Goal: Information Seeking & Learning: Find specific fact

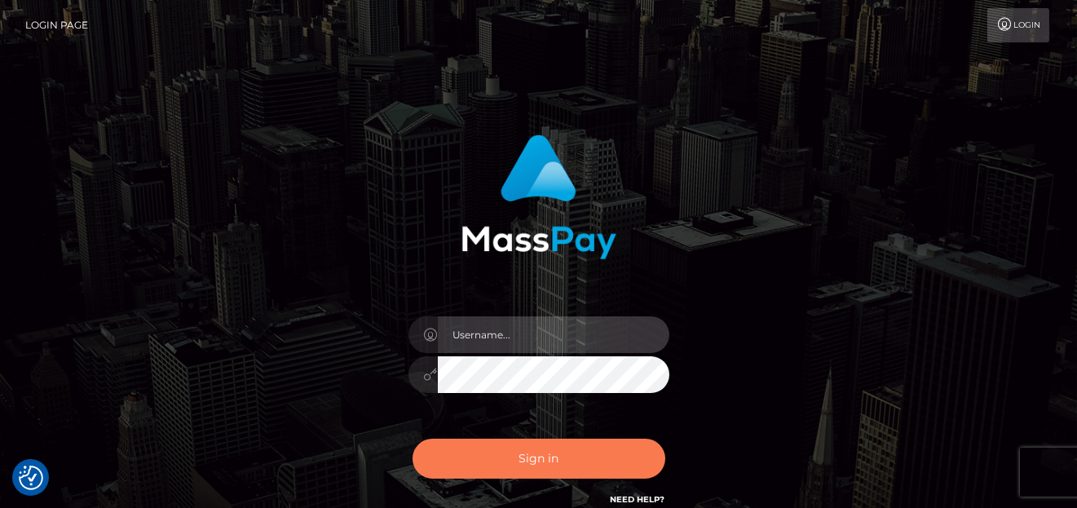
type input "[PERSON_NAME]"
click at [476, 458] on button "Sign in" at bounding box center [539, 459] width 253 height 40
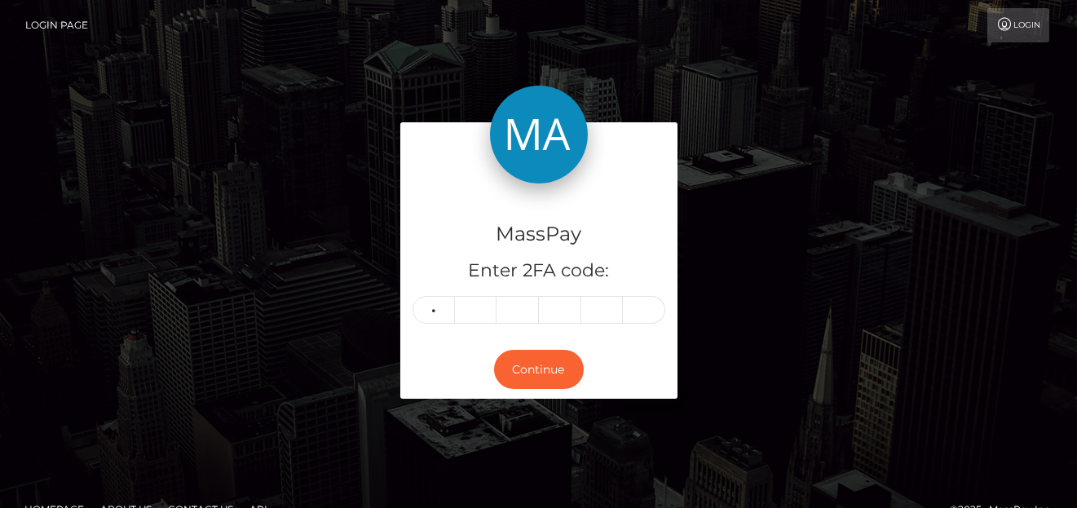
type input "9"
type input "1"
type input "2"
type input "8"
type input "2"
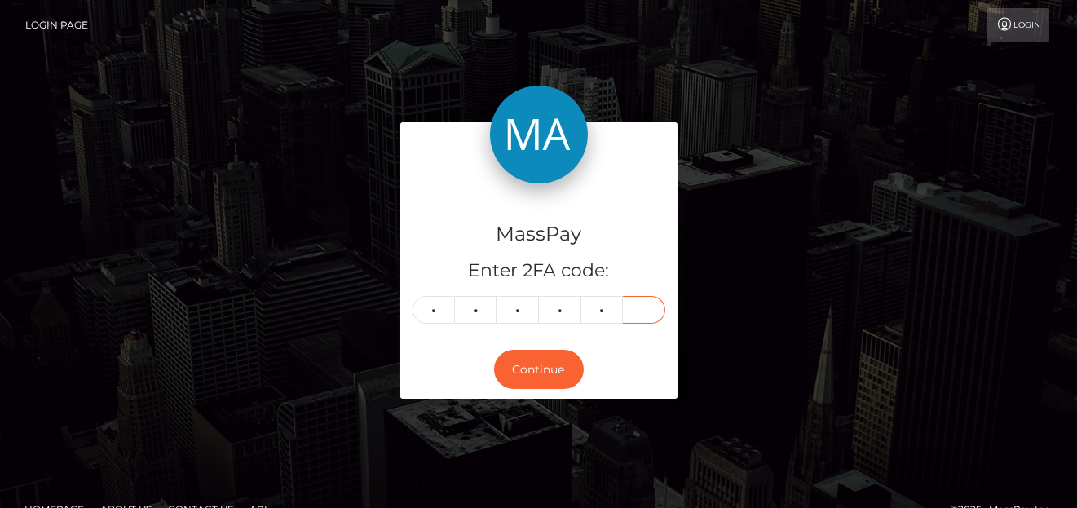
type input "9"
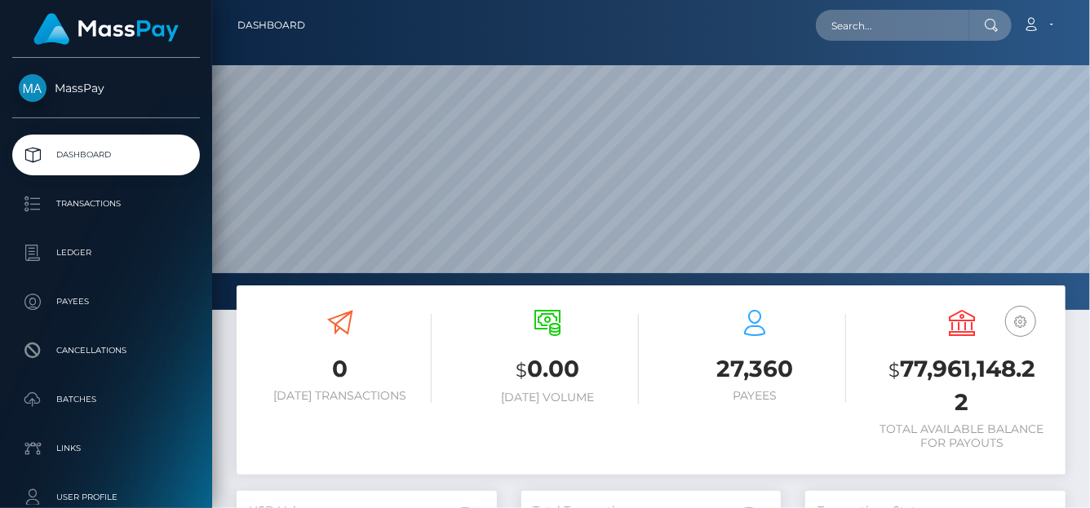
scroll to position [289, 260]
click at [852, 28] on input "text" at bounding box center [892, 25] width 153 height 31
paste input "68a2de1cb3178"
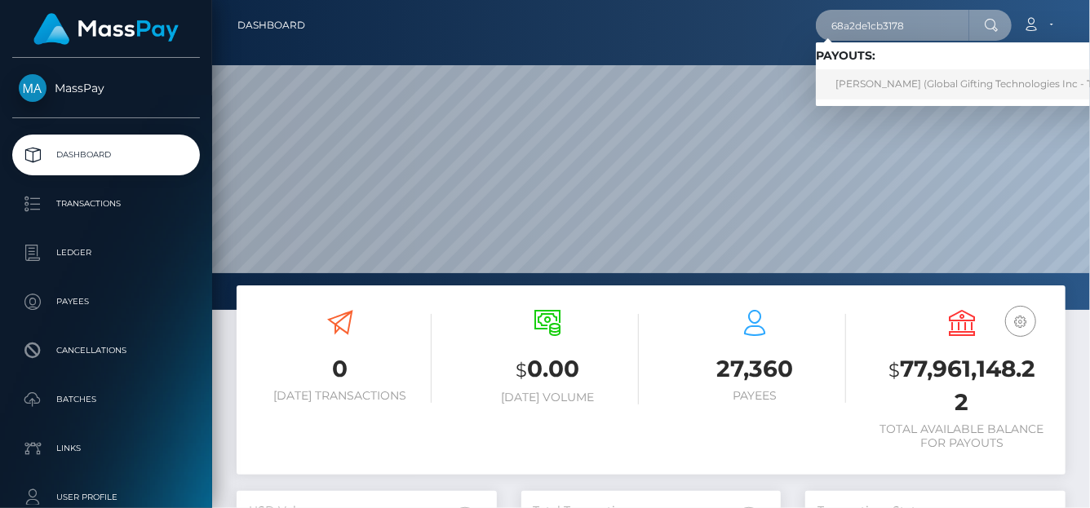
type input "68a2de1cb3178"
click at [878, 74] on link "KRYSTAL JEANNE CARTER (Global Gifting Technologies Inc - Throne)" at bounding box center [980, 84] width 329 height 30
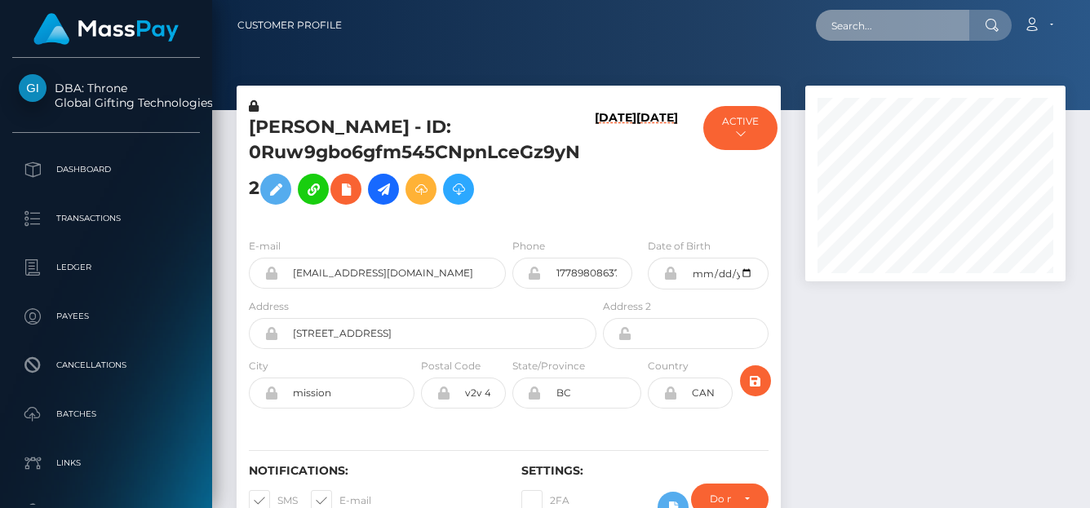
click at [835, 29] on input "text" at bounding box center [892, 25] width 153 height 31
click at [837, 29] on input "text" at bounding box center [892, 25] width 153 height 31
click at [841, 22] on input "text" at bounding box center [892, 25] width 153 height 31
paste input "68a2c9ec106cb"
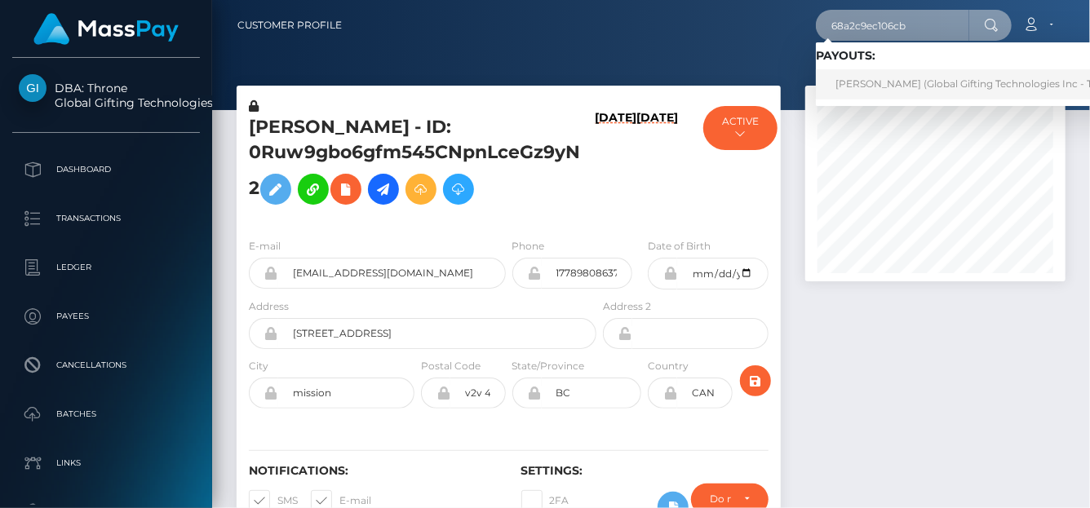
type input "68a2c9ec106cb"
click at [860, 91] on link "Chloe Roy Leclerc (Global Gifting Technologies Inc - Throne)" at bounding box center [980, 84] width 329 height 30
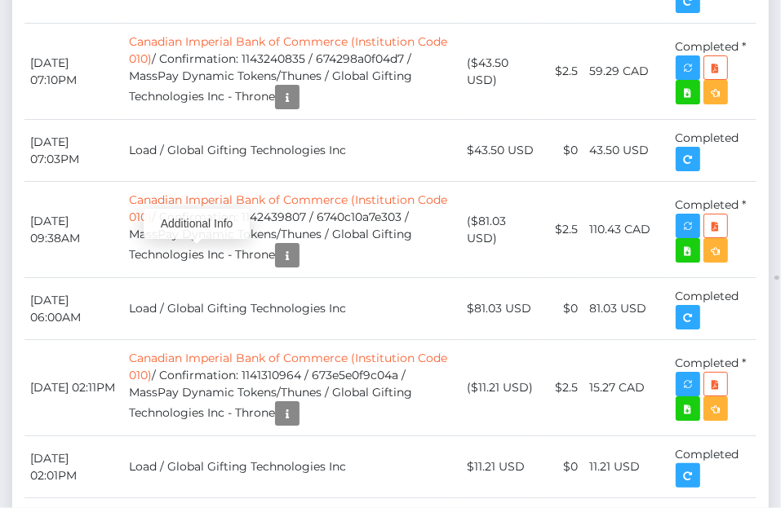
scroll to position [196, 227]
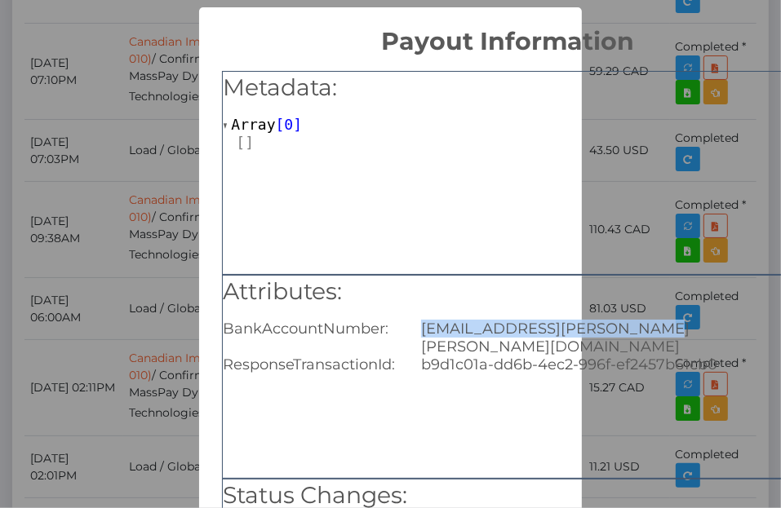
drag, startPoint x: 418, startPoint y: 330, endPoint x: 635, endPoint y: 324, distance: 217.0
click at [635, 324] on div "chloe.leclerc.roy@gmail.com" at bounding box center [607, 338] width 396 height 36
copy div "chloe.leclerc.roy@gmail.com"
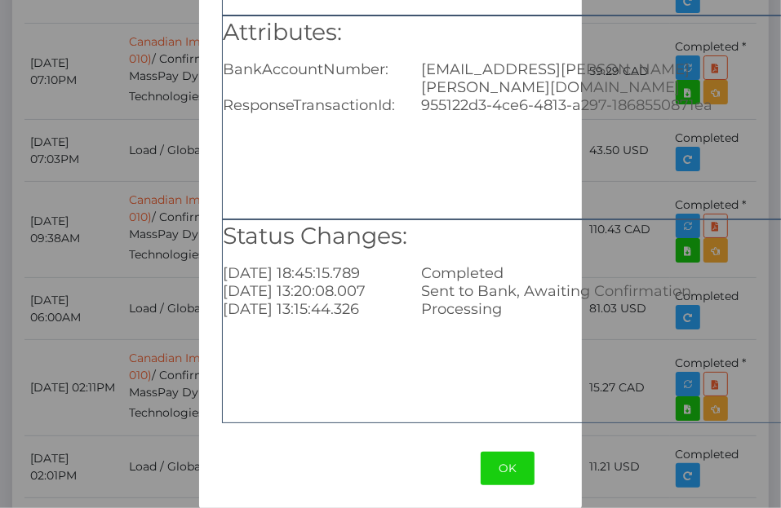
scroll to position [268, 0]
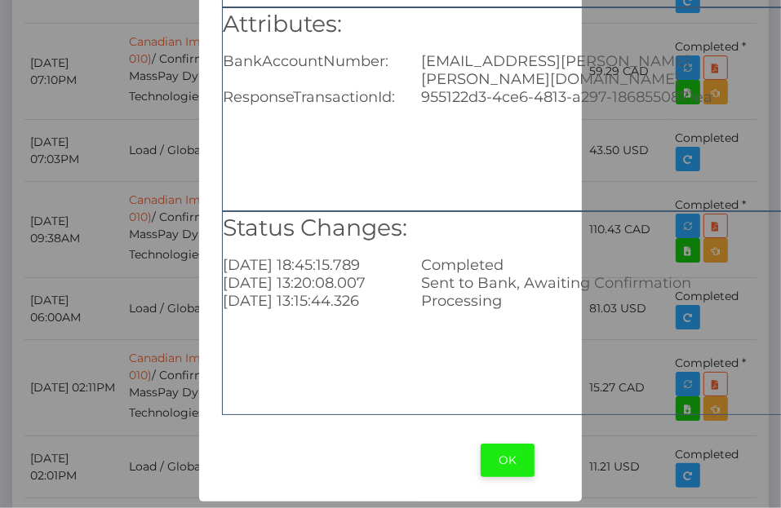
click at [492, 460] on button "OK" at bounding box center [507, 460] width 54 height 33
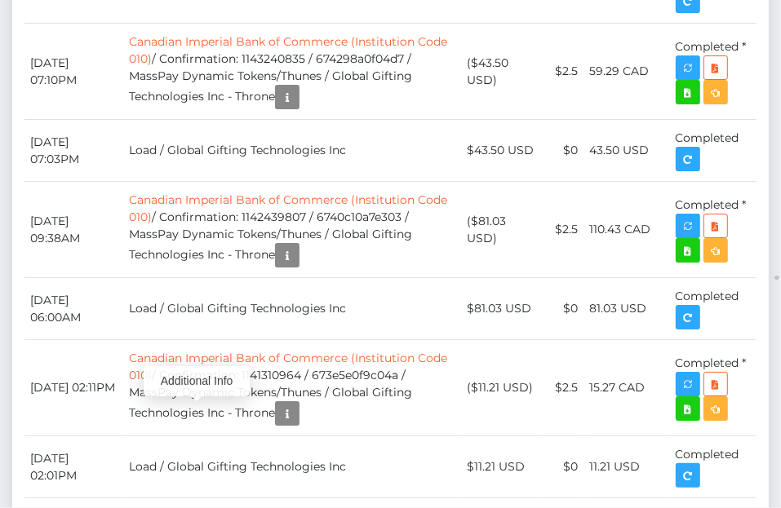
scroll to position [196, 227]
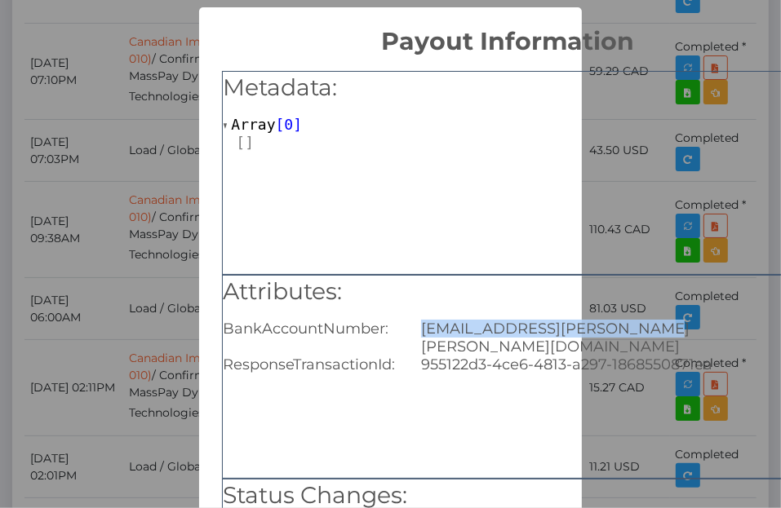
drag, startPoint x: 410, startPoint y: 330, endPoint x: 644, endPoint y: 317, distance: 233.6
click at [644, 317] on div "Attributes: BankAccountNumber: chloe.leclerc.roy@gmail.com ResponseTransactionI…" at bounding box center [507, 325] width 569 height 99
copy div "chloe.leclerc.roy@gmail.com"
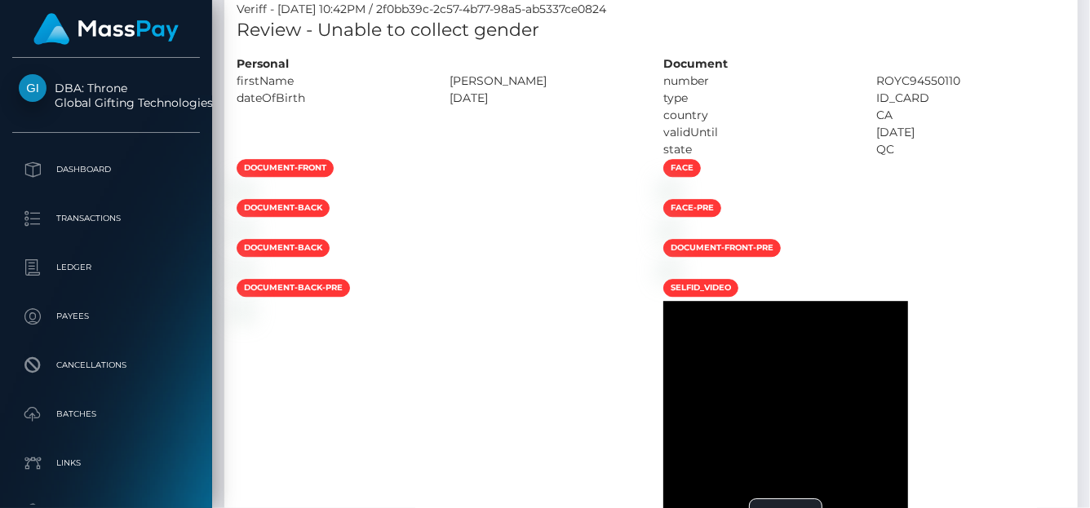
scroll to position [0, 0]
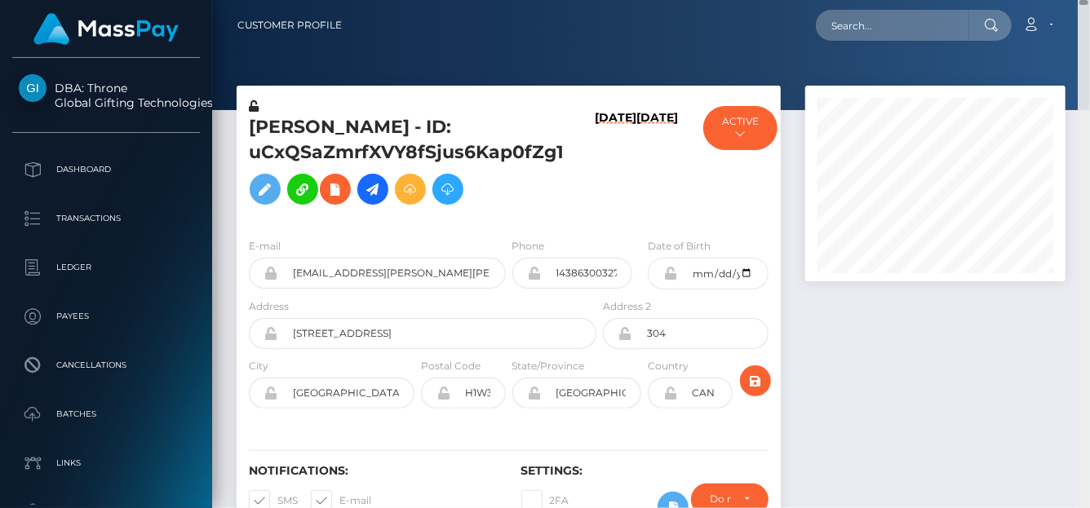
drag, startPoint x: 1083, startPoint y: 150, endPoint x: 1068, endPoint y: -58, distance: 208.6
click at [1068, 0] on html "DBA: Throne Global Gifting Technologies Inc Dashboard Transactions Ledger Payee…" at bounding box center [545, 254] width 1090 height 508
drag, startPoint x: 842, startPoint y: 15, endPoint x: 851, endPoint y: 28, distance: 15.8
click at [842, 16] on input "text" at bounding box center [892, 25] width 153 height 31
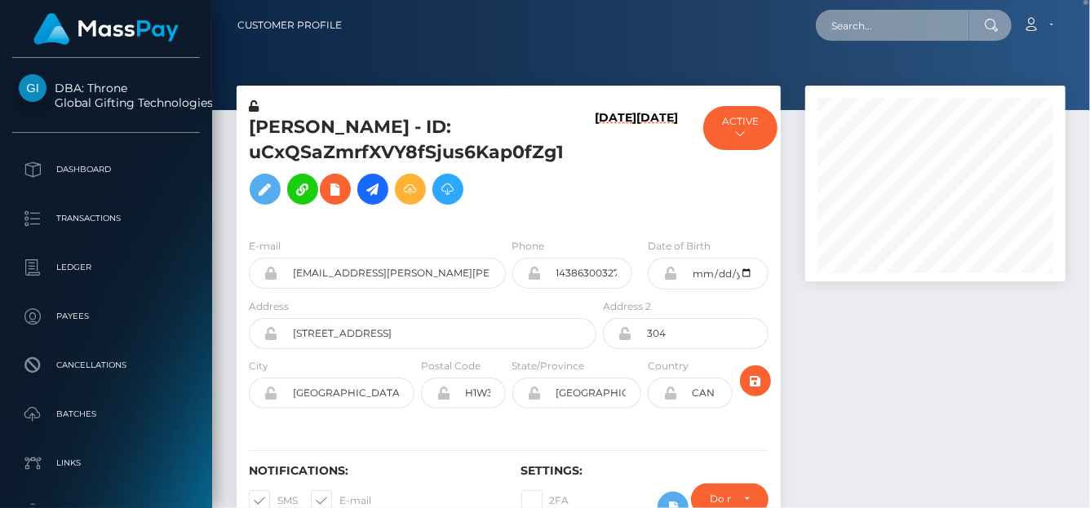
click at [851, 28] on input "text" at bounding box center [892, 25] width 153 height 31
paste input "68a2c083b4043"
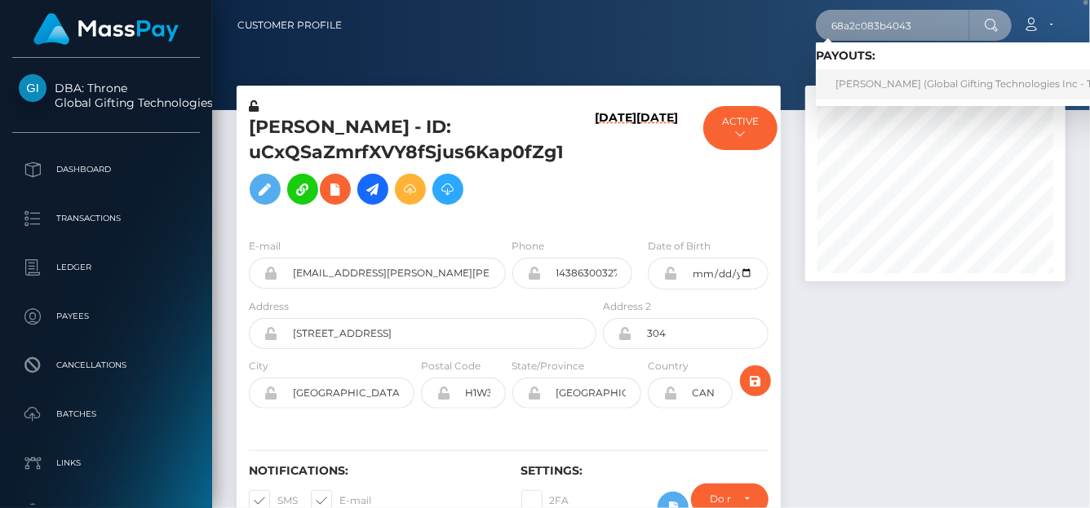
type input "68a2c083b4043"
click at [875, 95] on link "MATTHEW MICHAEL TOPS (Global Gifting Technologies Inc - Throne)" at bounding box center [980, 84] width 329 height 30
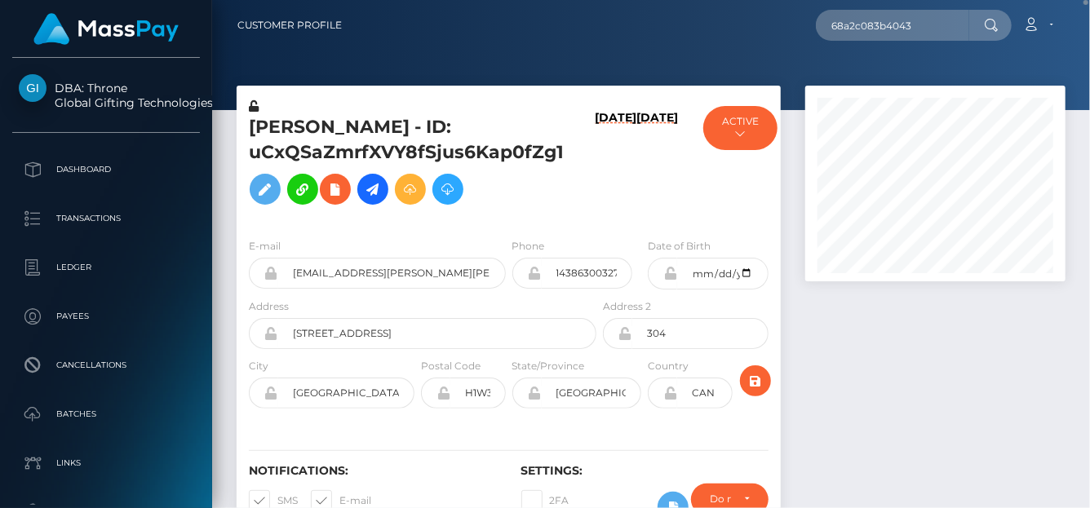
drag, startPoint x: 879, startPoint y: 89, endPoint x: 877, endPoint y: 77, distance: 11.7
click at [879, 89] on div at bounding box center [935, 184] width 260 height 196
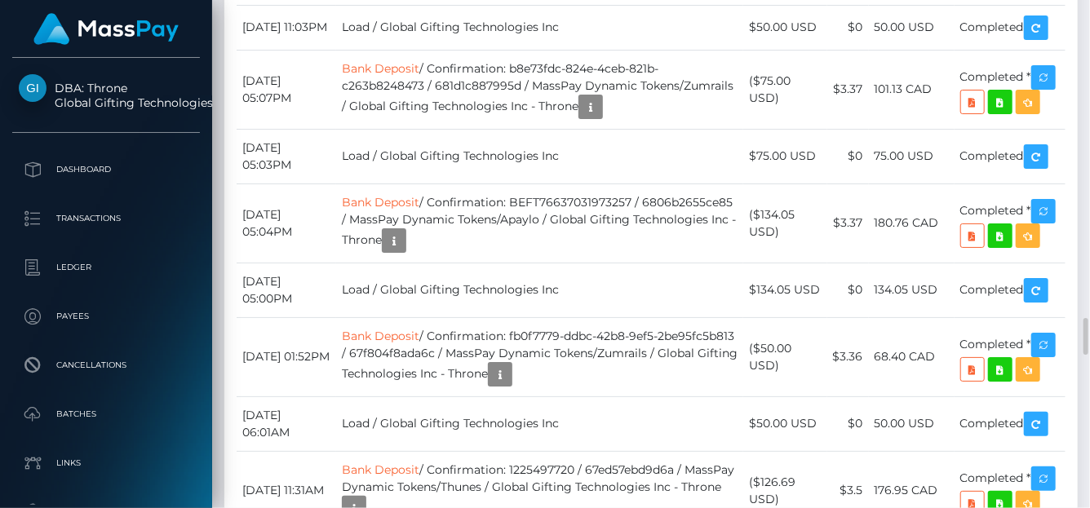
scroll to position [196, 260]
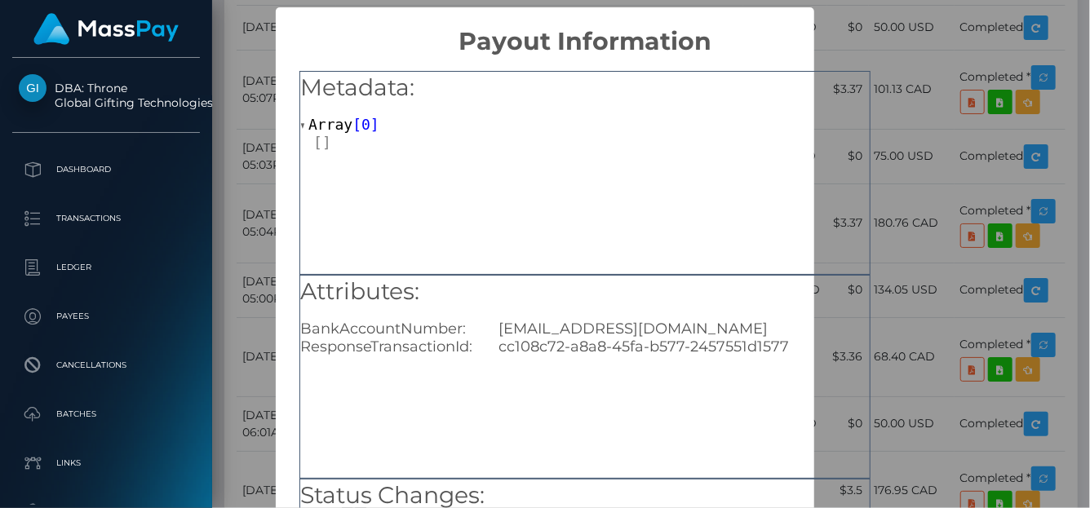
drag, startPoint x: 488, startPoint y: 324, endPoint x: 762, endPoint y: 325, distance: 274.1
click at [762, 325] on div "matthewtops081@kohotransfers.ca" at bounding box center [684, 329] width 396 height 18
copy div "matthewtops081@kohotransfers.ca"
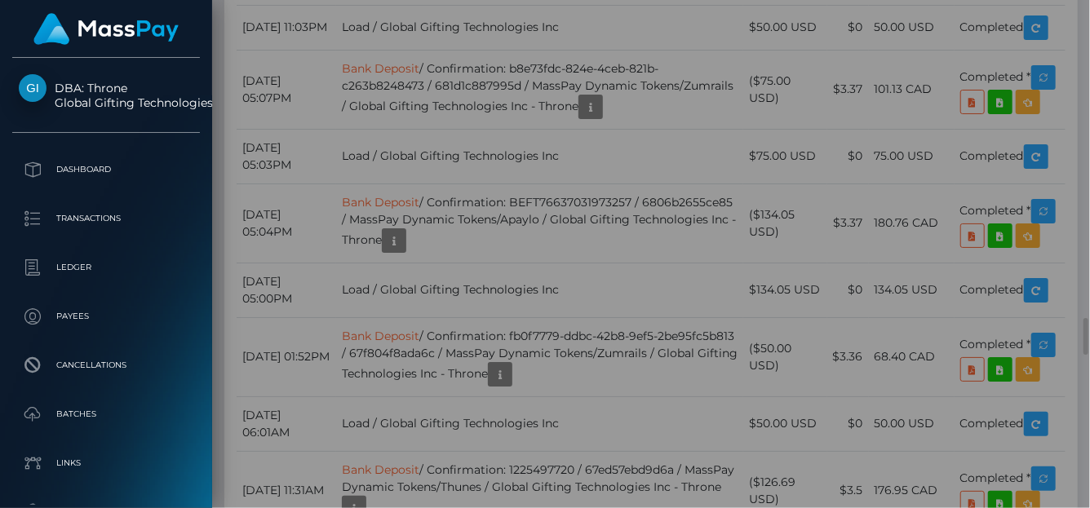
scroll to position [0, 0]
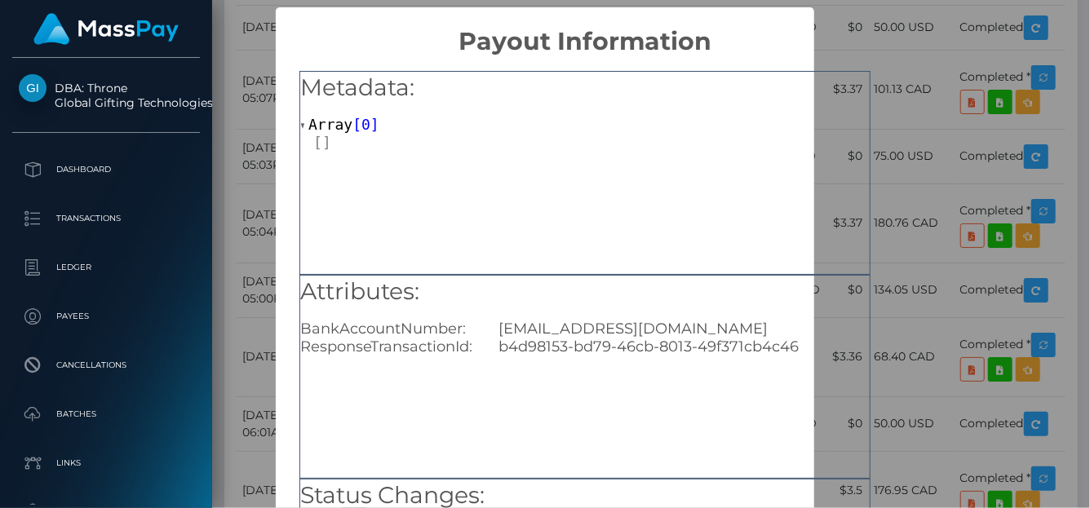
drag, startPoint x: 775, startPoint y: 334, endPoint x: 483, endPoint y: 336, distance: 292.0
click at [486, 336] on div "matthewtops081@kohotransfers.ca" at bounding box center [684, 329] width 396 height 18
copy div "matthewtops081@kohotransfers.ca"
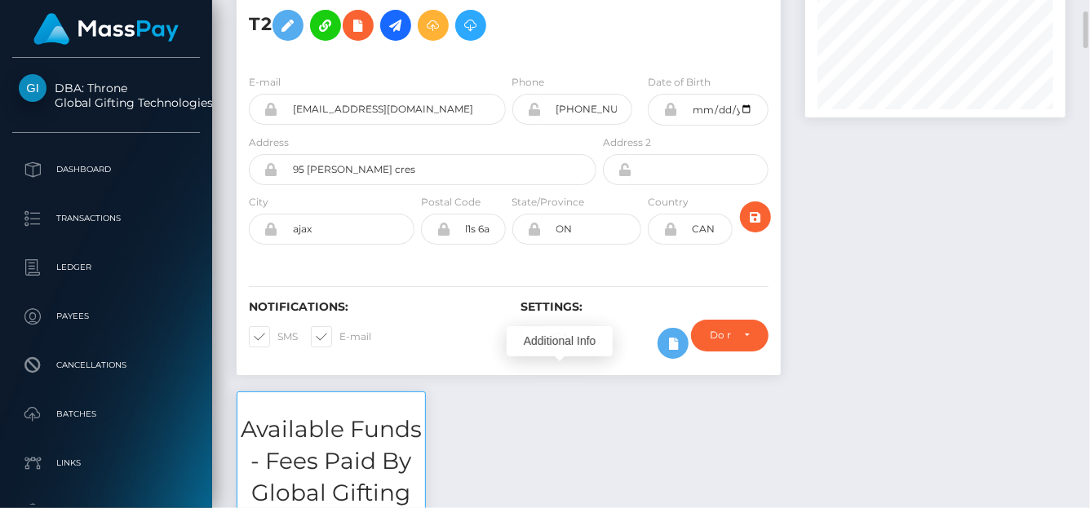
scroll to position [1, 0]
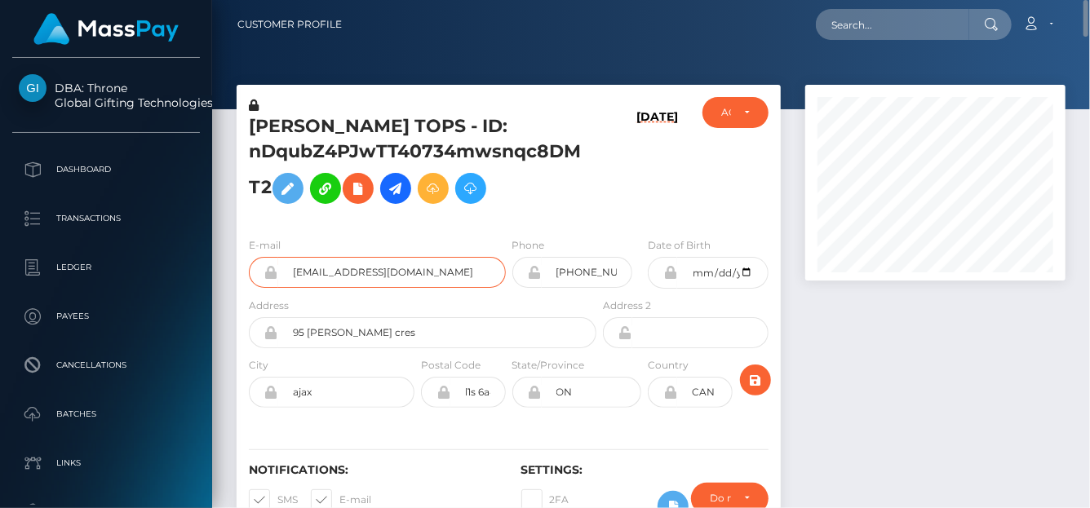
drag, startPoint x: 467, startPoint y: 278, endPoint x: 244, endPoint y: 250, distance: 225.3
click at [244, 250] on div "E-mail flamingpineapples@hotmail.com" at bounding box center [373, 267] width 272 height 60
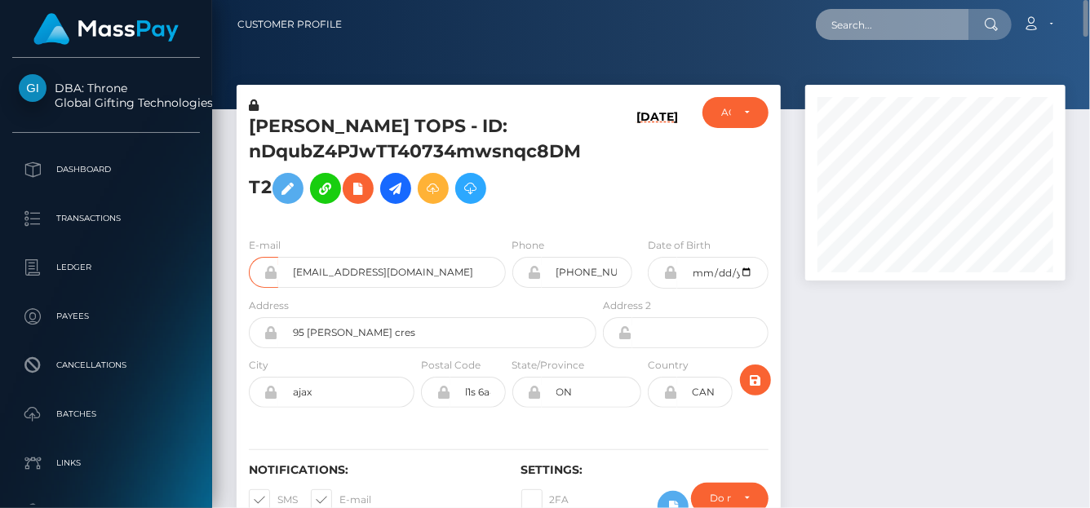
click at [854, 25] on input "text" at bounding box center [892, 24] width 153 height 31
paste input "68a2b7ae5e172"
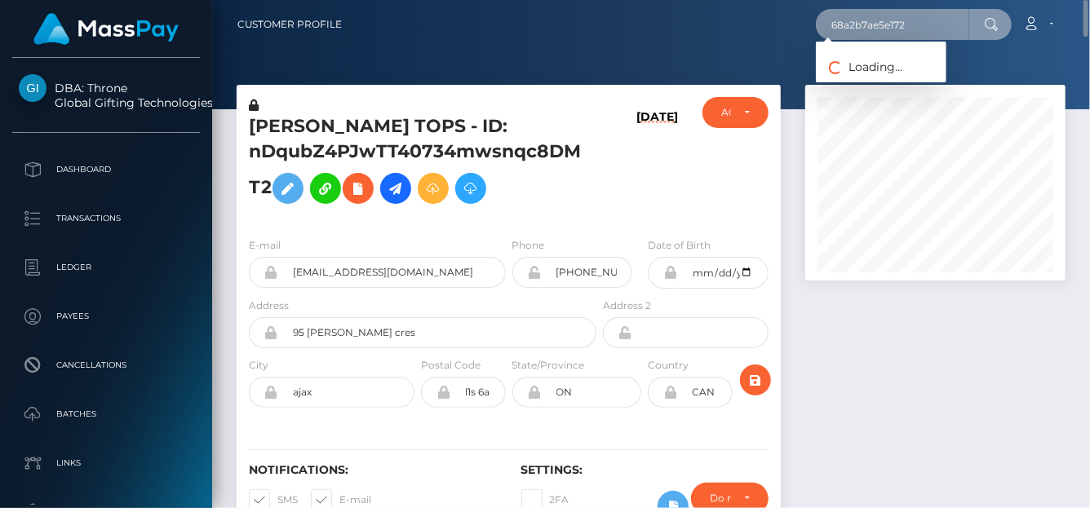
type input "68a2b7ae5e172"
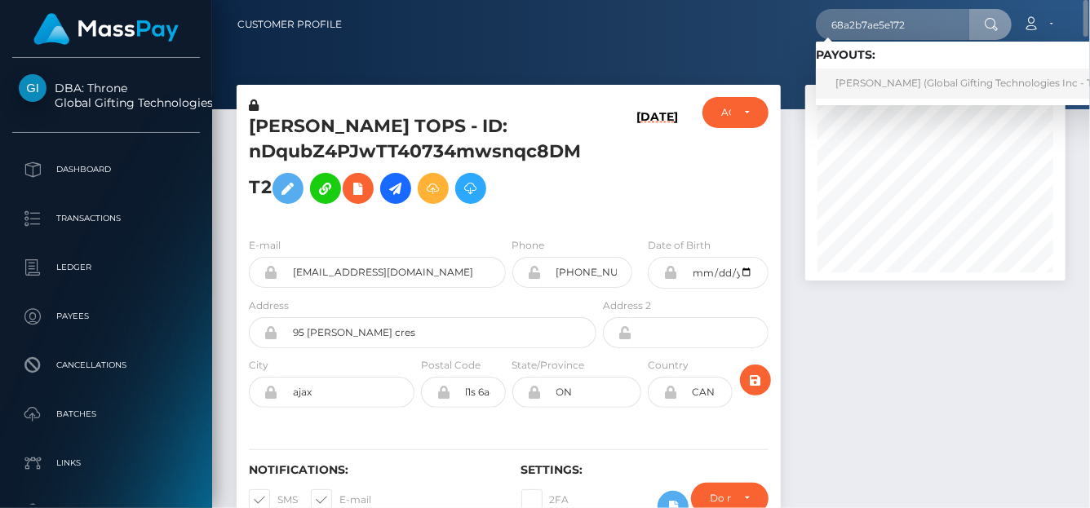
click at [874, 83] on link "MICHELLE CRIMI (Global Gifting Technologies Inc - Throne)" at bounding box center [980, 84] width 329 height 30
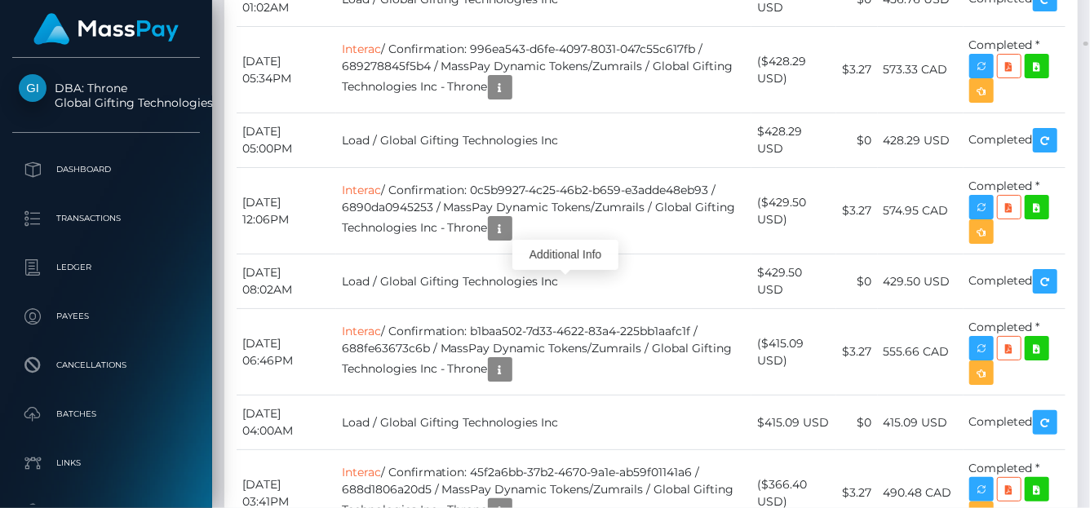
scroll to position [196, 260]
click at [573, 272] on div "Additional Info" at bounding box center [565, 255] width 106 height 41
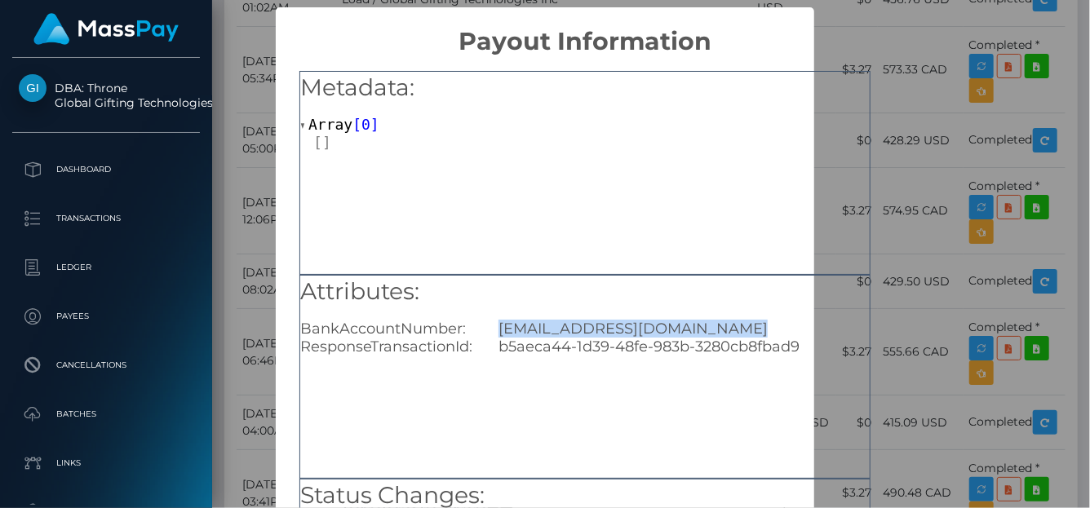
drag, startPoint x: 496, startPoint y: 336, endPoint x: 750, endPoint y: 327, distance: 253.8
click at [750, 327] on div "donkeykongrules7@hotmail.com" at bounding box center [684, 329] width 396 height 18
copy div "donkeykongrules7@hotmail.com"
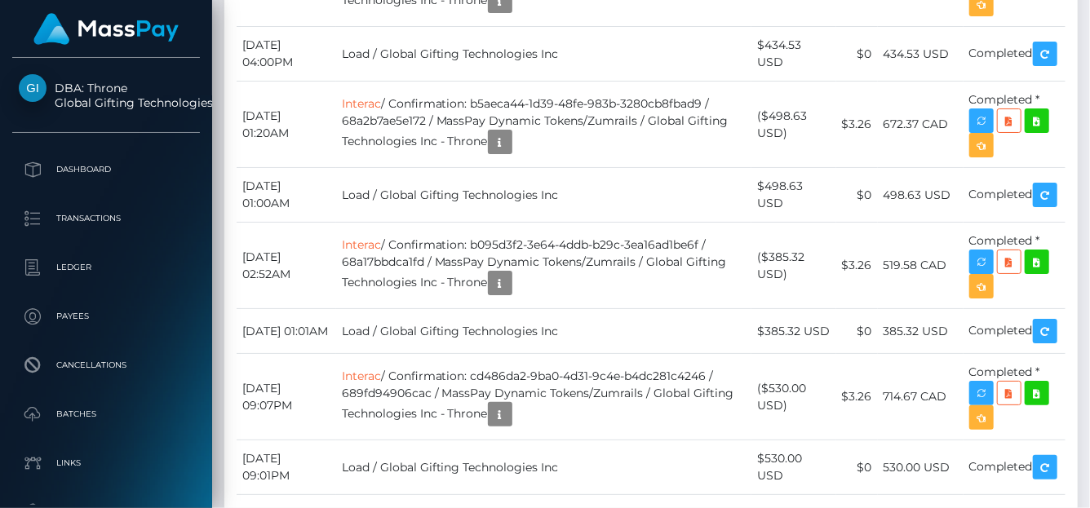
scroll to position [0, 0]
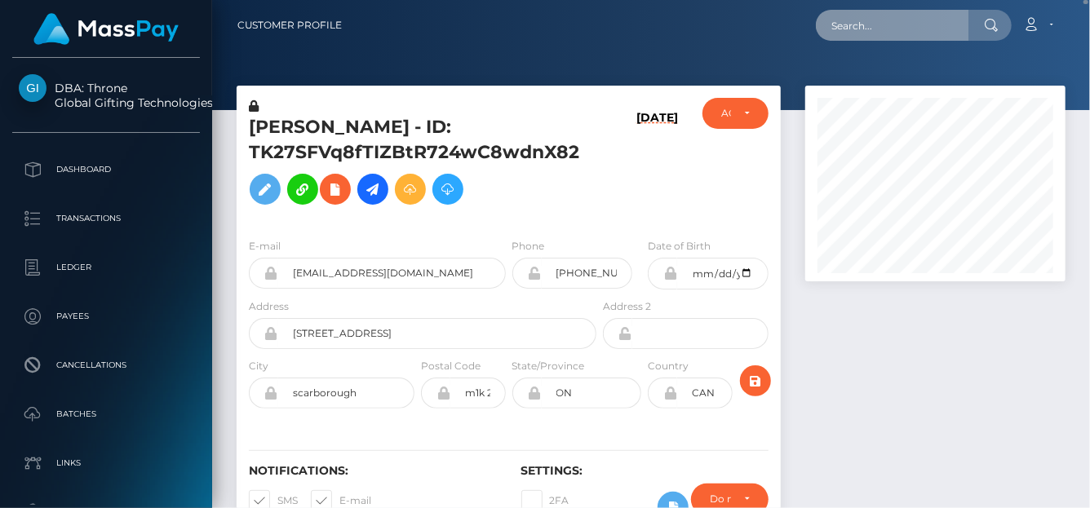
click at [856, 18] on input "text" at bounding box center [892, 25] width 153 height 31
click at [852, 26] on input "text" at bounding box center [892, 25] width 153 height 31
paste input "68a2afc682bc9"
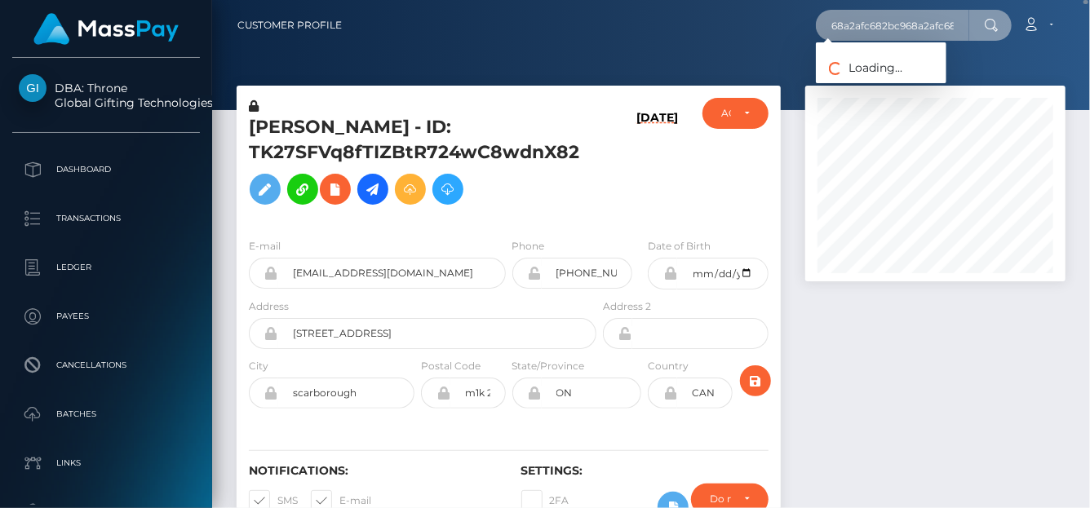
scroll to position [0, 28]
click at [956, 22] on input "68a2afc682bc968a2afc682bc9" at bounding box center [892, 25] width 153 height 31
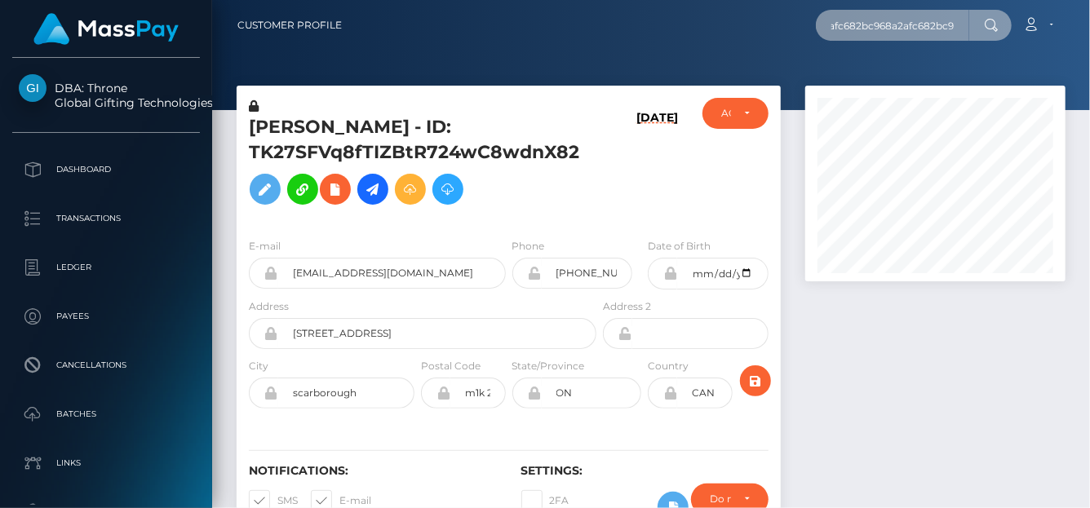
drag, startPoint x: 958, startPoint y: 20, endPoint x: 585, endPoint y: -26, distance: 375.5
click at [585, 0] on html "DBA: Throne Global Gifting Technologies Inc Dashboard Transactions Ledger Payee…" at bounding box center [545, 254] width 1090 height 508
paste input "text"
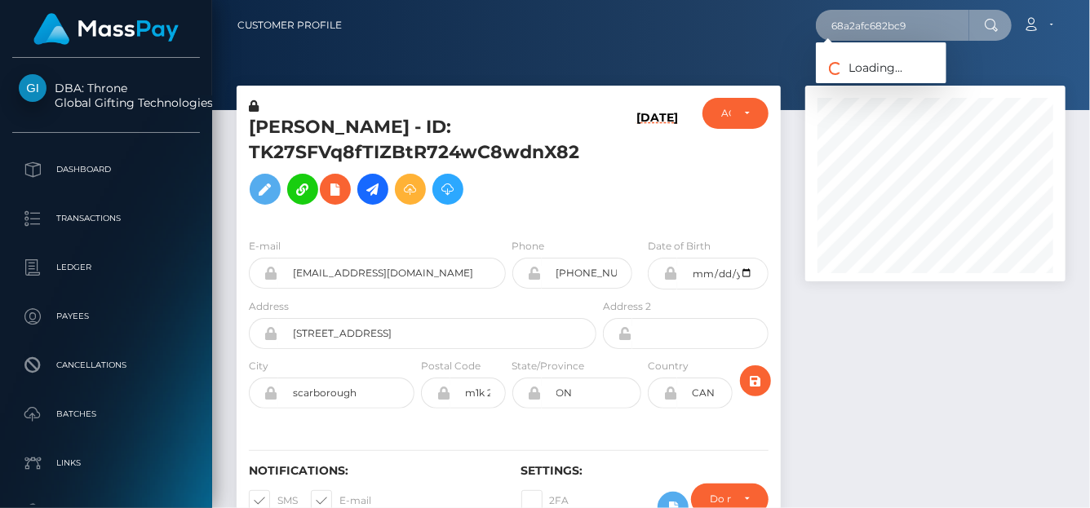
type input "68a2afc682bc9"
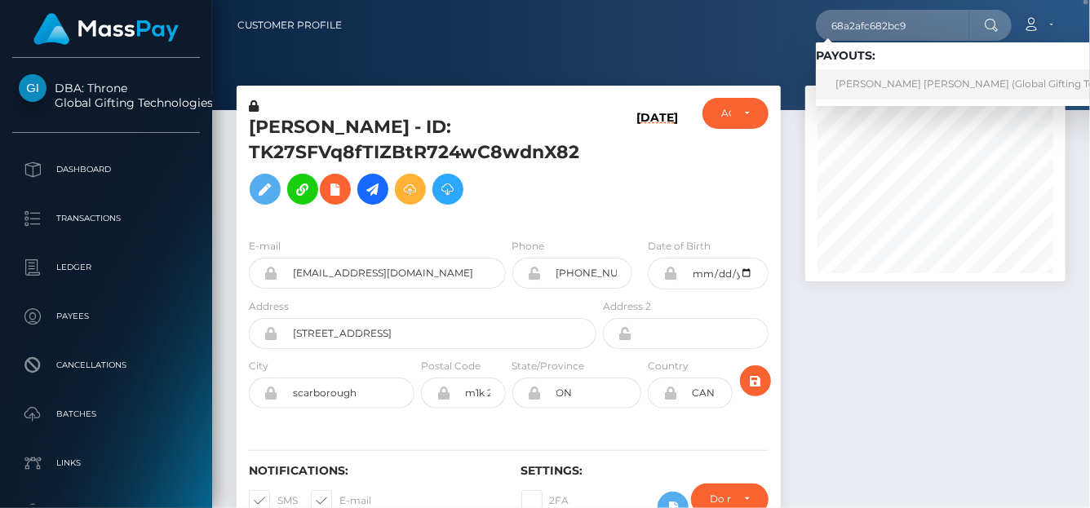
click at [872, 75] on link "JACOB ANTHONY MCCOLL (Global Gifting Technologies Inc - Throne)" at bounding box center [1024, 84] width 417 height 30
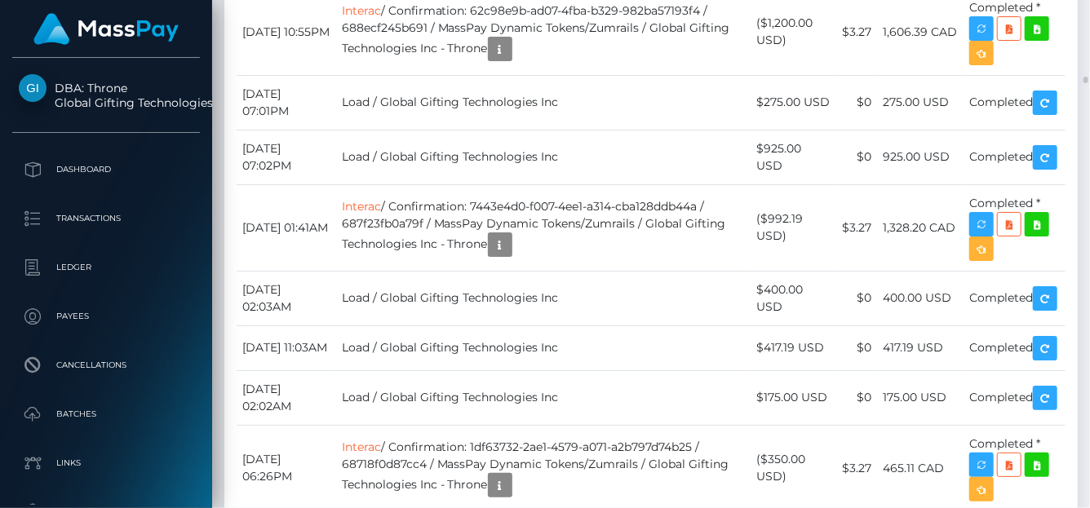
scroll to position [196, 260]
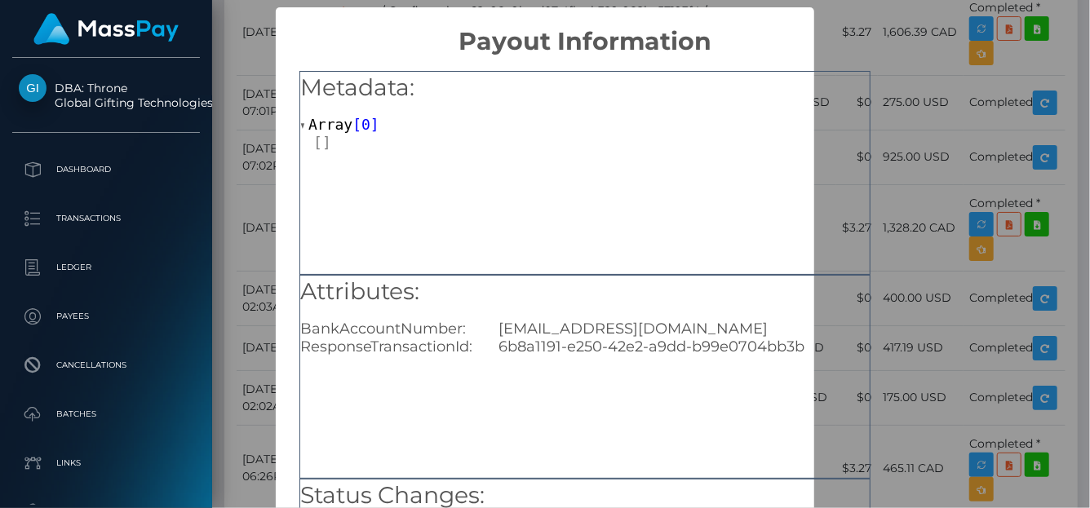
scroll to position [0, 0]
drag, startPoint x: 494, startPoint y: 333, endPoint x: 754, endPoint y: 325, distance: 259.5
click at [754, 325] on div "[EMAIL_ADDRESS][DOMAIN_NAME]" at bounding box center [684, 329] width 396 height 18
copy div "[EMAIL_ADDRESS][DOMAIN_NAME]"
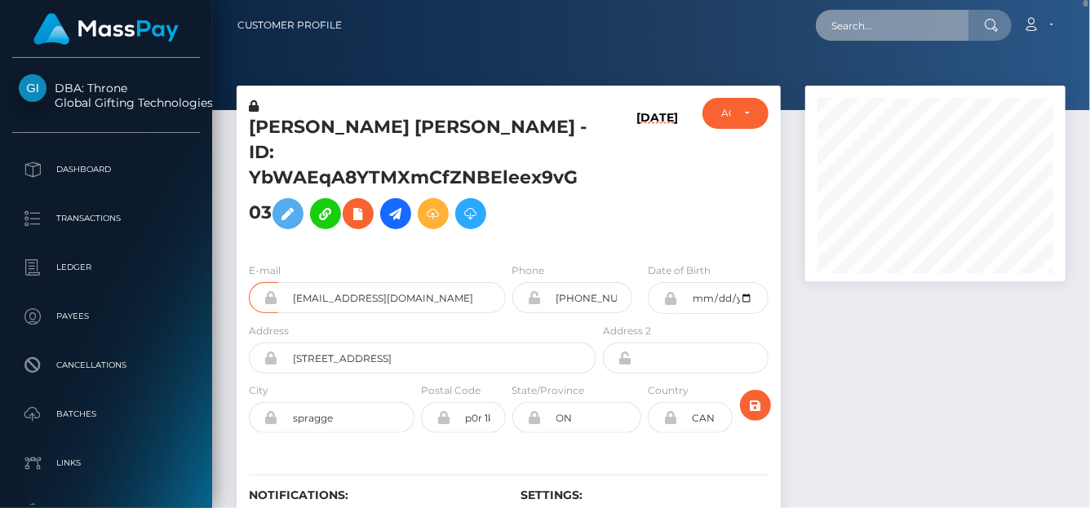
click at [898, 23] on input "text" at bounding box center [892, 25] width 153 height 31
paste input "68a2a59fbc050"
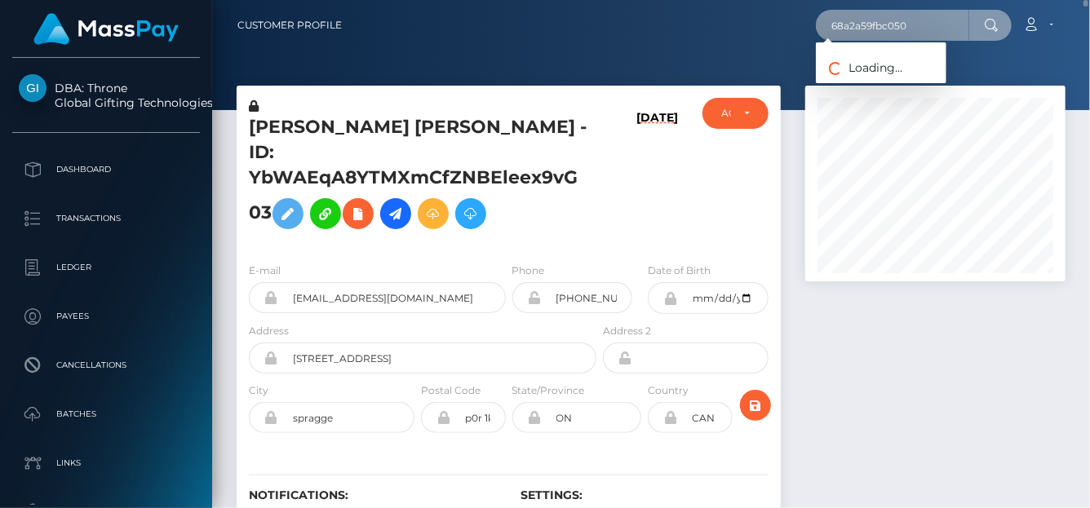
type input "68a2a59fbc050"
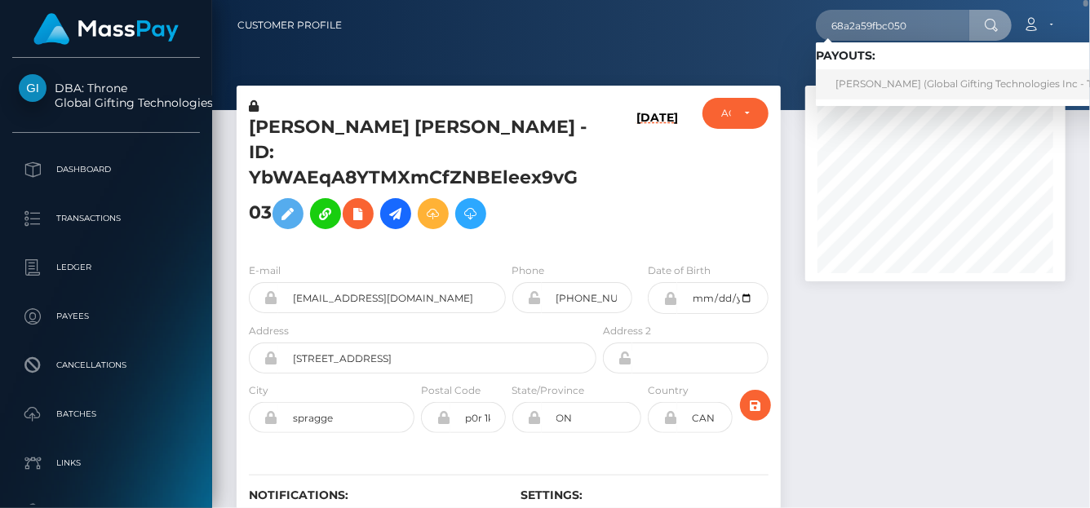
click at [862, 89] on link "[PERSON_NAME] (Global Gifting Technologies Inc - Throne)" at bounding box center [980, 84] width 329 height 30
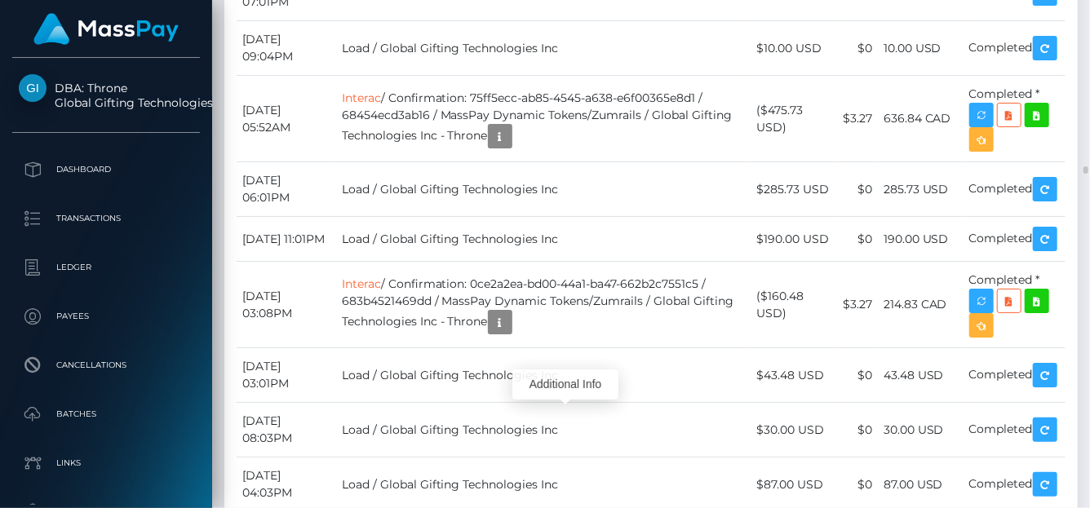
scroll to position [196, 260]
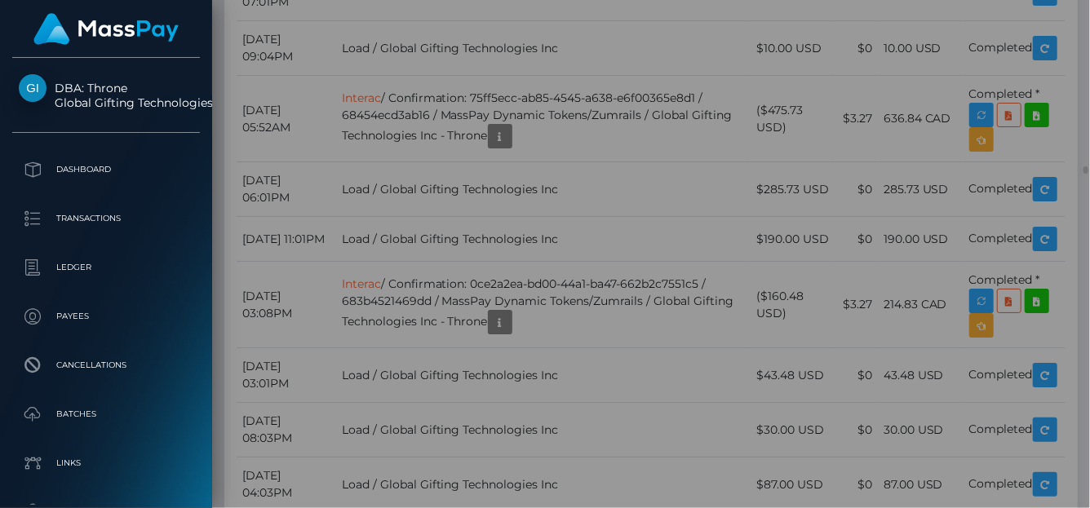
scroll to position [0, 0]
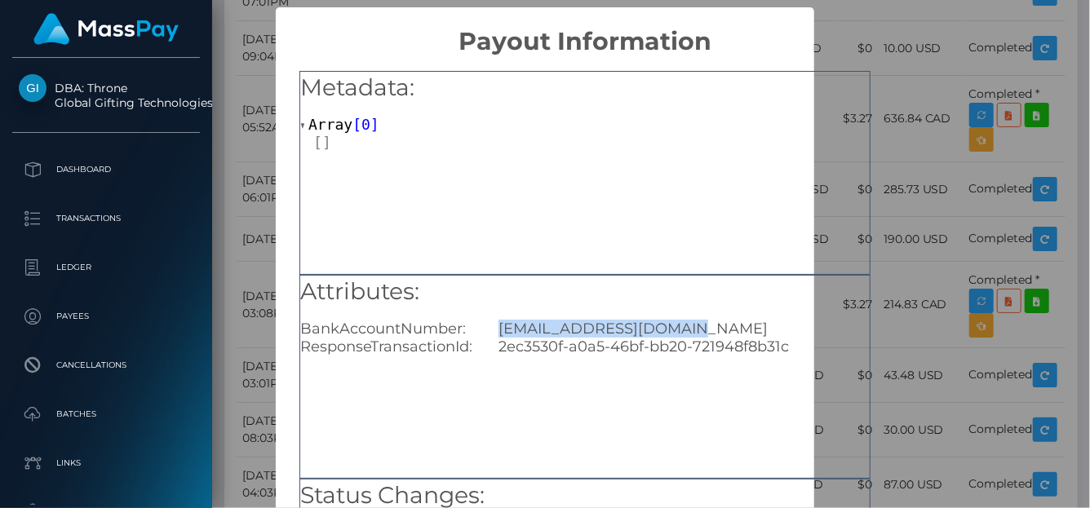
drag, startPoint x: 492, startPoint y: 326, endPoint x: 699, endPoint y: 326, distance: 207.2
click at [699, 326] on div "findombyrose@gmail.com" at bounding box center [684, 329] width 396 height 18
copy div "findombyrose@gmail.com"
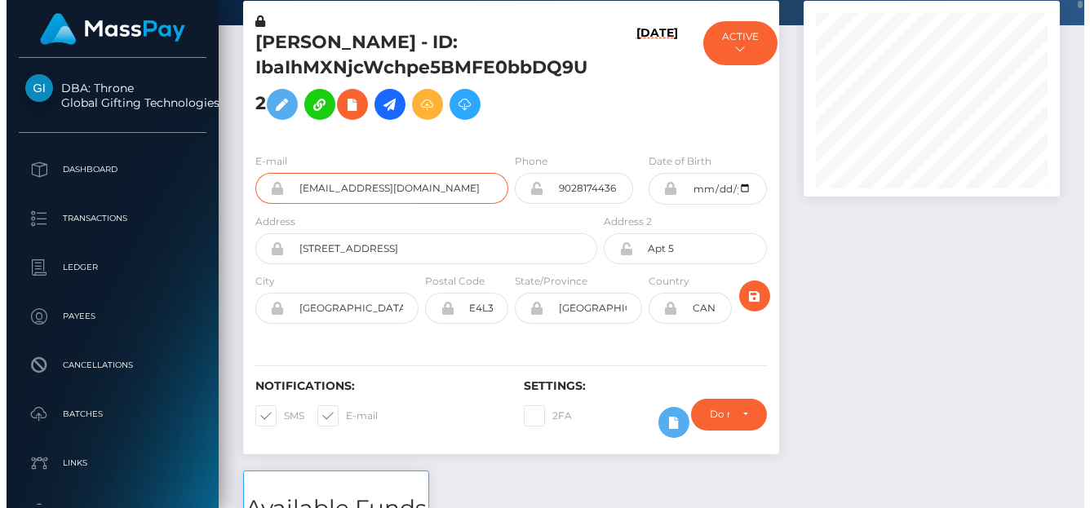
scroll to position [196, 260]
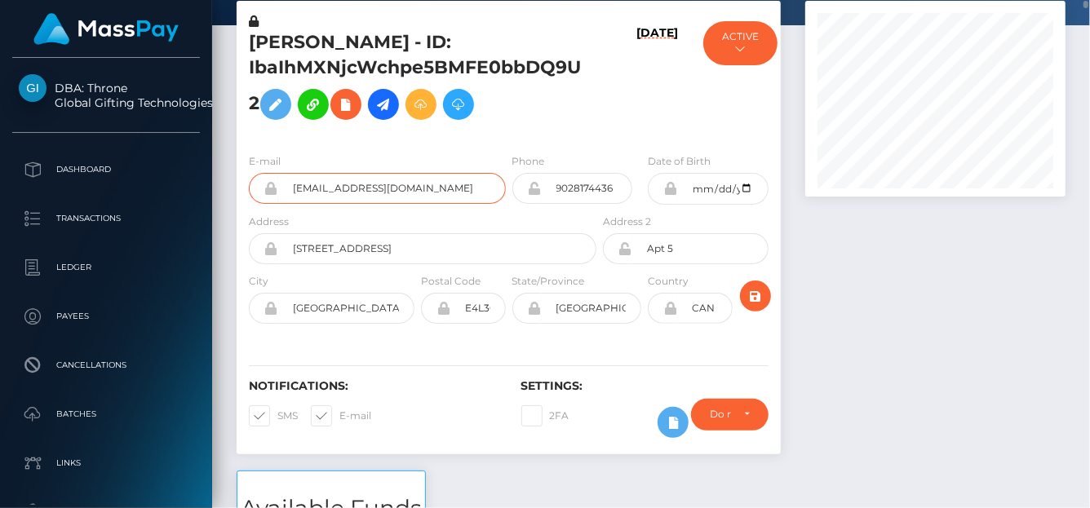
drag, startPoint x: 340, startPoint y: 191, endPoint x: 261, endPoint y: 188, distance: 79.2
click at [261, 188] on div "rosesbydusk@gmail.com" at bounding box center [377, 188] width 257 height 31
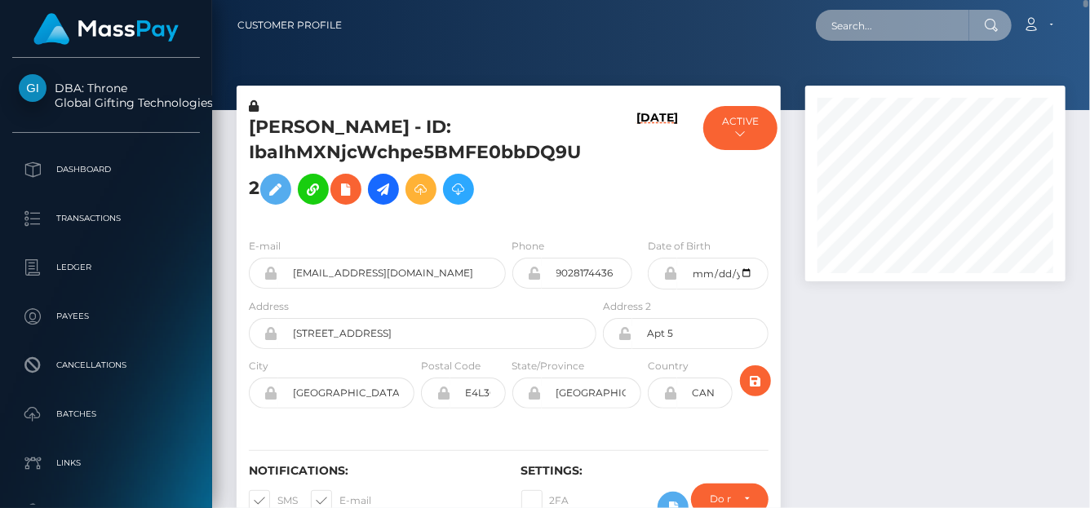
click at [893, 26] on input "text" at bounding box center [892, 25] width 153 height 31
paste input "68a29161af524"
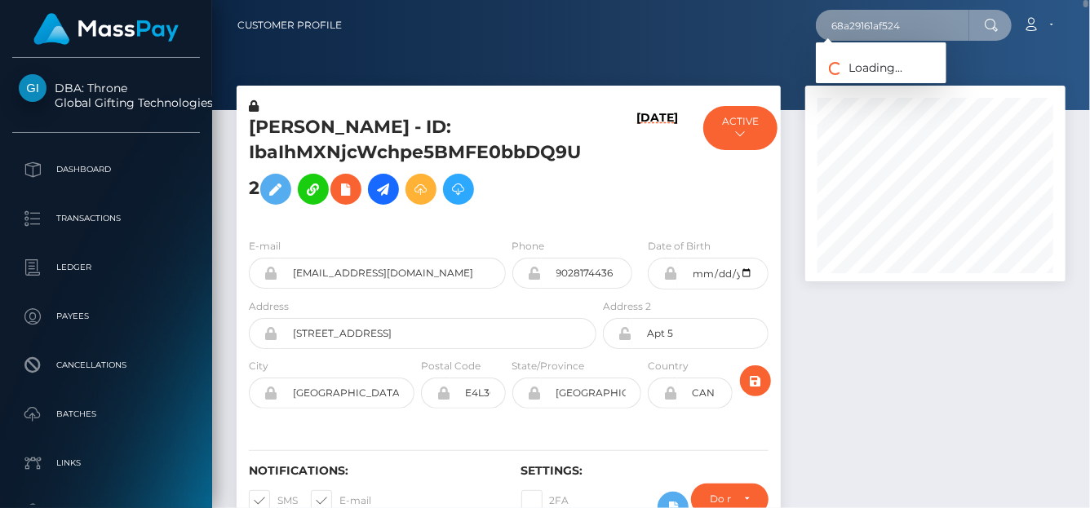
type input "68a29161af524"
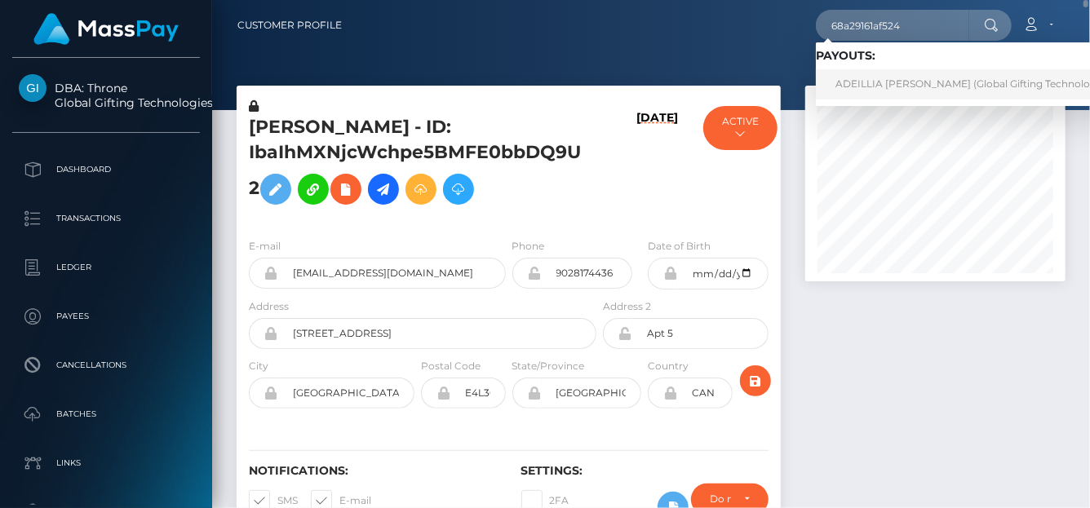
click at [847, 75] on link "ADEILLIA SARA TECLU (Global Gifting Technologies Inc - Throne)" at bounding box center [1005, 84] width 378 height 30
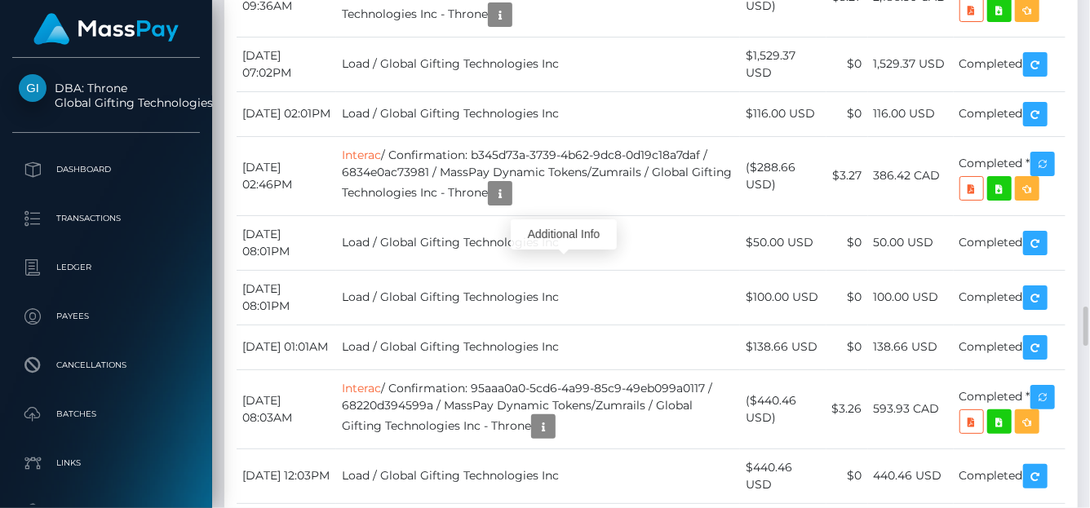
scroll to position [196, 260]
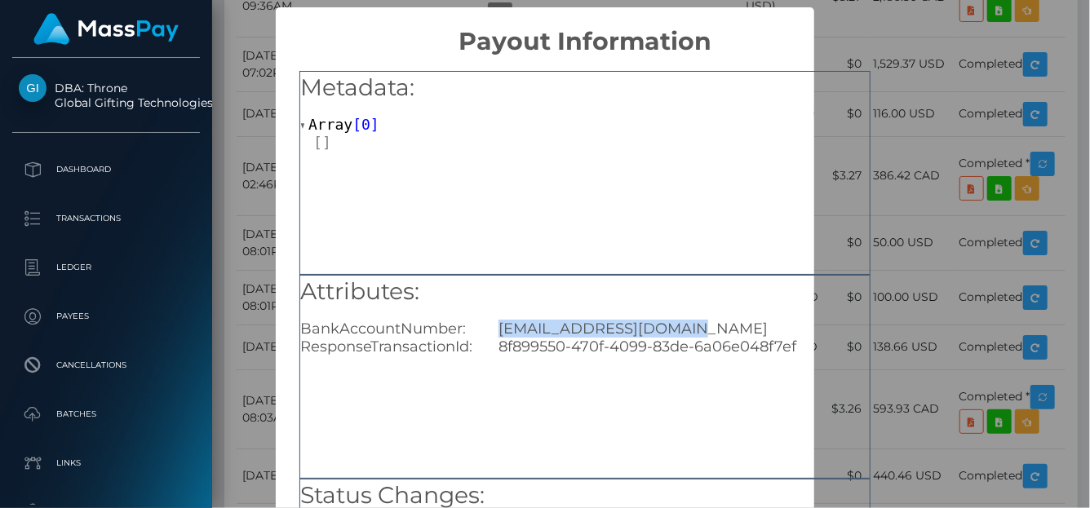
drag, startPoint x: 489, startPoint y: 325, endPoint x: 680, endPoint y: 330, distance: 191.7
click at [680, 330] on div "[EMAIL_ADDRESS][DOMAIN_NAME]" at bounding box center [684, 329] width 396 height 18
copy div "[EMAIL_ADDRESS][DOMAIN_NAME]"
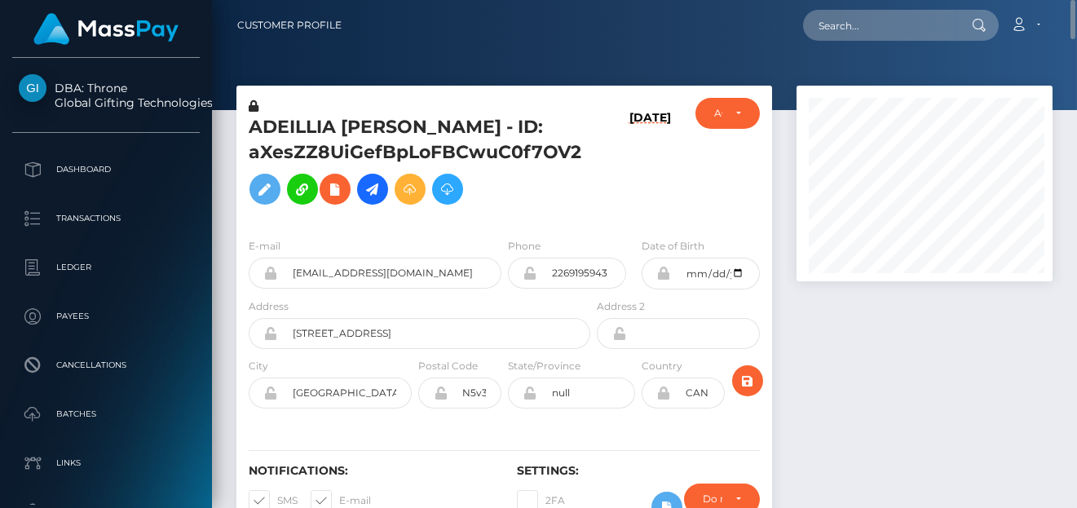
scroll to position [196, 255]
click at [892, 18] on input "text" at bounding box center [879, 25] width 153 height 31
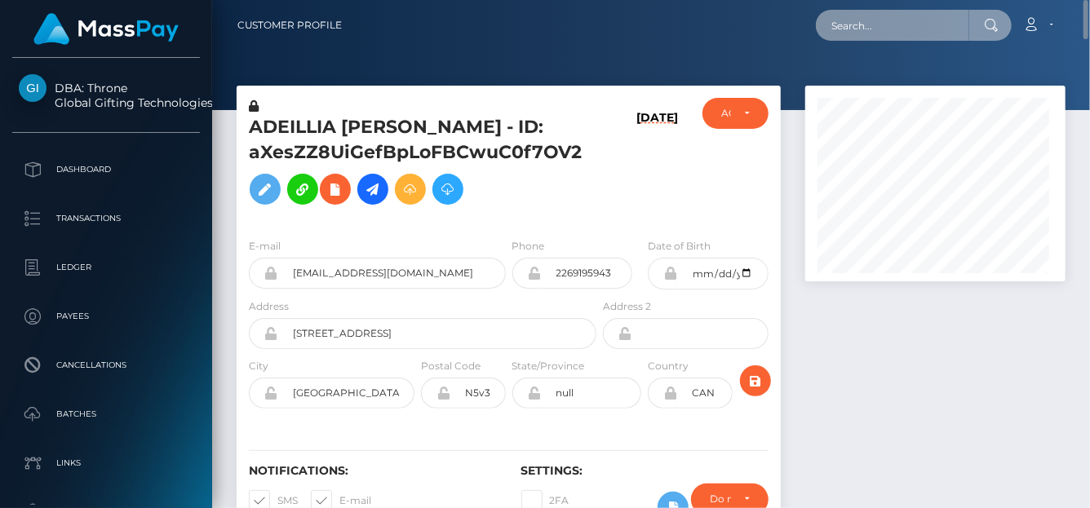
scroll to position [196, 260]
paste input "68a27c8503053"
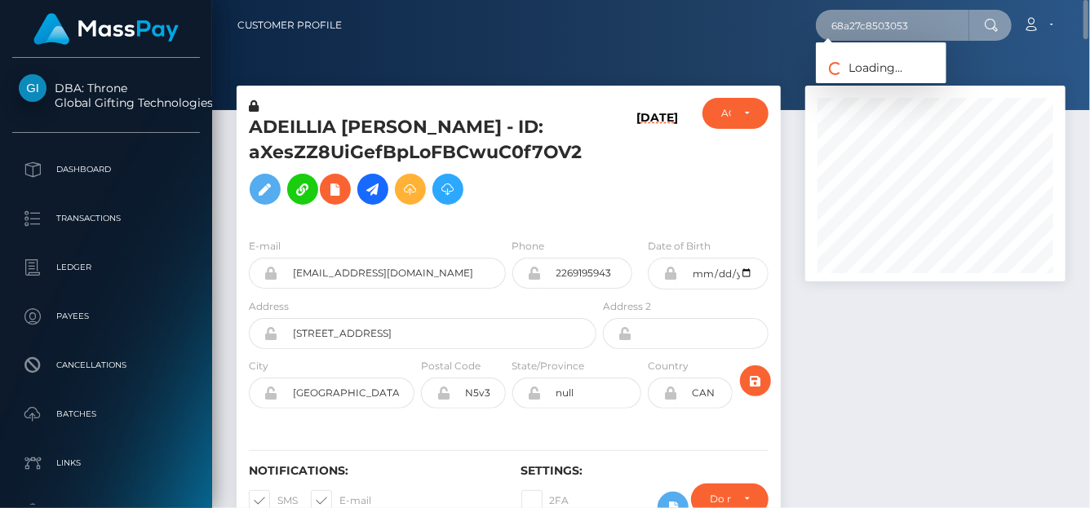
type input "68a27c8503053"
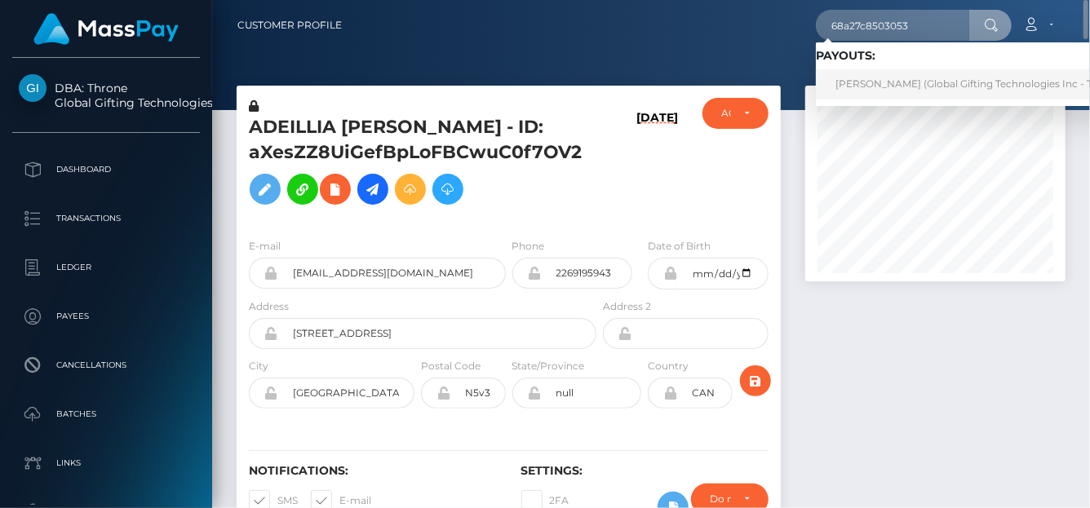
click at [880, 82] on link "[PERSON_NAME] (Global Gifting Technologies Inc - Throne)" at bounding box center [980, 84] width 329 height 30
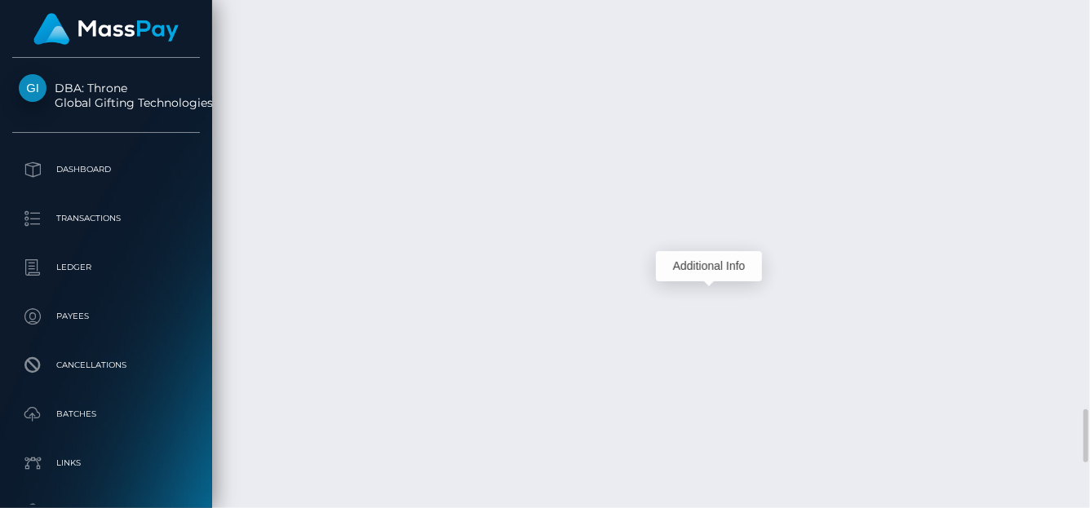
scroll to position [196, 260]
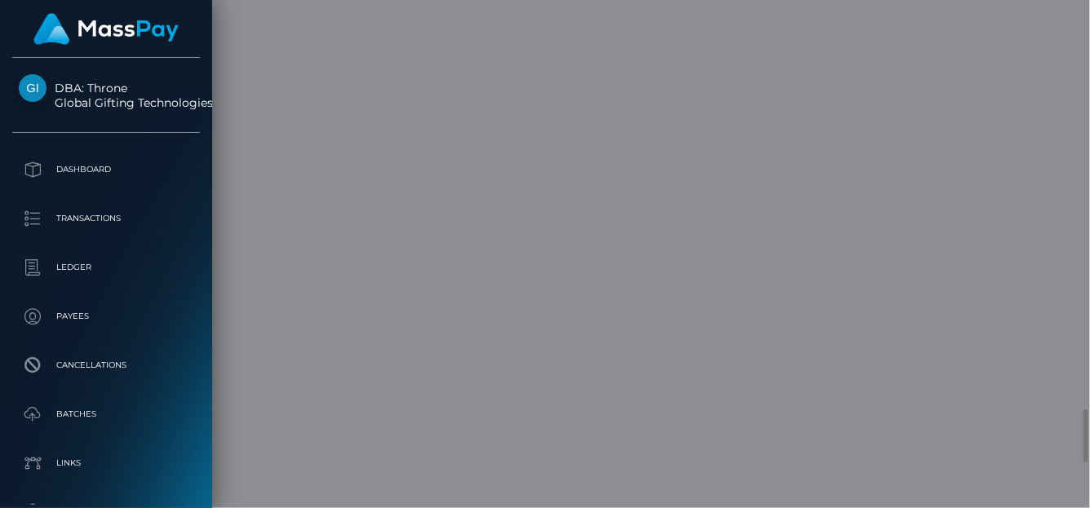
scroll to position [0, 0]
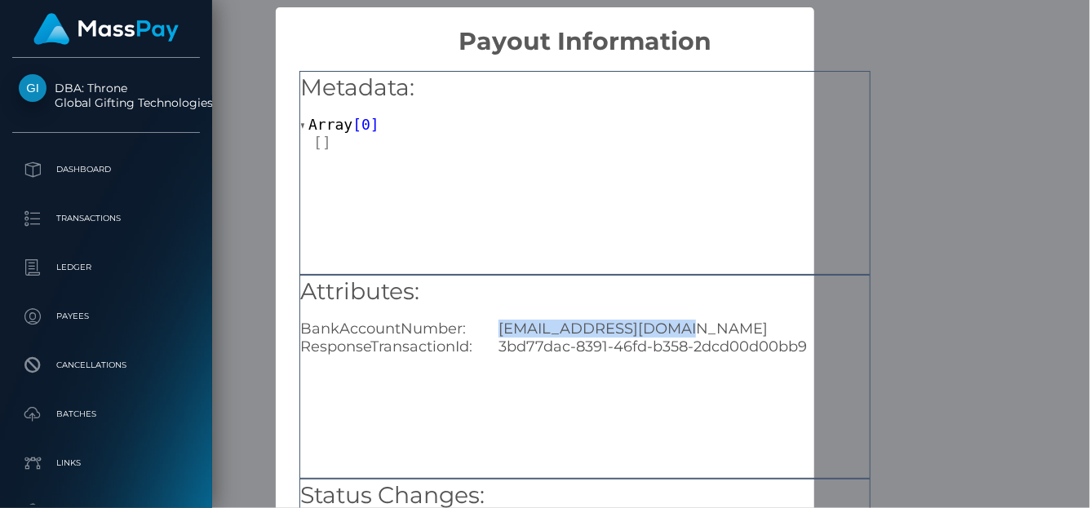
drag, startPoint x: 496, startPoint y: 330, endPoint x: 697, endPoint y: 322, distance: 201.6
click at [697, 322] on div "courtneycch@gmail.com" at bounding box center [684, 329] width 396 height 18
copy div "courtneycch@gmail.com"
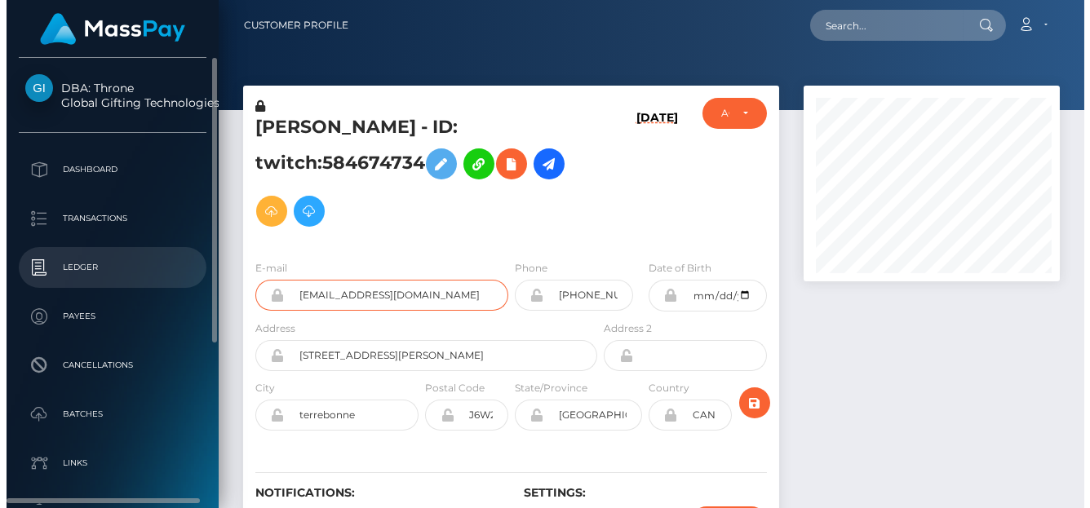
scroll to position [196, 260]
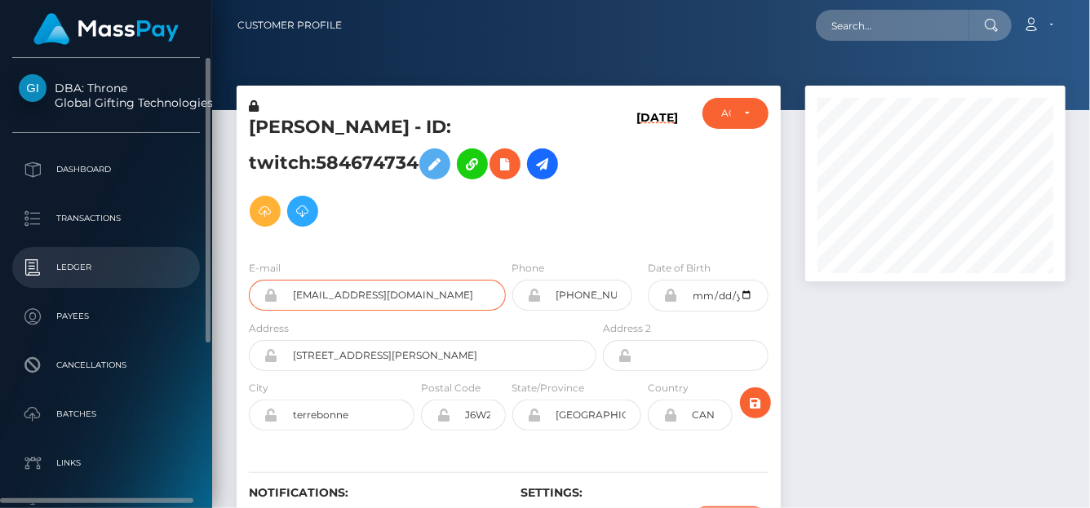
drag, startPoint x: 421, startPoint y: 308, endPoint x: 197, endPoint y: 282, distance: 224.9
click at [197, 282] on div "DBA: Throne Global Gifting Technologies Inc Dashboard Transactions Ledger" at bounding box center [545, 254] width 1090 height 508
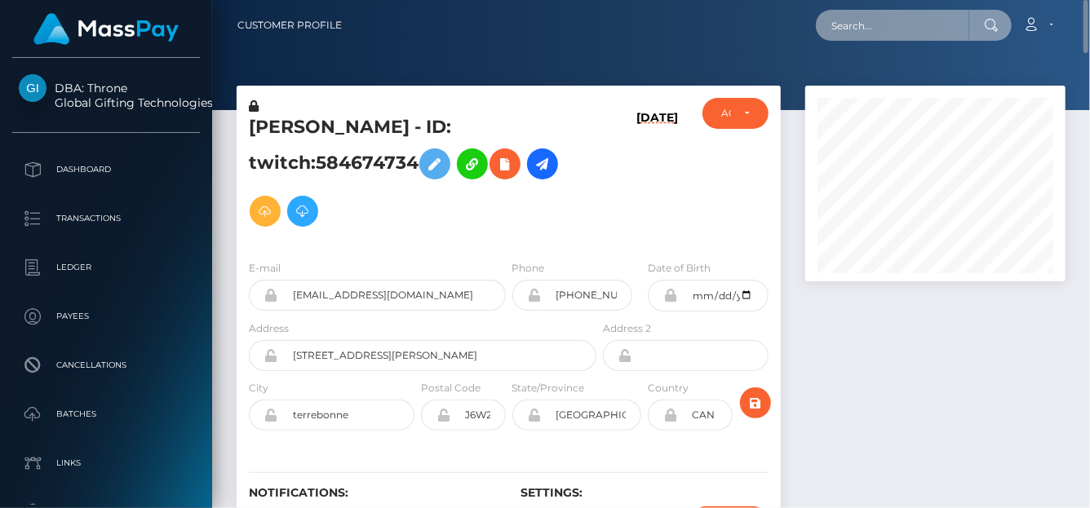
click at [887, 11] on input "text" at bounding box center [892, 25] width 153 height 31
paste input "68a26810eacc9"
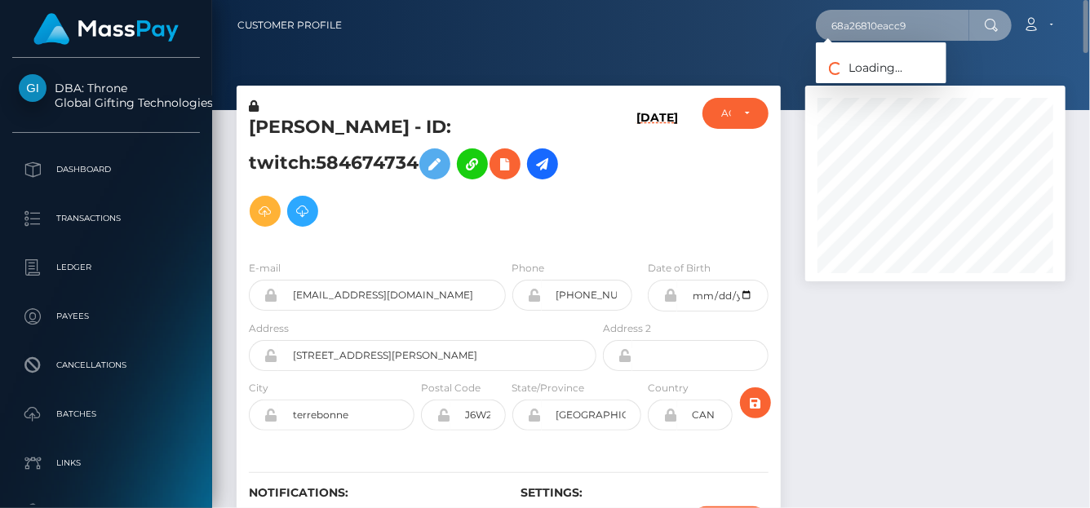
type input "68a26810eacc9"
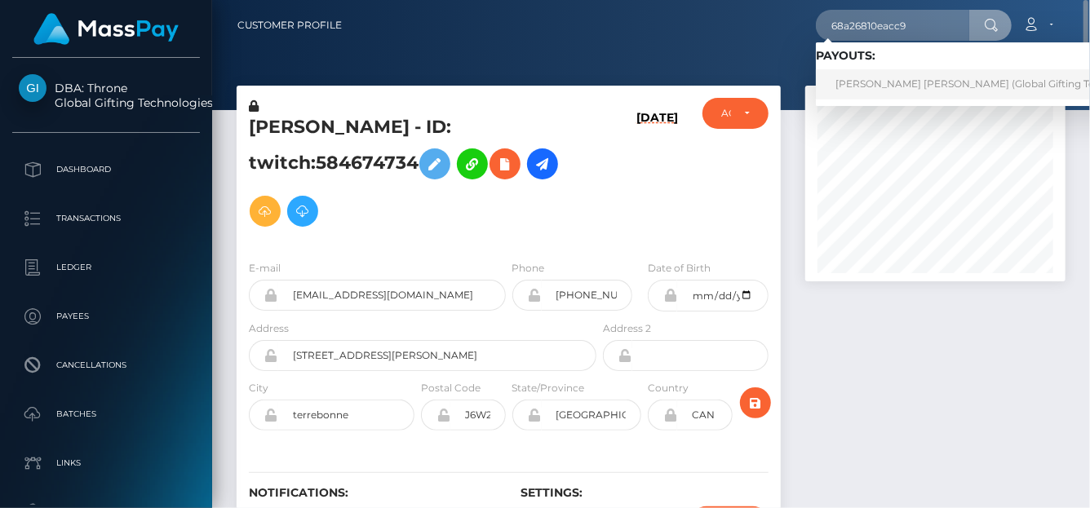
click at [879, 85] on link "ANNABELLE LOIS BURRIDGE (Global Gifting Technologies Inc - Throne)" at bounding box center [1024, 84] width 417 height 30
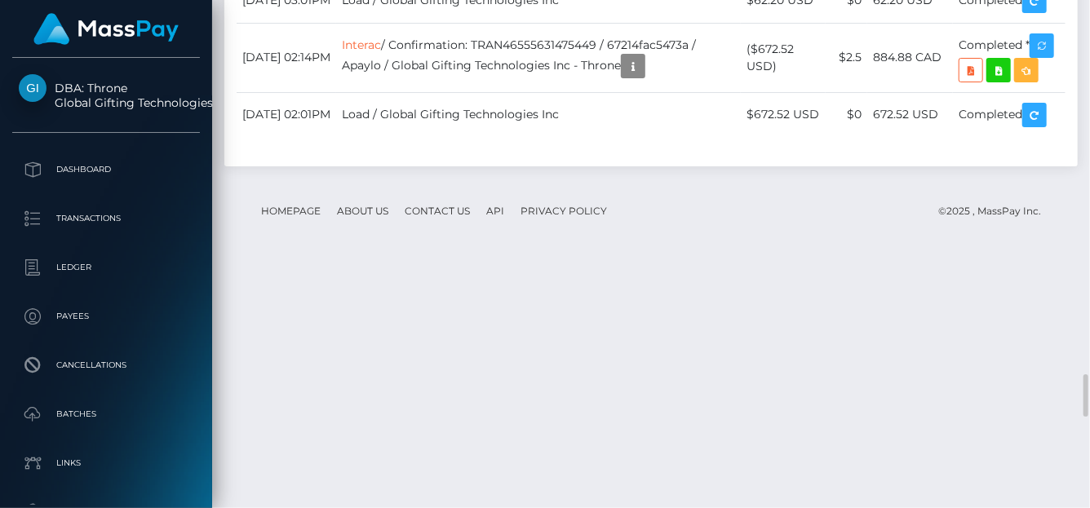
scroll to position [196, 260]
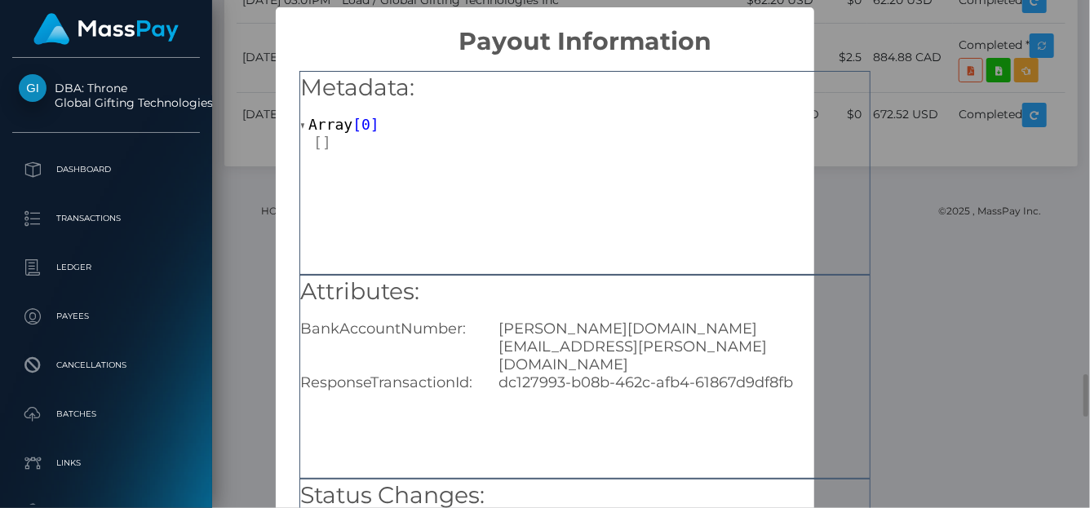
scroll to position [0, 0]
drag, startPoint x: 710, startPoint y: 327, endPoint x: 498, endPoint y: 328, distance: 212.1
click at [498, 330] on div "[PERSON_NAME][DOMAIN_NAME][EMAIL_ADDRESS][PERSON_NAME][DOMAIN_NAME]" at bounding box center [684, 347] width 396 height 54
copy div "[PERSON_NAME][DOMAIN_NAME][EMAIL_ADDRESS][PERSON_NAME][DOMAIN_NAME]"
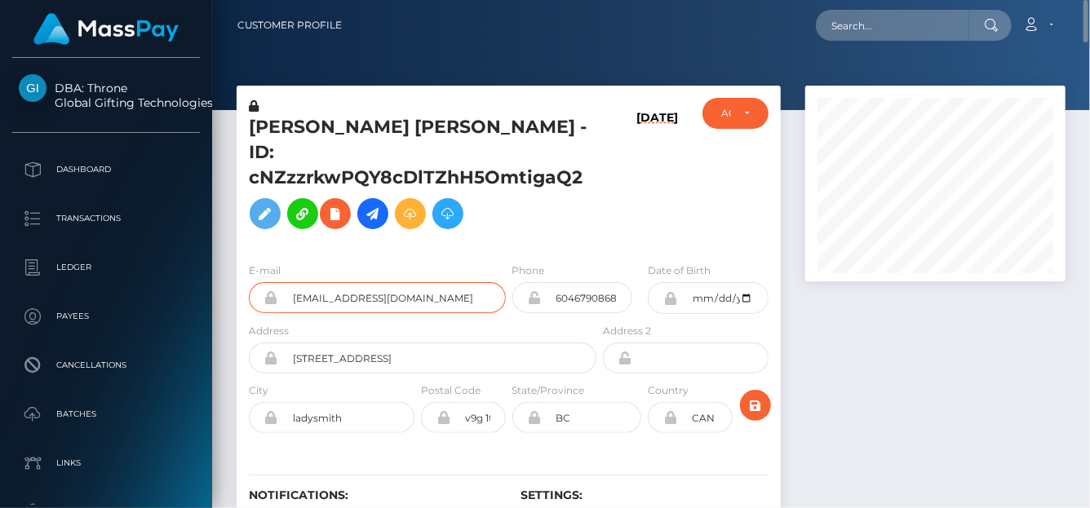
scroll to position [196, 260]
drag, startPoint x: 434, startPoint y: 277, endPoint x: 285, endPoint y: 277, distance: 149.3
click at [285, 282] on input "[EMAIL_ADDRESS][DOMAIN_NAME]" at bounding box center [392, 297] width 228 height 31
click at [883, 25] on input "text" at bounding box center [892, 25] width 153 height 31
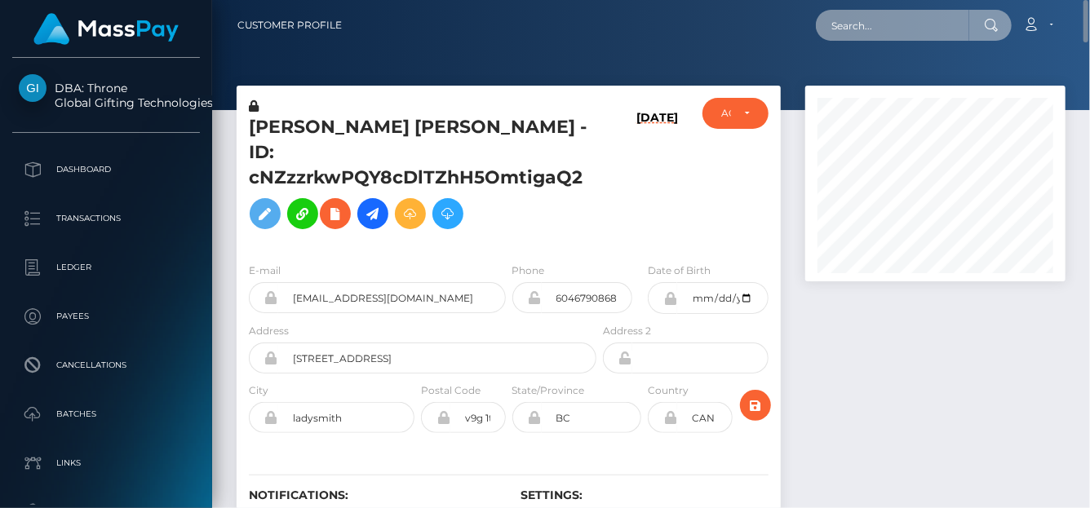
paste input "68a24a13ea56b"
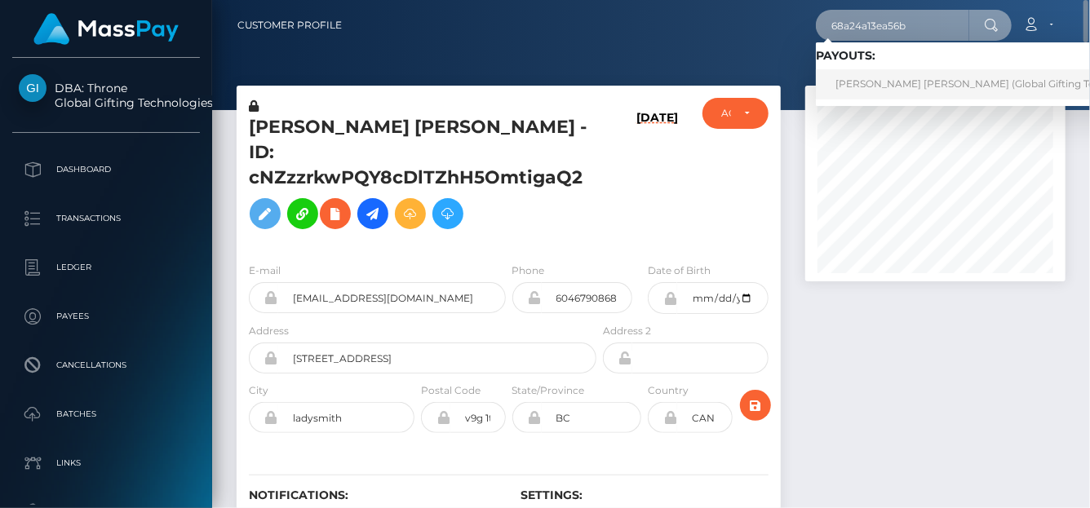
type input "68a24a13ea56b"
click at [843, 86] on link "[PERSON_NAME] [PERSON_NAME] (Global Gifting Technologies Inc - Throne)" at bounding box center [1024, 84] width 417 height 30
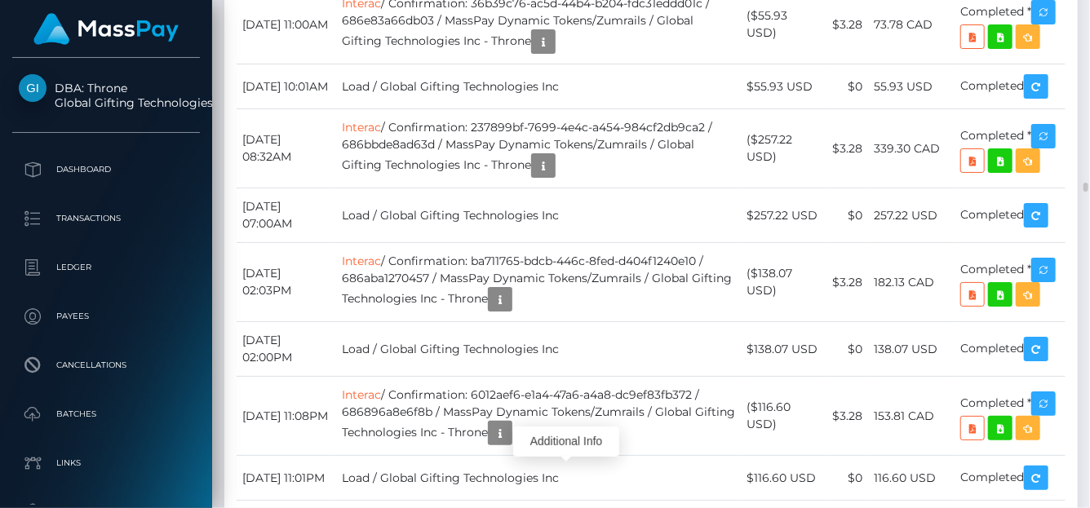
scroll to position [196, 260]
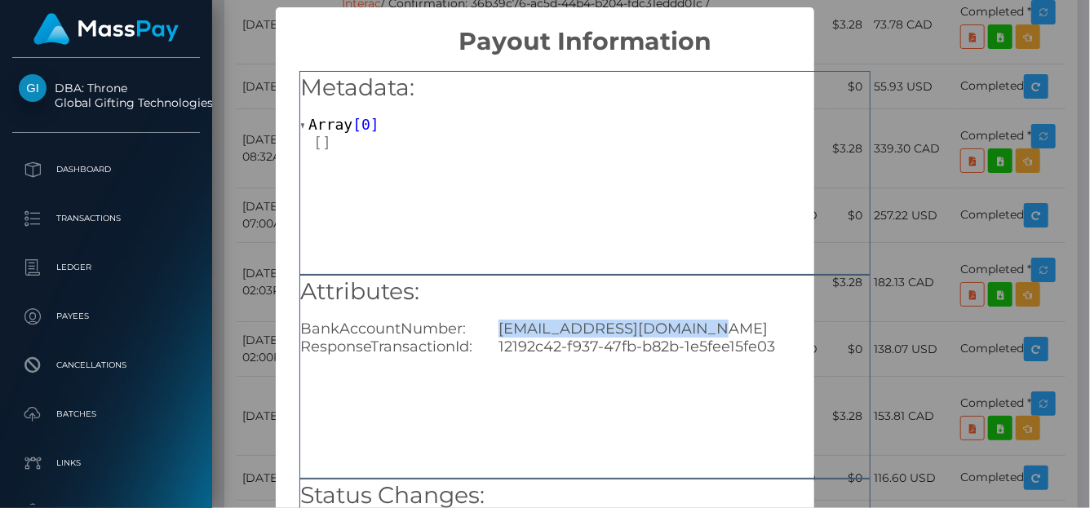
drag, startPoint x: 711, startPoint y: 330, endPoint x: 477, endPoint y: 319, distance: 234.3
click at [477, 320] on div "BankAccountNumber: [EMAIL_ADDRESS][DOMAIN_NAME]" at bounding box center [585, 329] width 594 height 18
copy div "[EMAIL_ADDRESS][DOMAIN_NAME]"
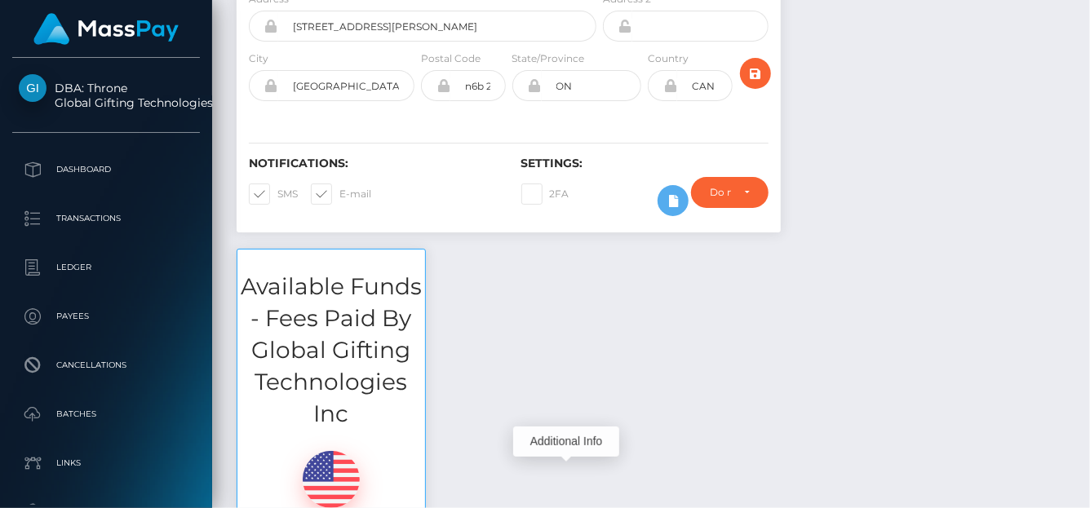
scroll to position [0, 0]
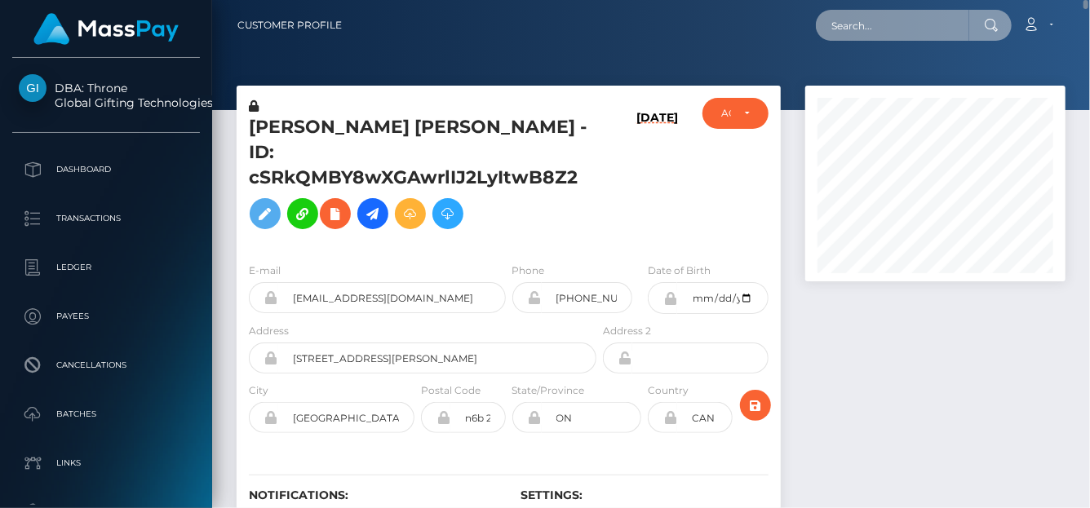
click at [869, 28] on input "text" at bounding box center [892, 25] width 153 height 31
paste input "68a23bc1de525"
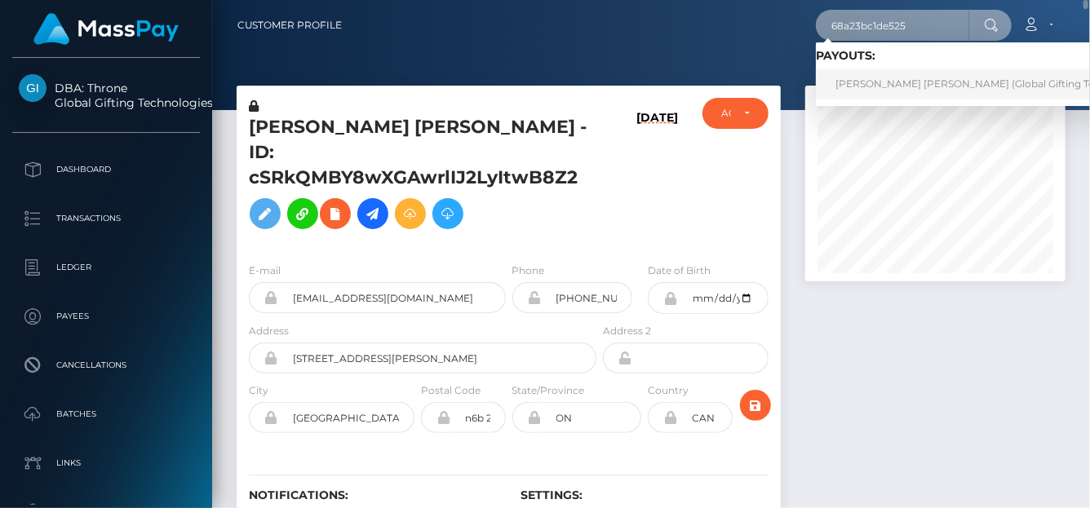
type input "68a23bc1de525"
click at [904, 82] on link "[PERSON_NAME] [PERSON_NAME] (Global Gifting Technologies Inc - Throne)" at bounding box center [1024, 84] width 417 height 30
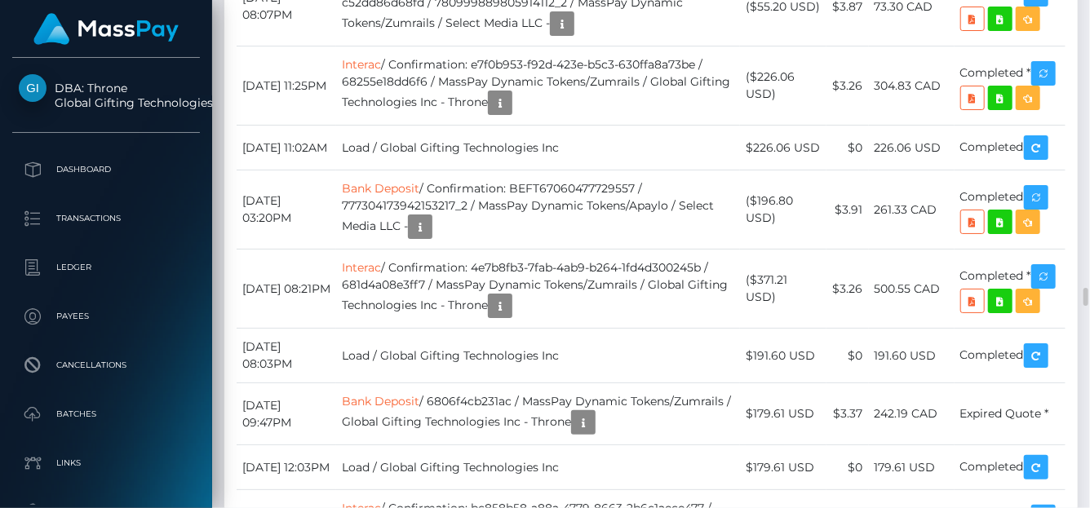
scroll to position [196, 260]
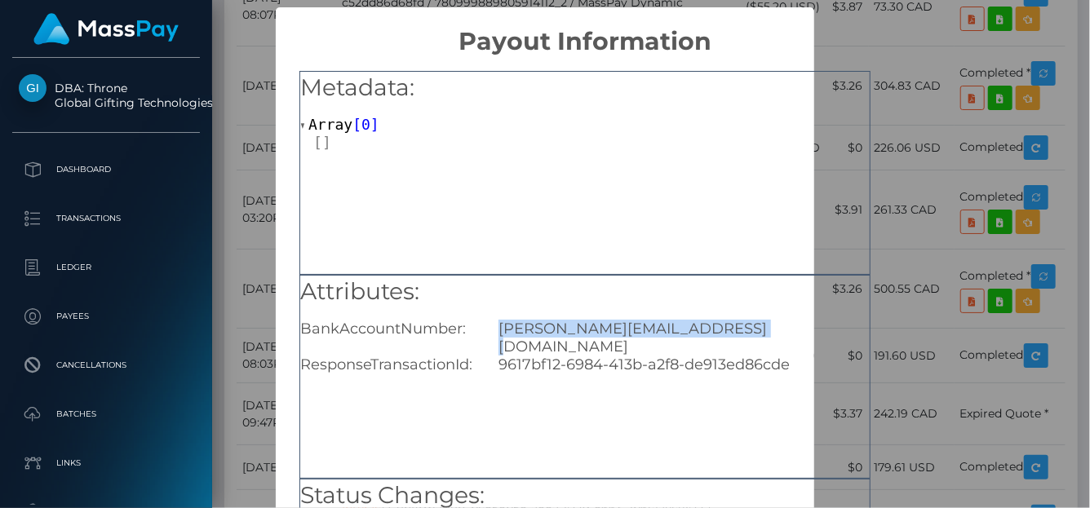
drag, startPoint x: 745, startPoint y: 322, endPoint x: 498, endPoint y: 318, distance: 247.2
click at [496, 323] on div "[PERSON_NAME][EMAIL_ADDRESS][DOMAIN_NAME]" at bounding box center [684, 338] width 396 height 36
copy div "[PERSON_NAME][EMAIL_ADDRESS][DOMAIN_NAME]"
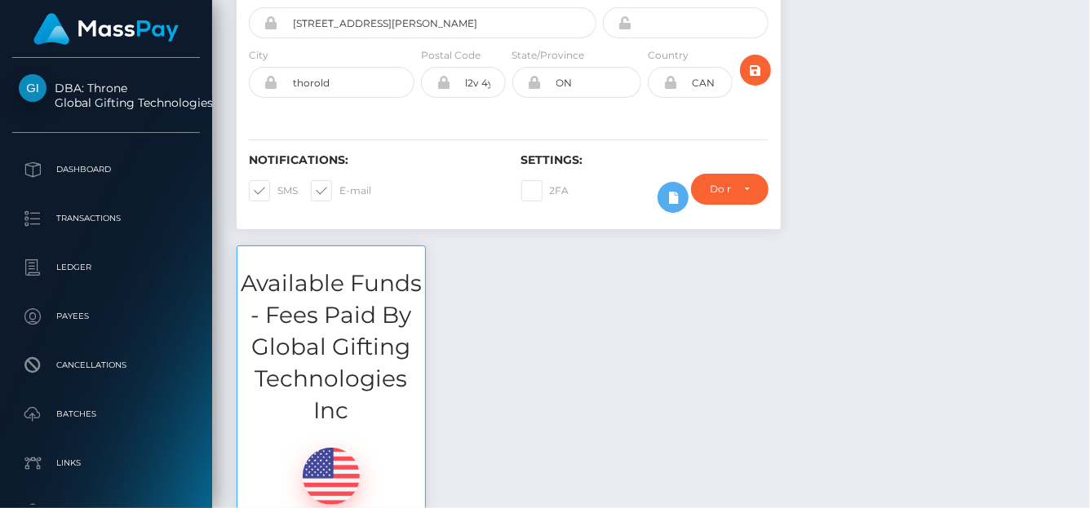
scroll to position [0, 0]
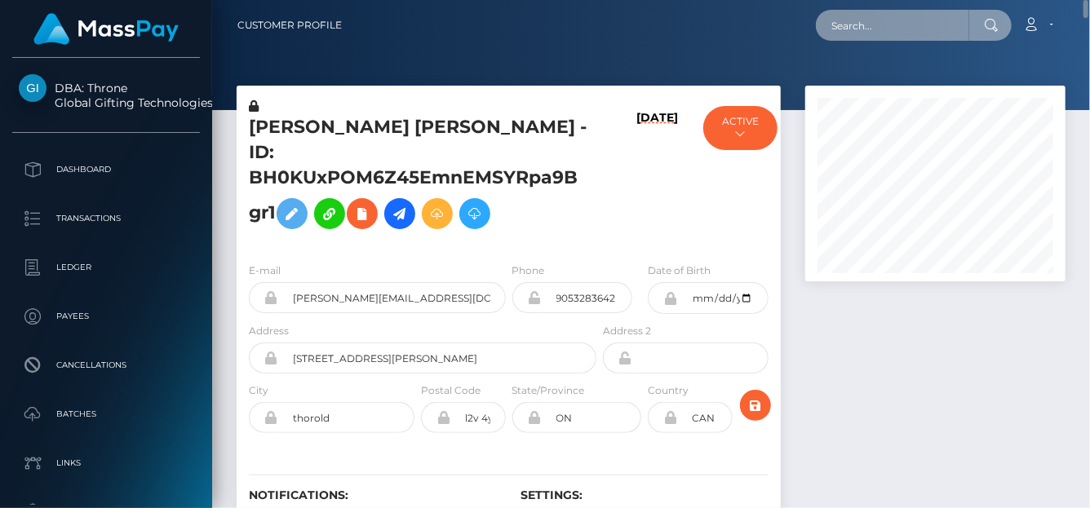
click at [887, 24] on input "text" at bounding box center [892, 25] width 153 height 31
paste input "68a237b04e168"
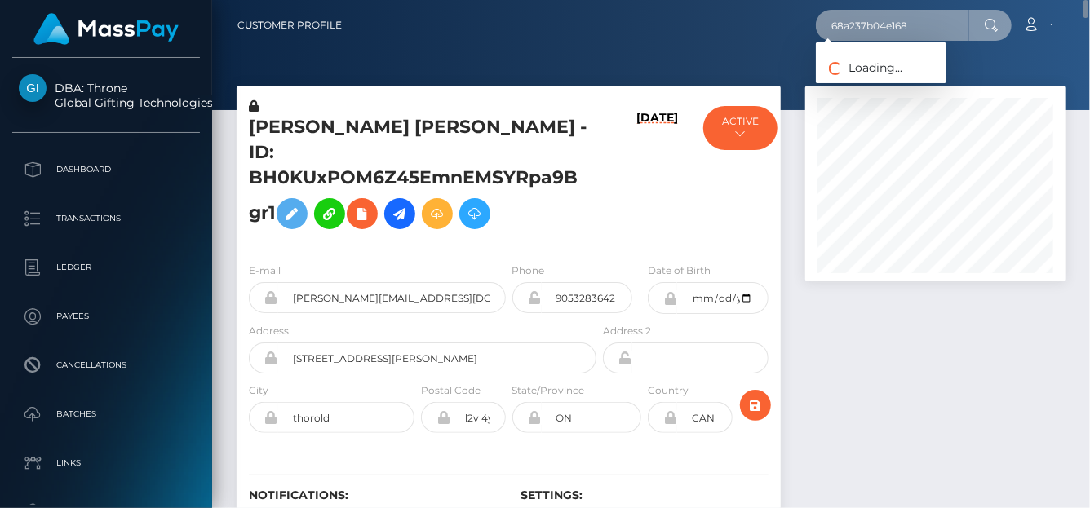
type input "68a237b04e168"
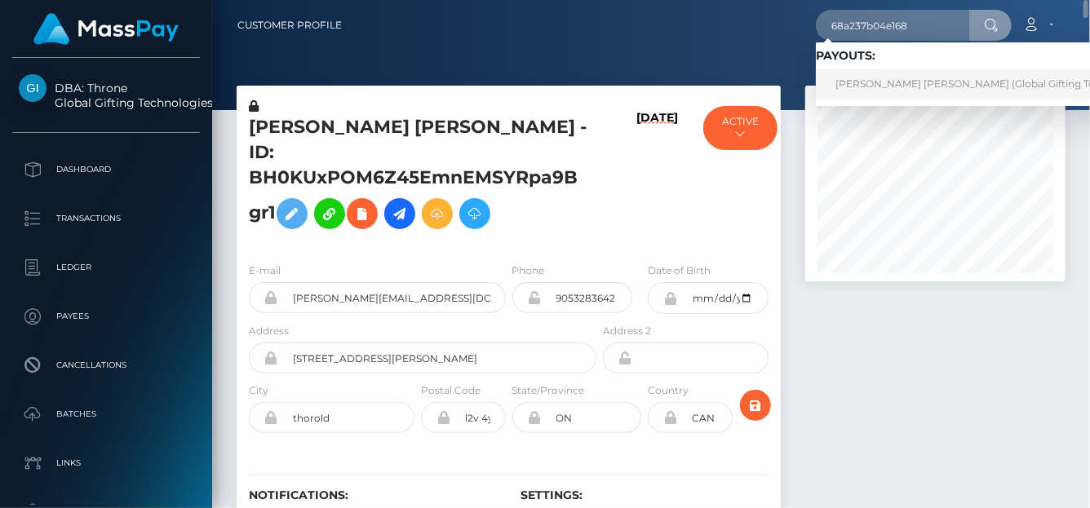
click at [838, 88] on link "JORDAN BRICE EATON (Global Gifting Technologies Inc - Throne)" at bounding box center [1024, 84] width 417 height 30
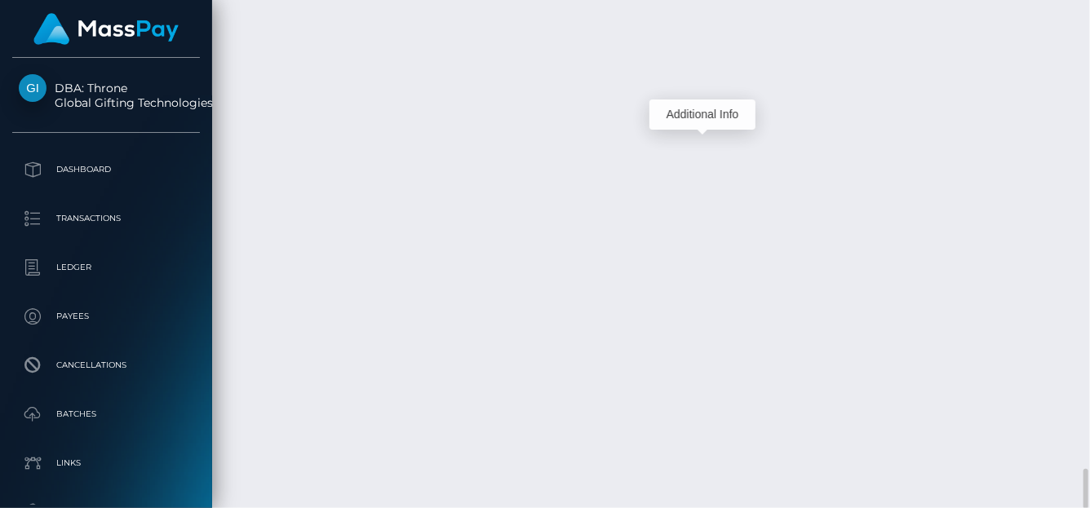
scroll to position [196, 260]
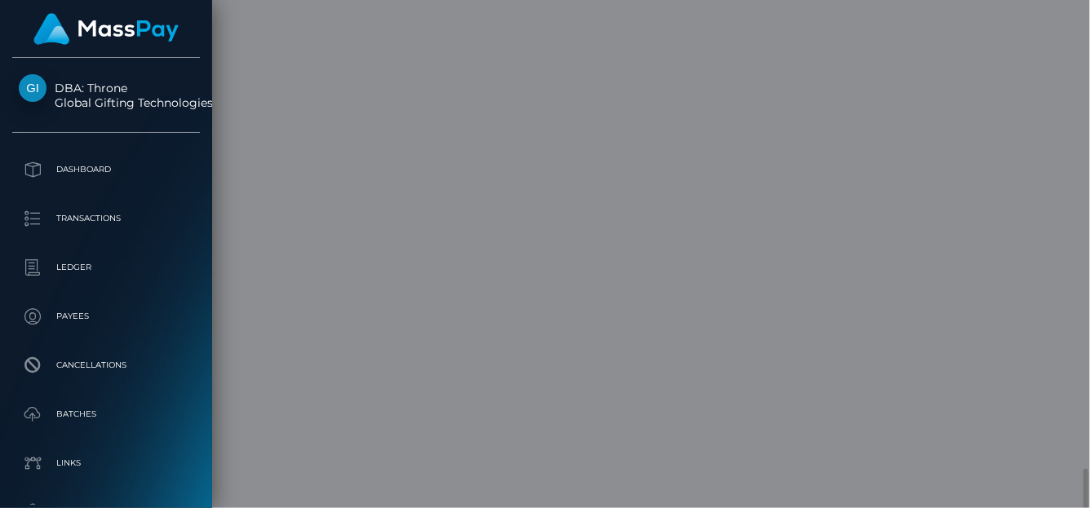
scroll to position [0, 0]
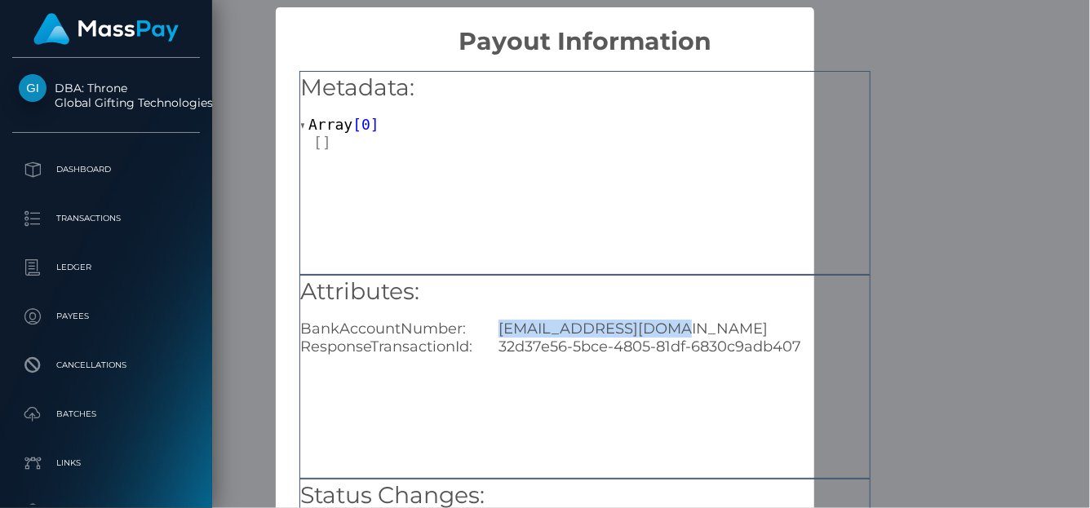
drag, startPoint x: 708, startPoint y: 330, endPoint x: 493, endPoint y: 319, distance: 214.8
click at [493, 320] on div "[EMAIL_ADDRESS][DOMAIN_NAME]" at bounding box center [684, 329] width 396 height 18
copy div "[EMAIL_ADDRESS][DOMAIN_NAME]"
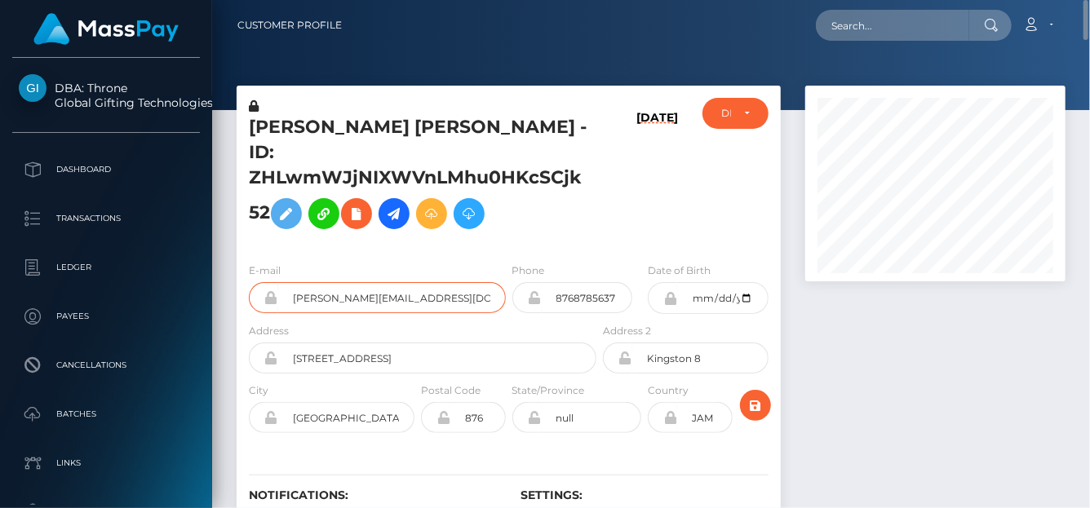
drag, startPoint x: 439, startPoint y: 281, endPoint x: 274, endPoint y: 272, distance: 165.0
click at [274, 282] on div "jay.sub89@gmail.com" at bounding box center [377, 297] width 257 height 31
click at [892, 16] on input "text" at bounding box center [892, 25] width 153 height 31
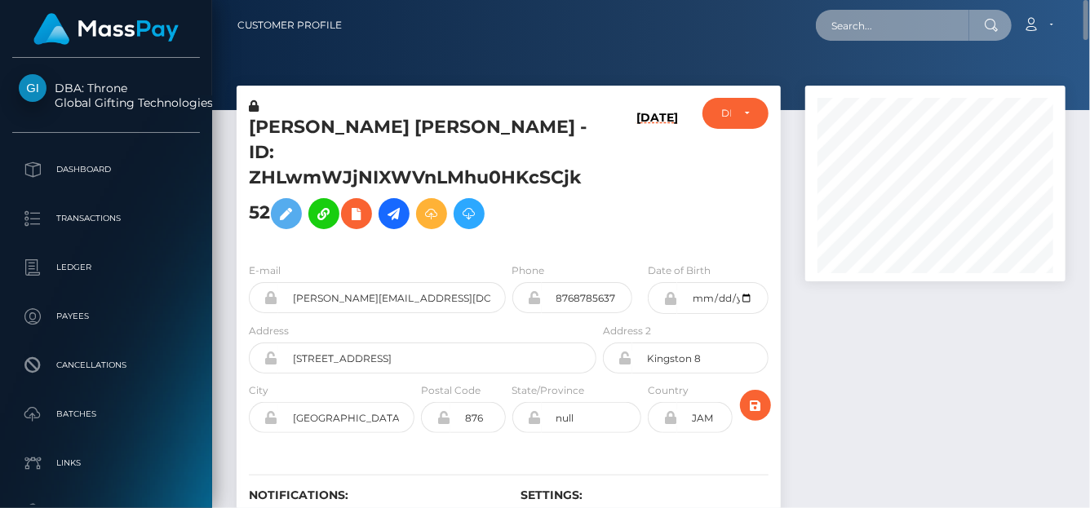
paste input "68a22d509d0f7"
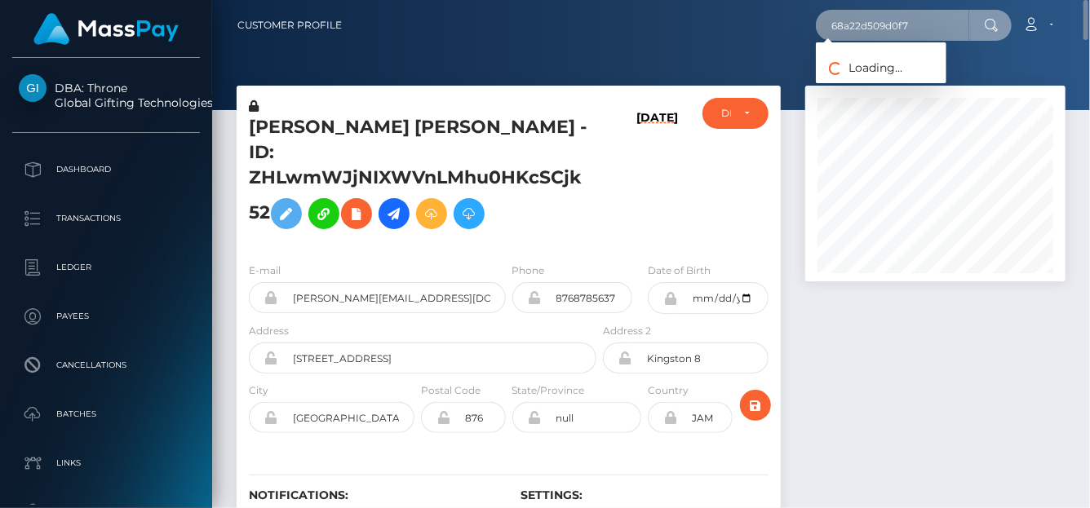
type input "68a22d509d0f7"
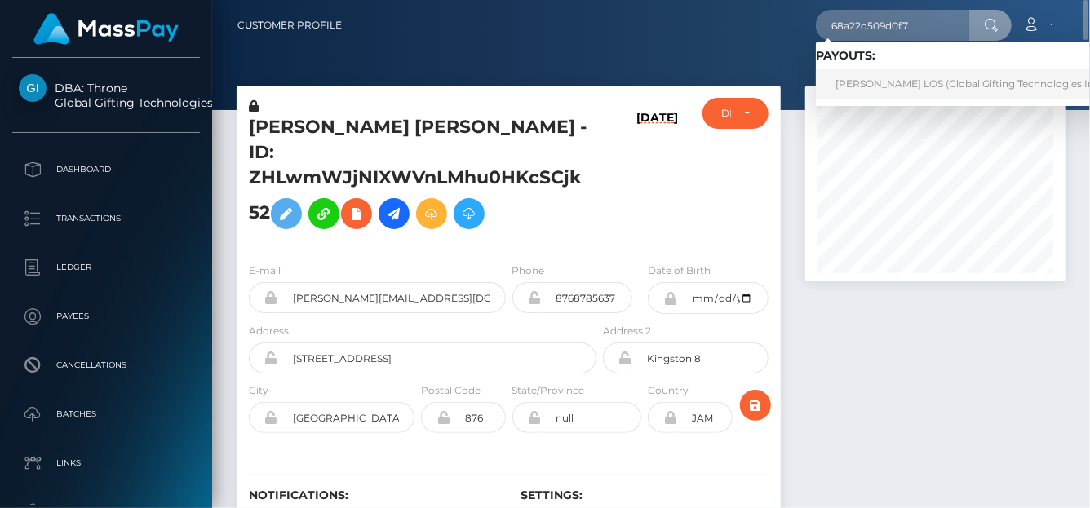
click at [871, 79] on link "ANNA LOS (Global Gifting Technologies Inc - Throne)" at bounding box center [991, 84] width 351 height 30
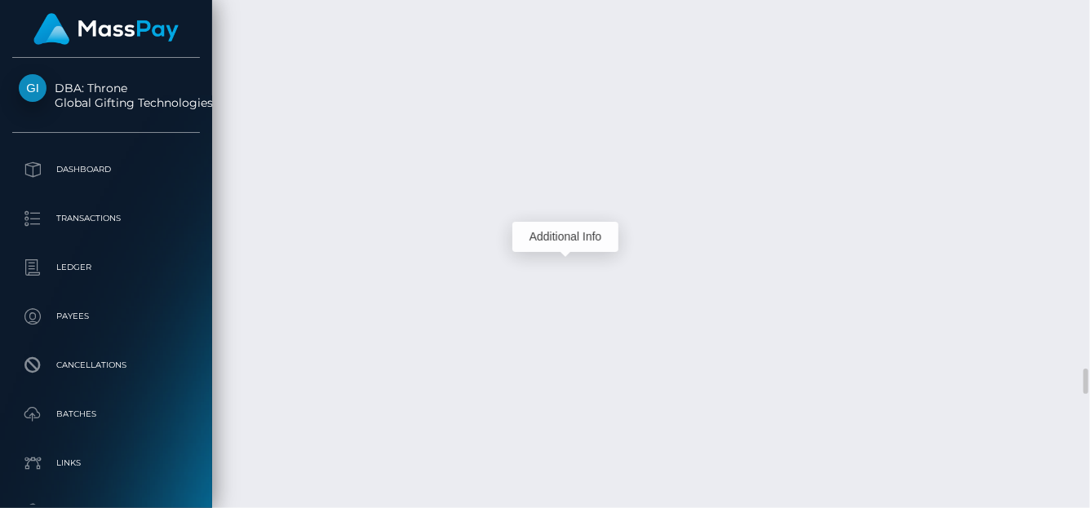
scroll to position [196, 260]
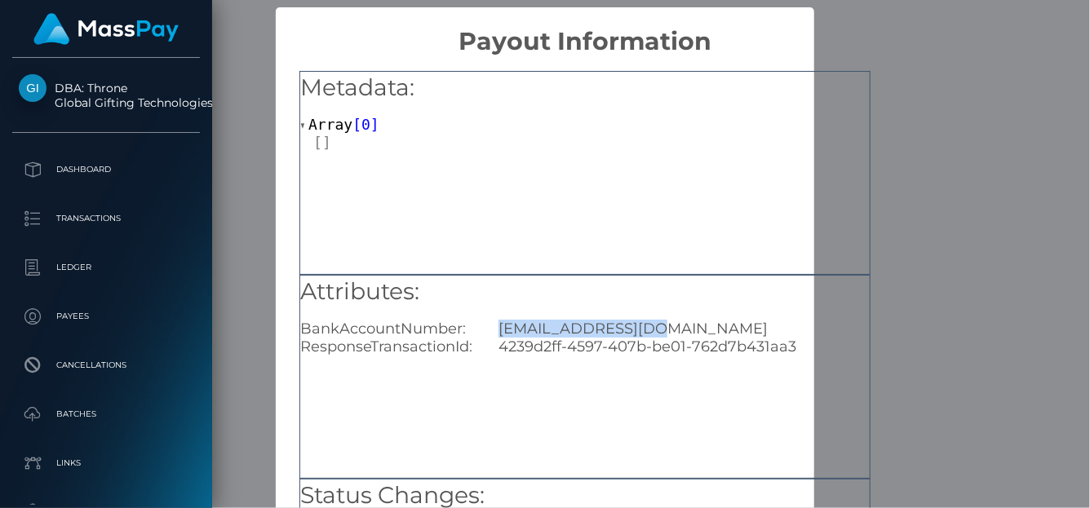
drag, startPoint x: 667, startPoint y: 334, endPoint x: 491, endPoint y: 334, distance: 176.2
click at [491, 334] on div "[EMAIL_ADDRESS][DOMAIN_NAME]" at bounding box center [684, 329] width 396 height 18
copy div "[EMAIL_ADDRESS][DOMAIN_NAME]"
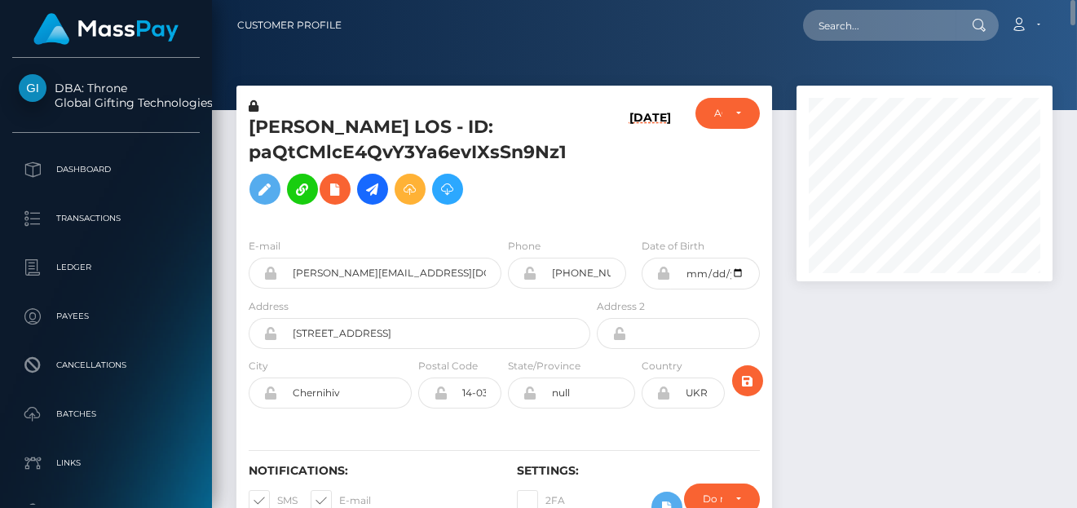
scroll to position [196, 255]
click at [887, 31] on input "text" at bounding box center [879, 25] width 153 height 31
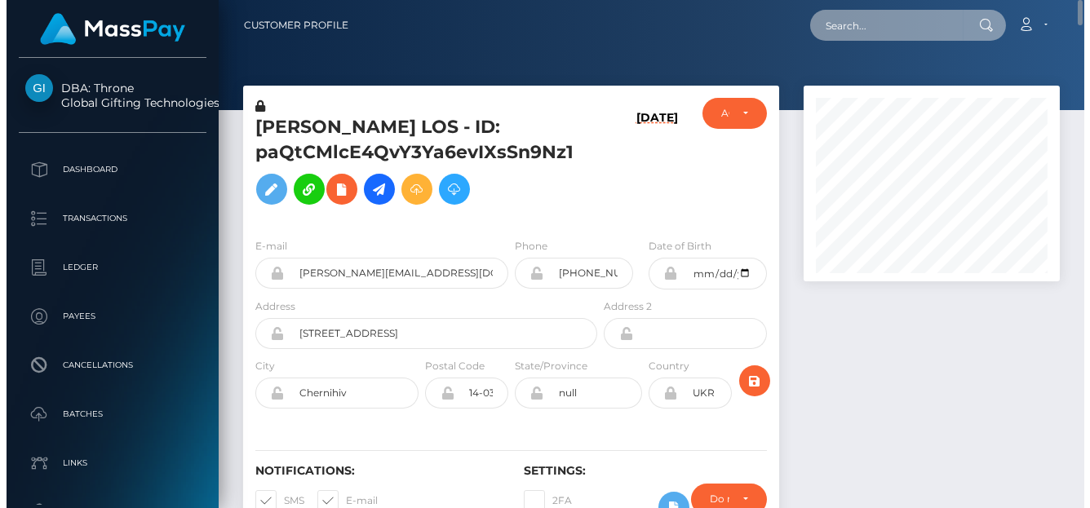
scroll to position [196, 260]
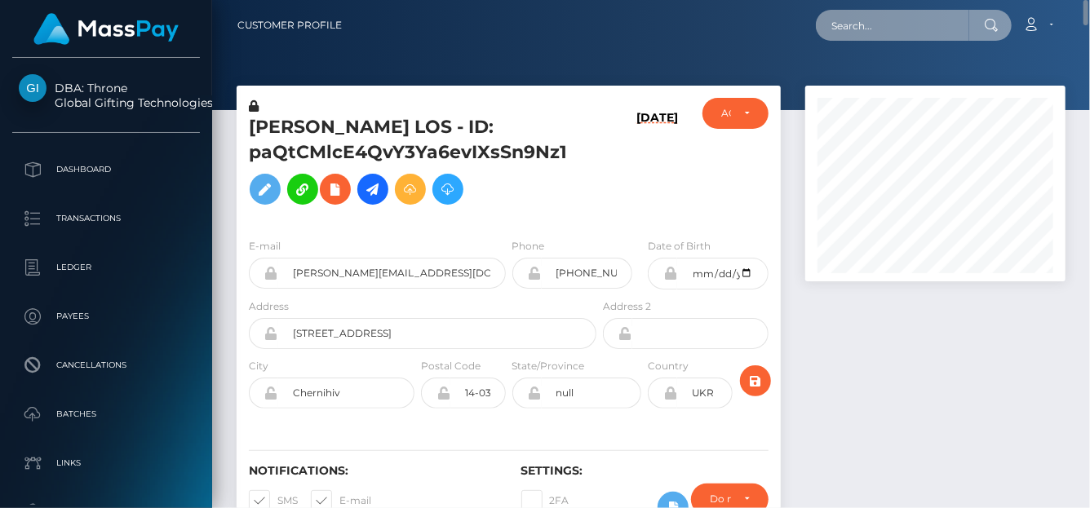
paste input "68a22ae2baa44"
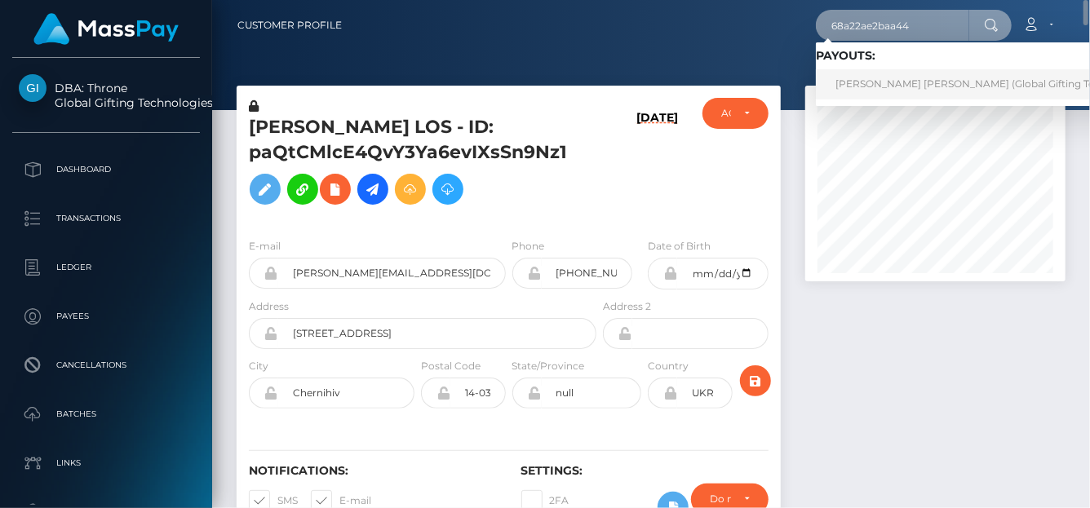
type input "68a22ae2baa44"
click at [892, 86] on link "[PERSON_NAME] [PERSON_NAME] (Global Gifting Technologies Inc - Throne)" at bounding box center [1024, 84] width 417 height 30
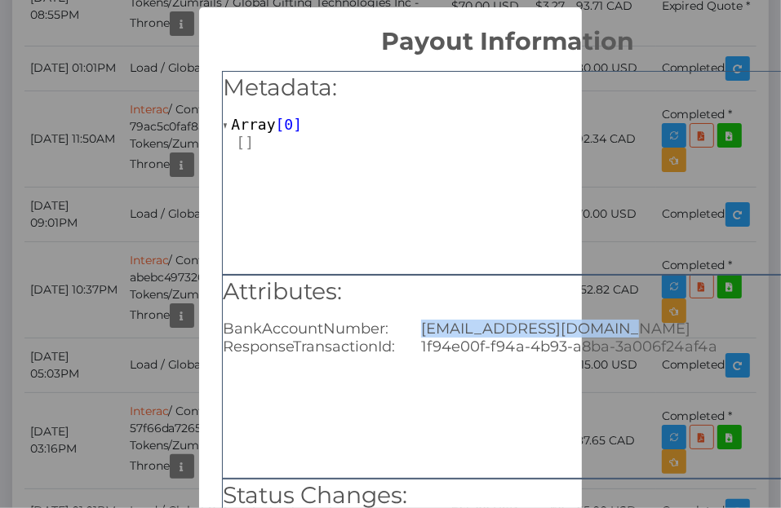
drag, startPoint x: 412, startPoint y: 325, endPoint x: 628, endPoint y: 325, distance: 216.2
click at [628, 325] on div "dlansoriano@outlook.com" at bounding box center [607, 329] width 396 height 18
copy div "dlansoriano@outlook.com"
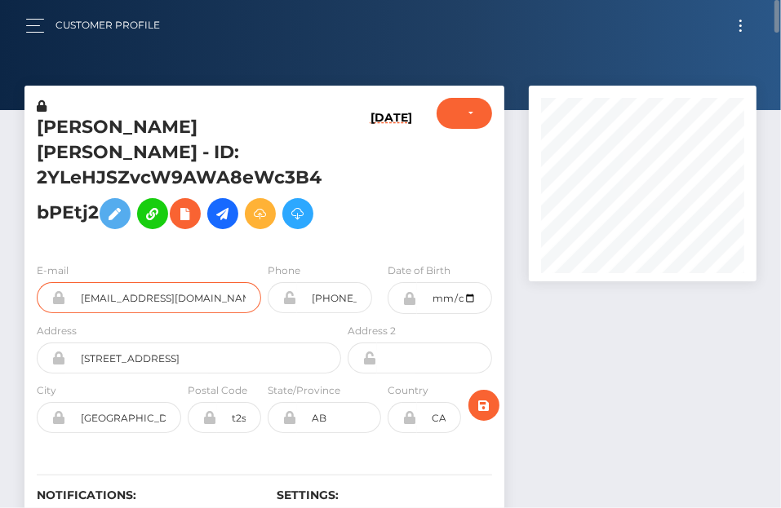
drag, startPoint x: 132, startPoint y: 299, endPoint x: 25, endPoint y: 285, distance: 107.9
click at [25, 285] on div "E-mail b8rbr0jr@gmail.com" at bounding box center [144, 292] width 240 height 60
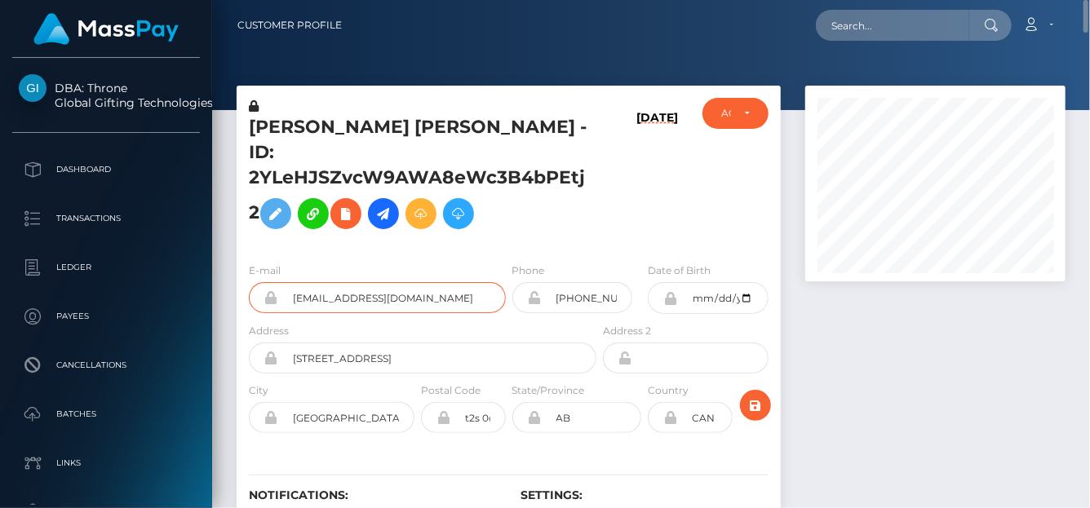
scroll to position [815470, 815406]
click at [909, 29] on input "text" at bounding box center [892, 25] width 153 height 31
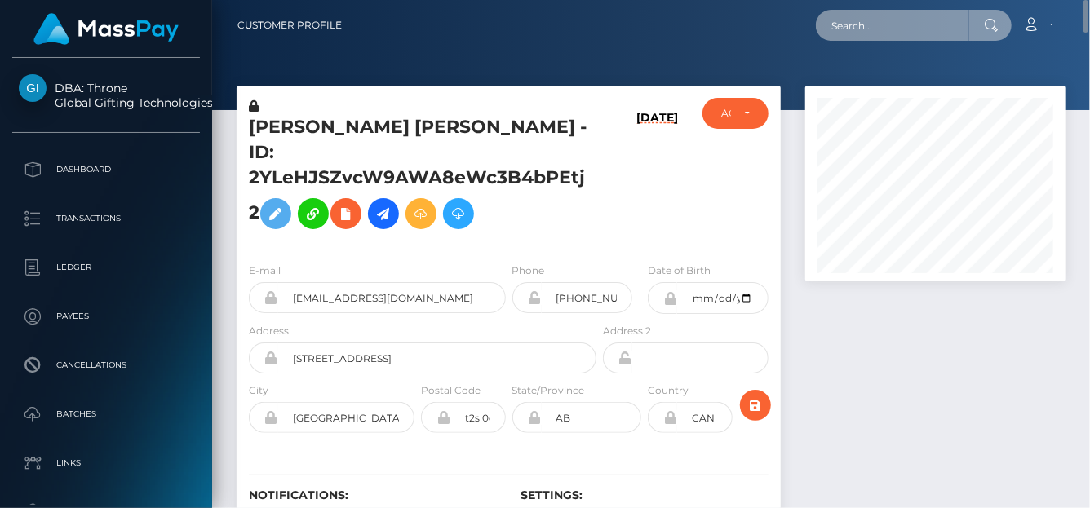
paste input "68a22d509d0f7"
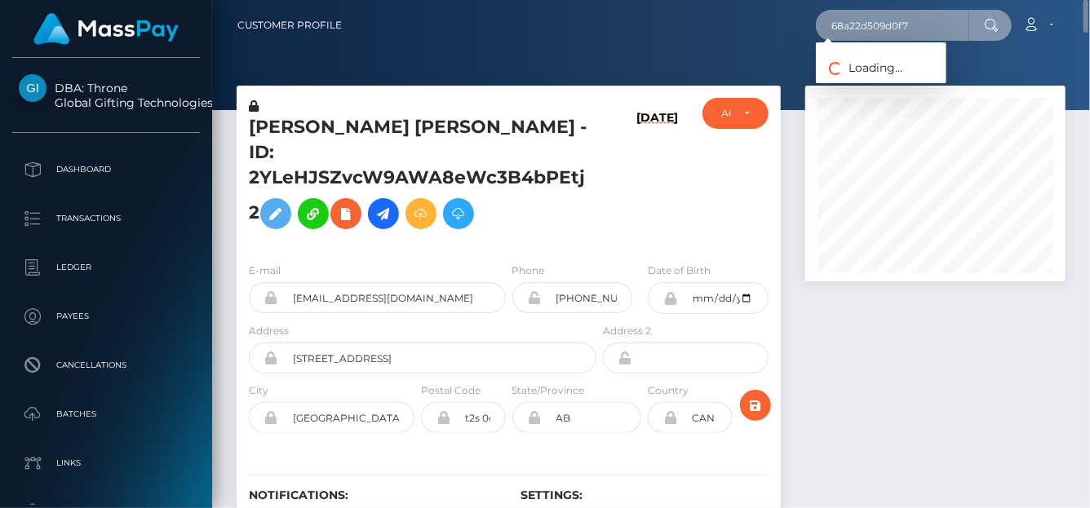
type input "68a22d509d0f7"
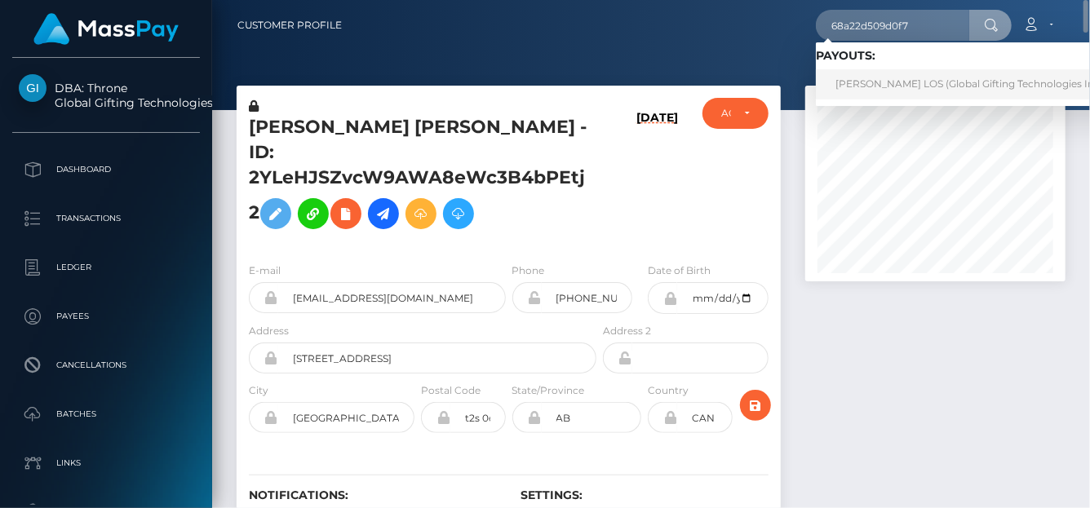
click at [877, 82] on link "ANNA LOS (Global Gifting Technologies Inc - Throne)" at bounding box center [991, 84] width 351 height 30
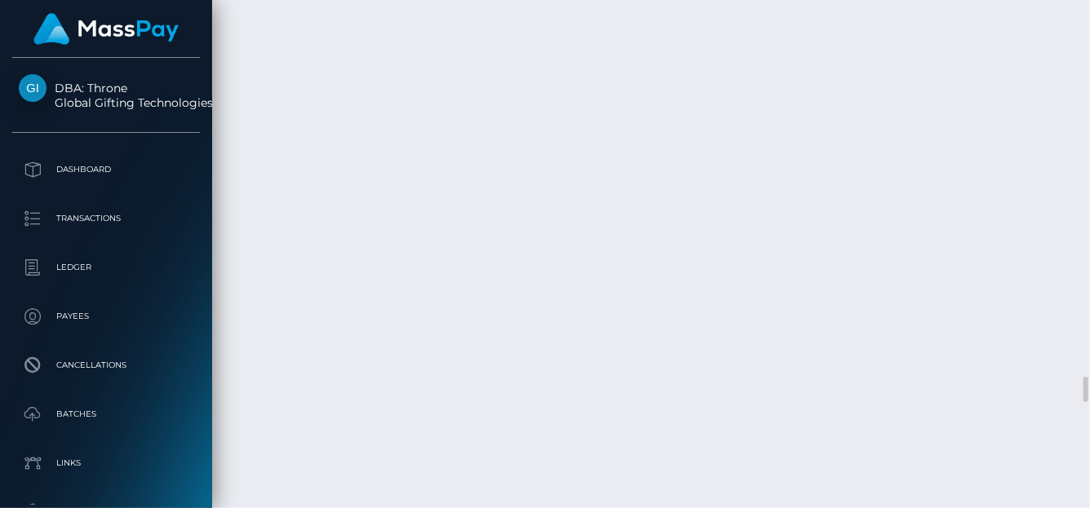
scroll to position [196, 260]
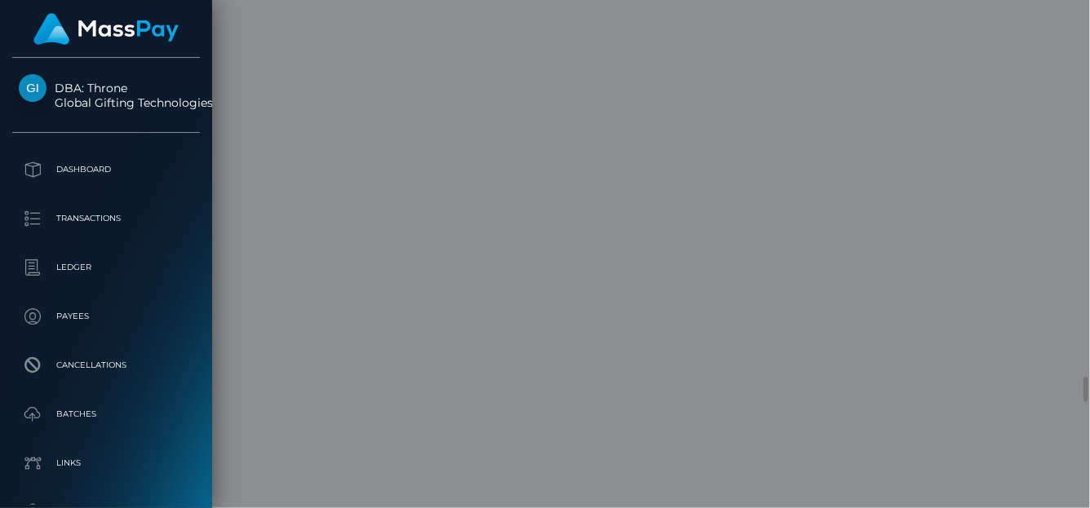
scroll to position [0, 0]
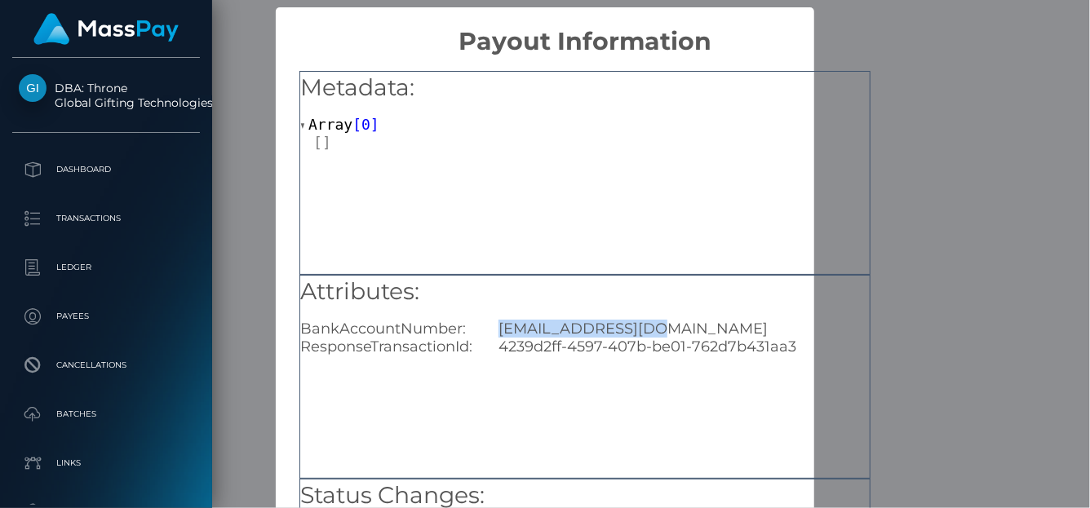
drag, startPoint x: 660, startPoint y: 332, endPoint x: 493, endPoint y: 331, distance: 167.2
click at [493, 331] on div "[EMAIL_ADDRESS][DOMAIN_NAME]" at bounding box center [684, 329] width 396 height 18
copy div "[EMAIL_ADDRESS][DOMAIN_NAME]"
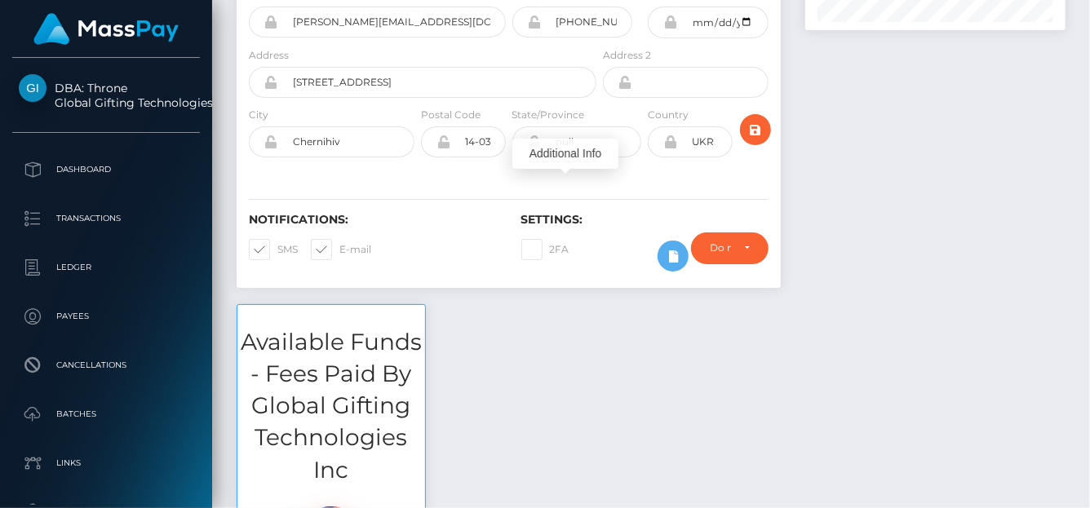
scroll to position [170, 0]
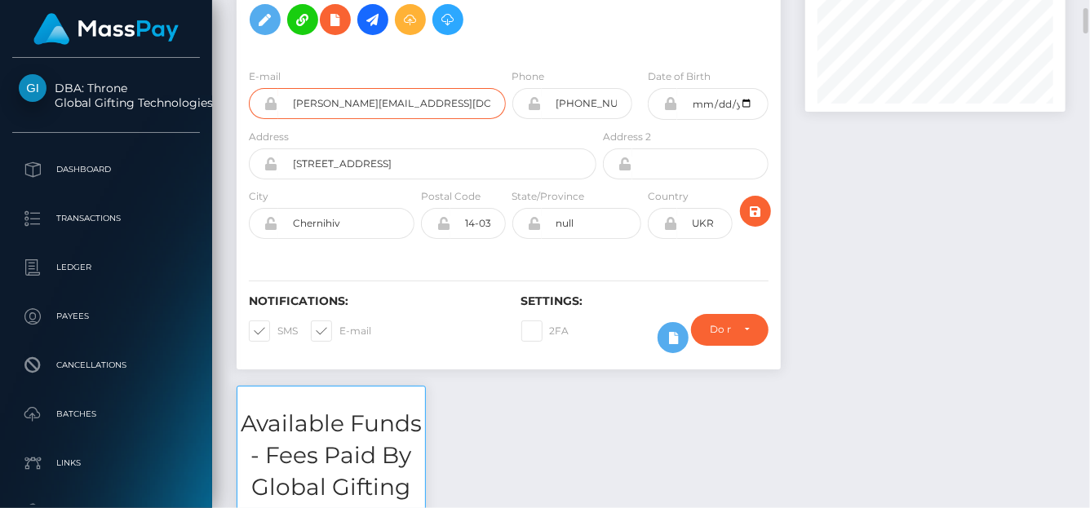
drag, startPoint x: 434, startPoint y: 109, endPoint x: 237, endPoint y: 83, distance: 198.3
click at [237, 83] on div "E-mail luna.juicyyy@gmail.com" at bounding box center [373, 98] width 272 height 60
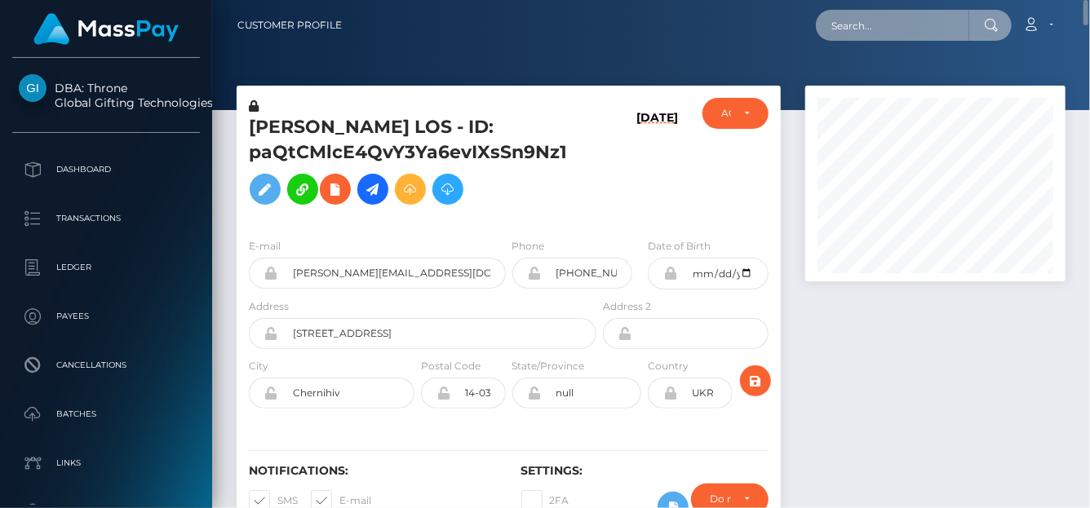
click at [873, 24] on input "text" at bounding box center [892, 25] width 153 height 31
paste input "68a22ae2baa44"
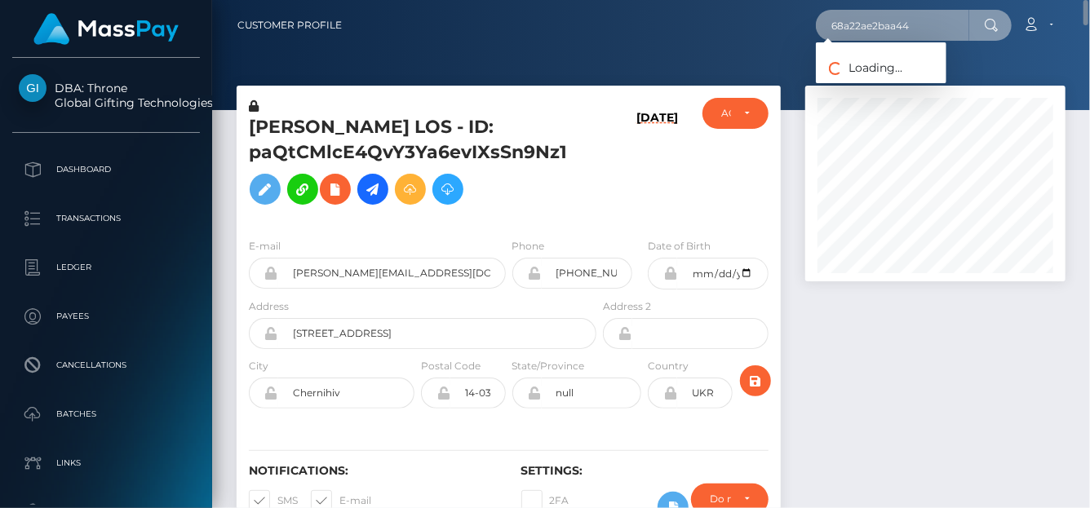
type input "68a22ae2baa44"
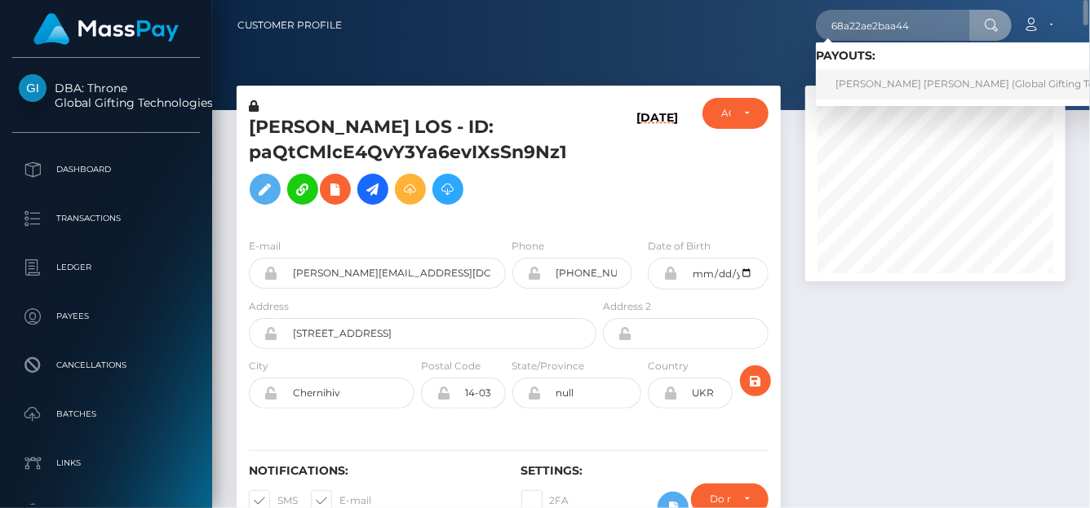
click at [843, 87] on link "DYLAN JAMES TYLER SORIANO (Global Gifting Technologies Inc - Throne)" at bounding box center [1024, 84] width 417 height 30
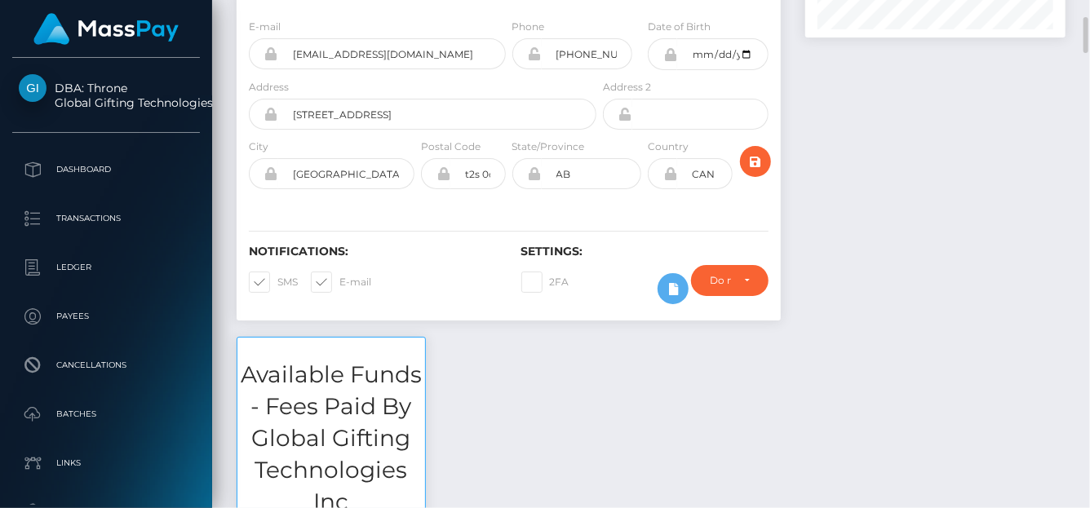
scroll to position [408, 0]
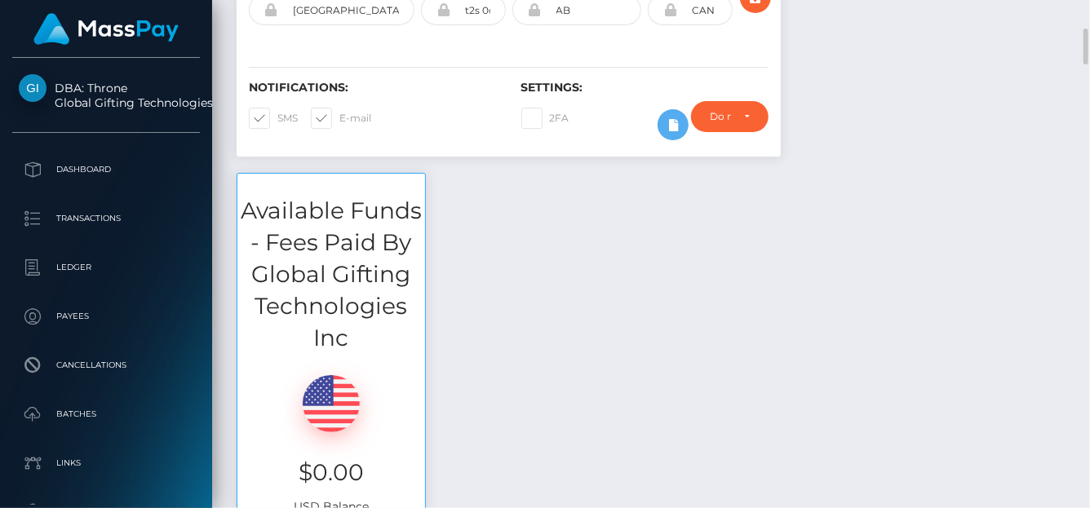
click at [585, 378] on div "Available Funds - Fees Paid By Global Gifting Technologies Inc $0.00 USD Balance" at bounding box center [650, 357] width 853 height 368
click at [586, 376] on div "Available Funds - Fees Paid By Global Gifting Technologies Inc $0.00 USD Balance" at bounding box center [650, 357] width 853 height 368
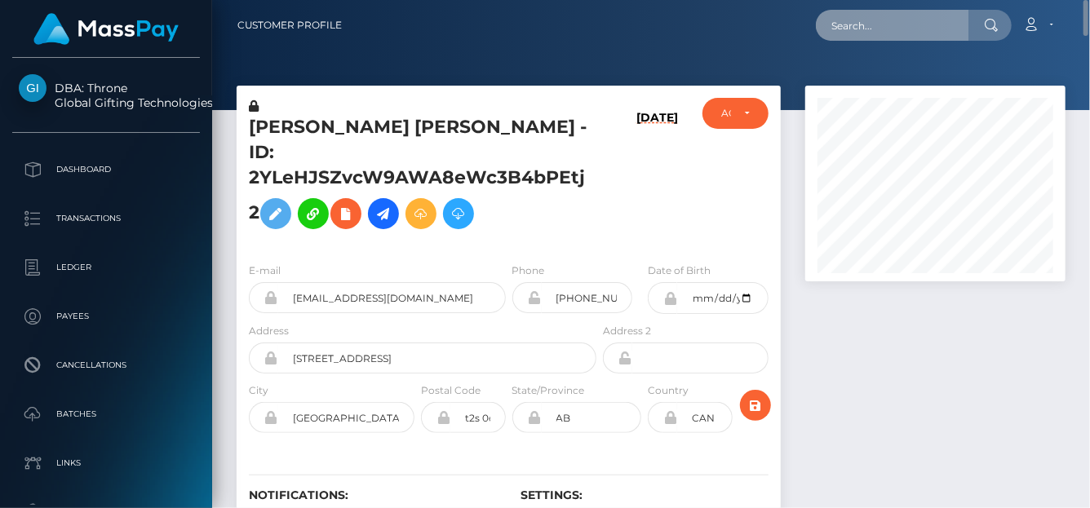
click at [889, 33] on input "text" at bounding box center [892, 25] width 153 height 31
paste input "68a2198282ca7"
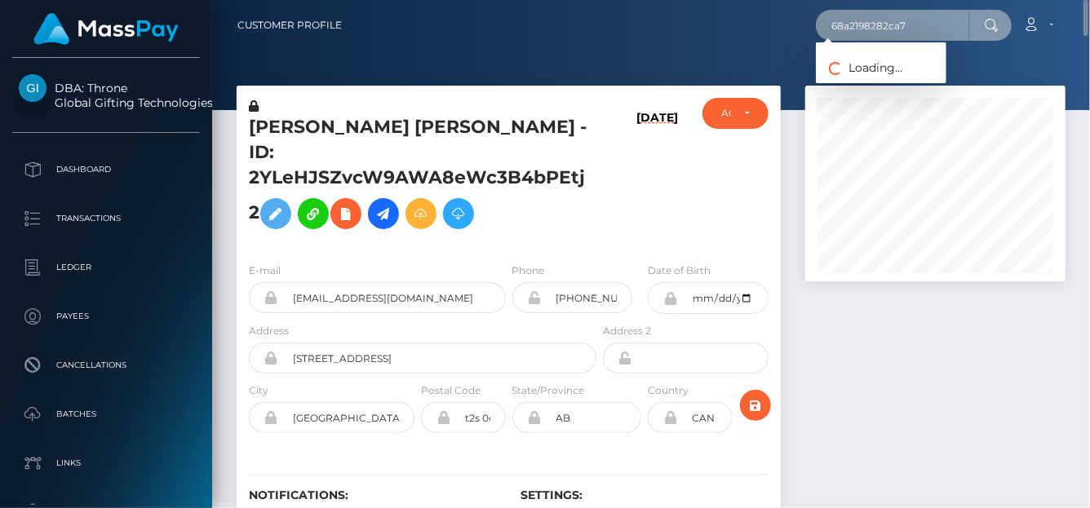
type input "68a2198282ca7"
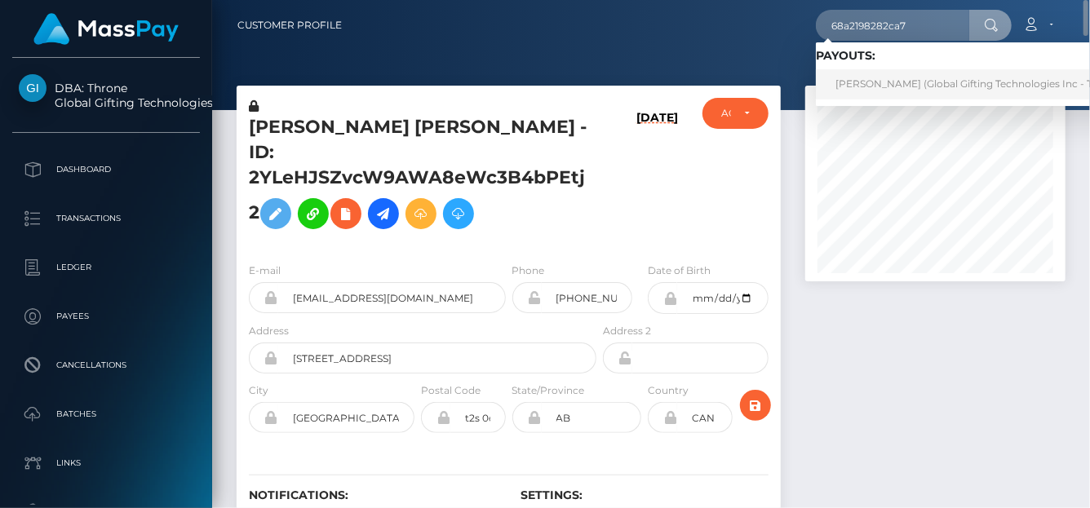
click at [887, 83] on link "[PERSON_NAME] (Global Gifting Technologies Inc - Throne)" at bounding box center [980, 84] width 329 height 30
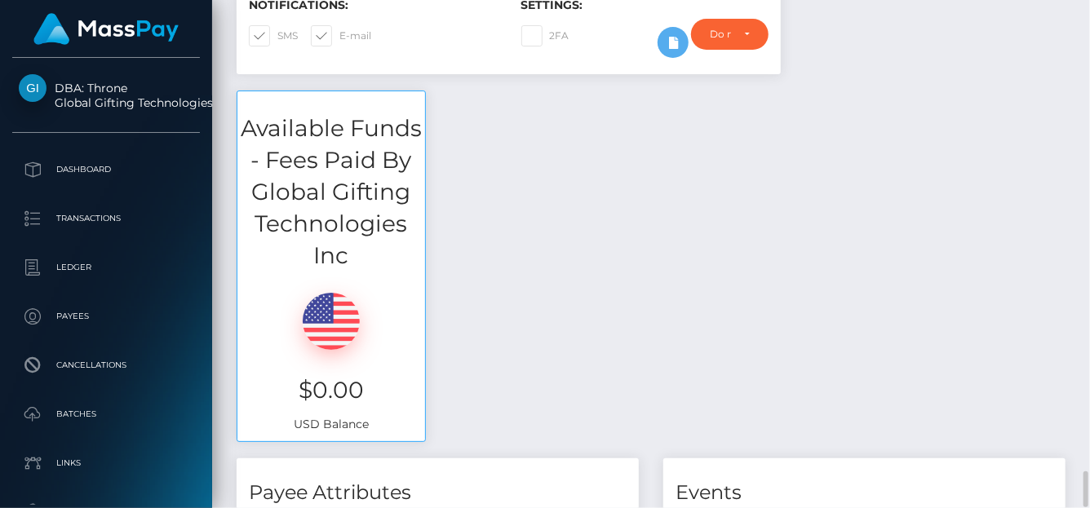
scroll to position [980, 0]
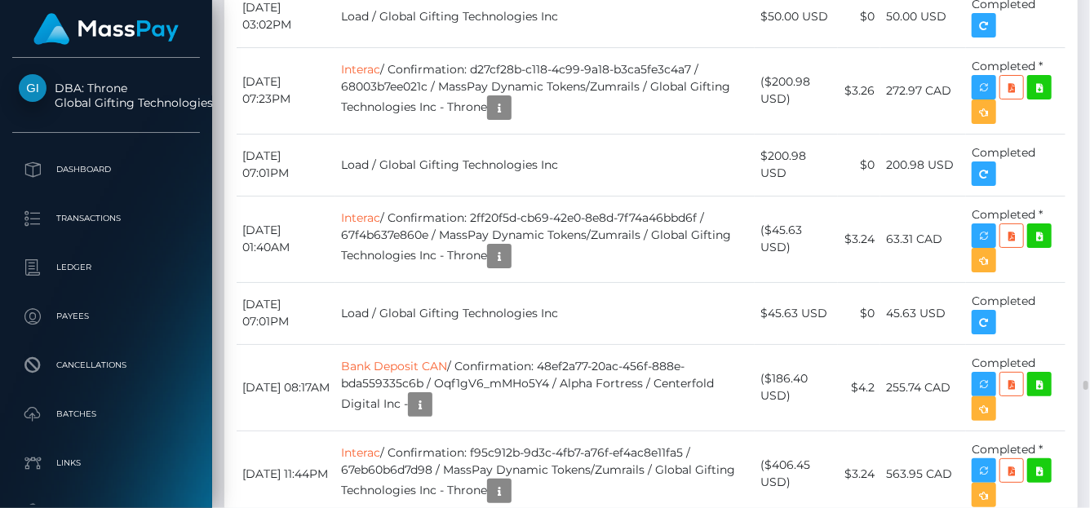
scroll to position [196, 260]
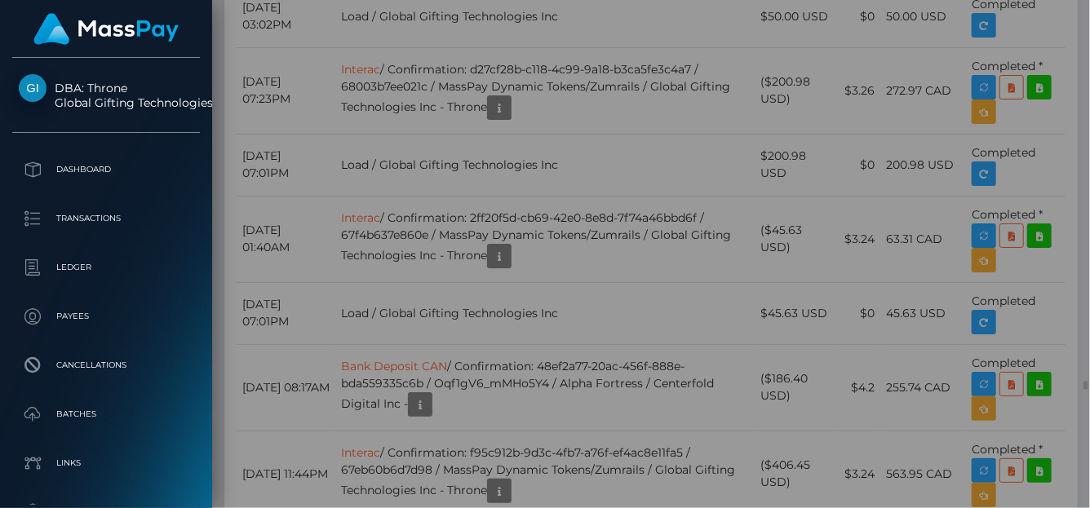
scroll to position [0, 0]
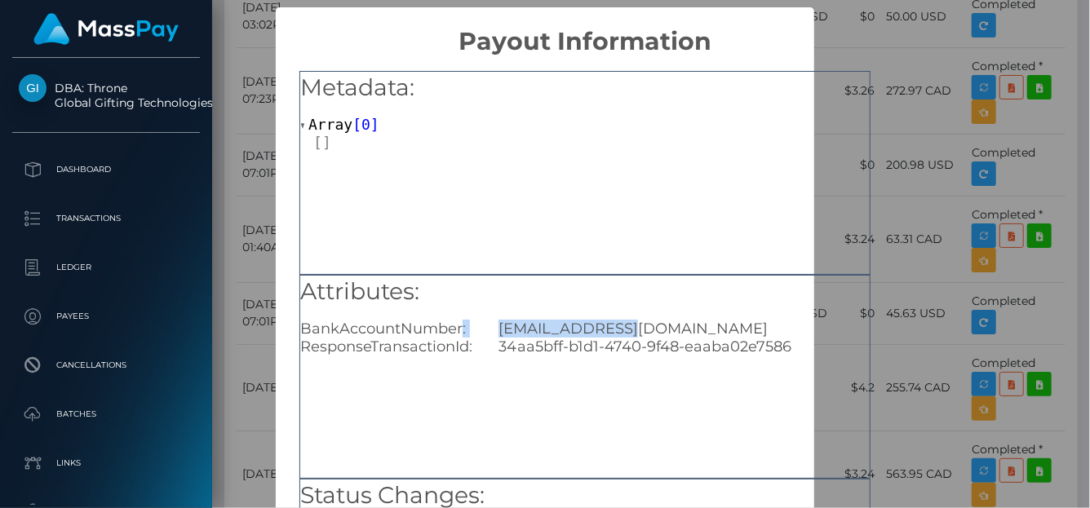
drag, startPoint x: 630, startPoint y: 330, endPoint x: 459, endPoint y: 321, distance: 170.7
click at [459, 321] on div "BankAccountNumber: ana2002@live.ca" at bounding box center [585, 329] width 594 height 18
copy div ": ana2002@live.ca"
click at [708, 322] on div "ana2002@live.ca" at bounding box center [684, 329] width 396 height 18
drag, startPoint x: 622, startPoint y: 327, endPoint x: 491, endPoint y: 328, distance: 131.3
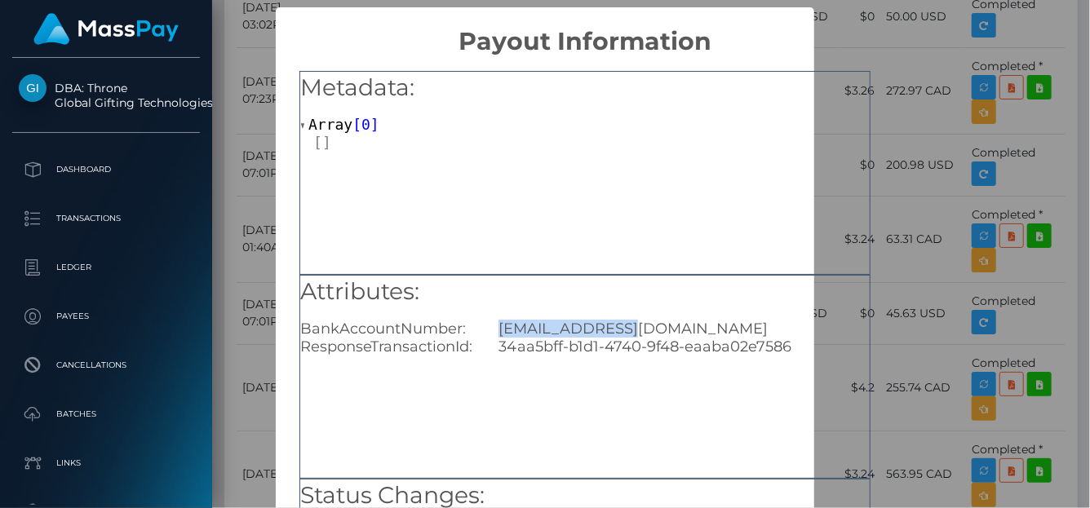
click at [491, 328] on div "ana2002@live.ca" at bounding box center [684, 329] width 396 height 18
copy div "ana2002@live.ca"
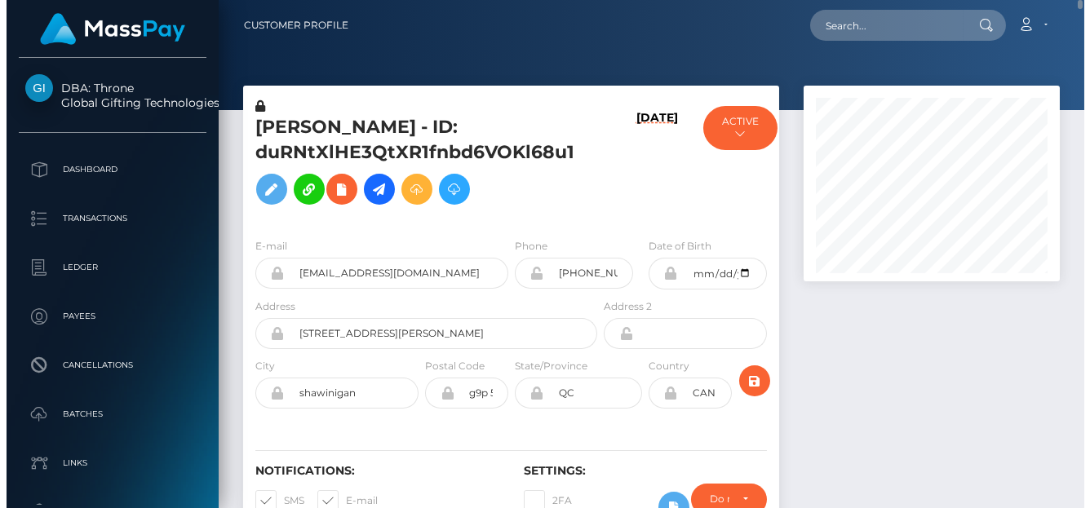
scroll to position [815470, 815410]
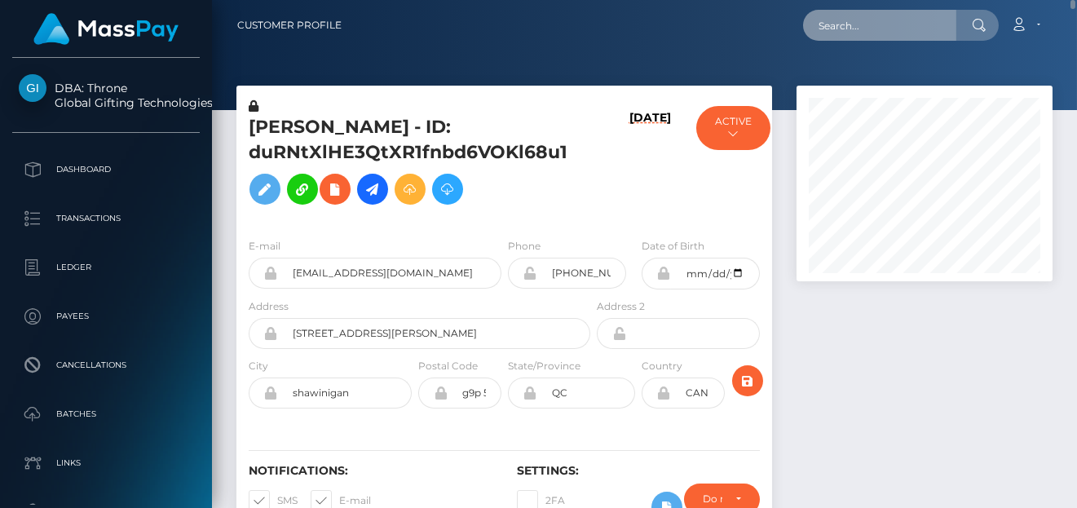
click at [895, 19] on input "text" at bounding box center [879, 25] width 153 height 31
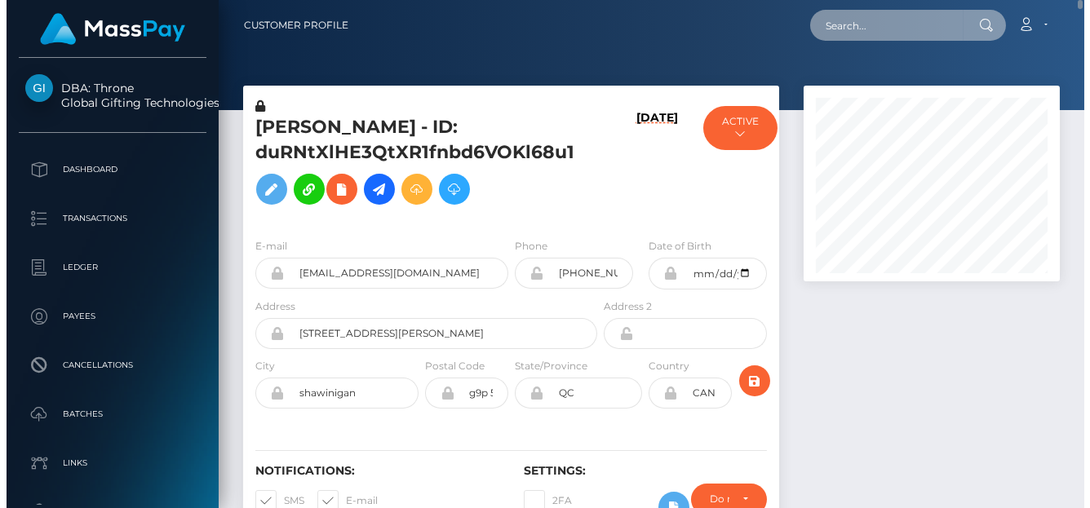
scroll to position [196, 260]
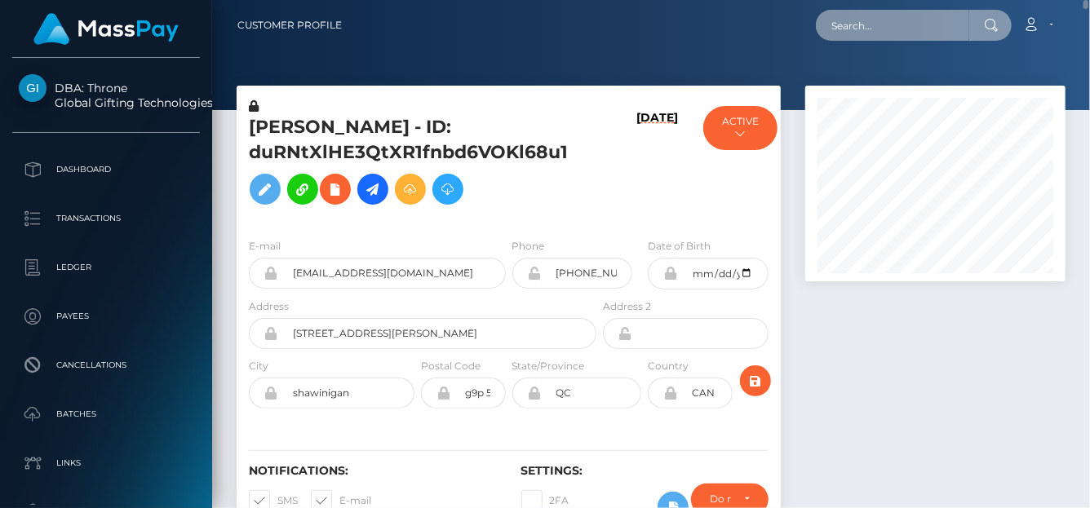
paste input "68a2160399faa"
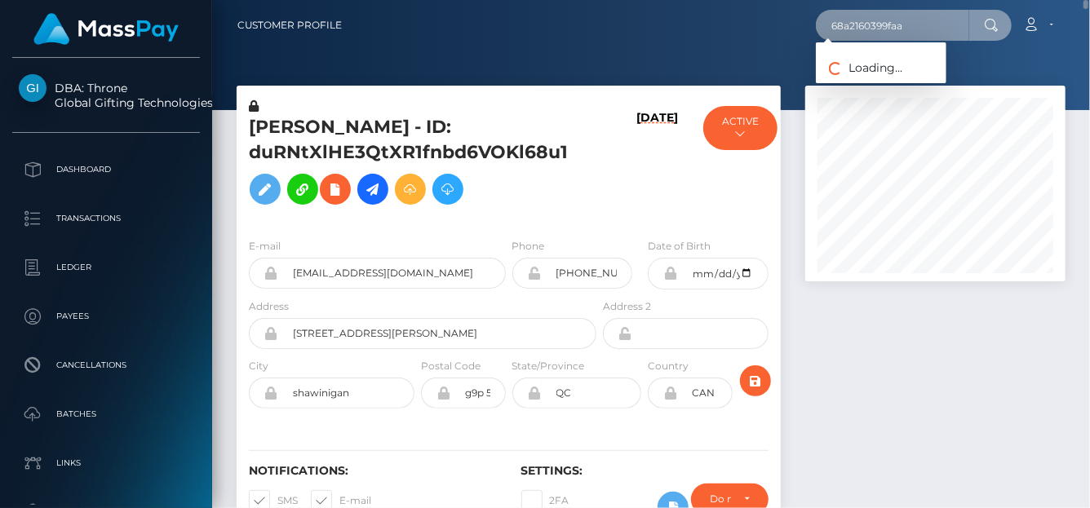
type input "68a2160399faa"
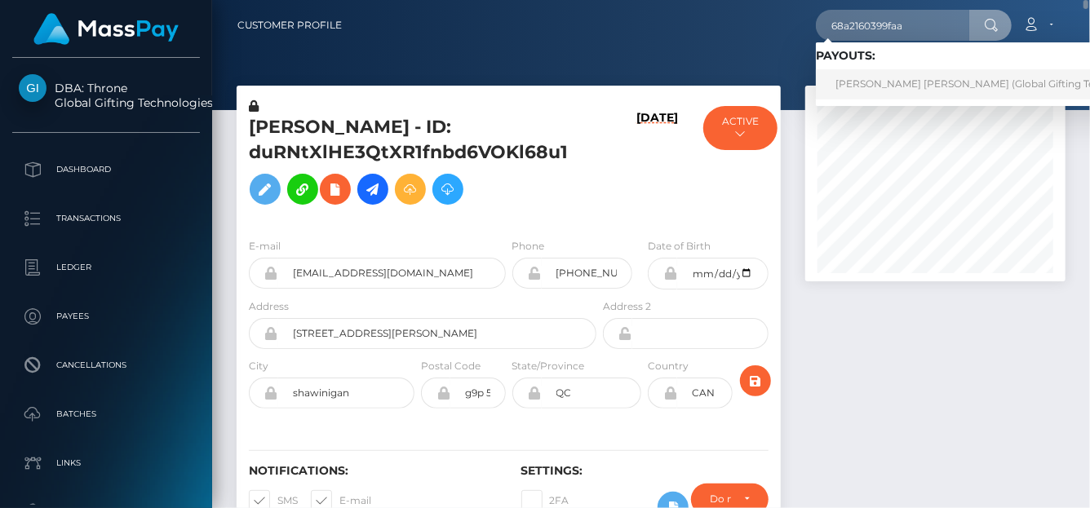
click at [899, 86] on link "ROBERT MACKENZIE CLOUTIER (Global Gifting Technologies Inc - Throne)" at bounding box center [1024, 84] width 417 height 30
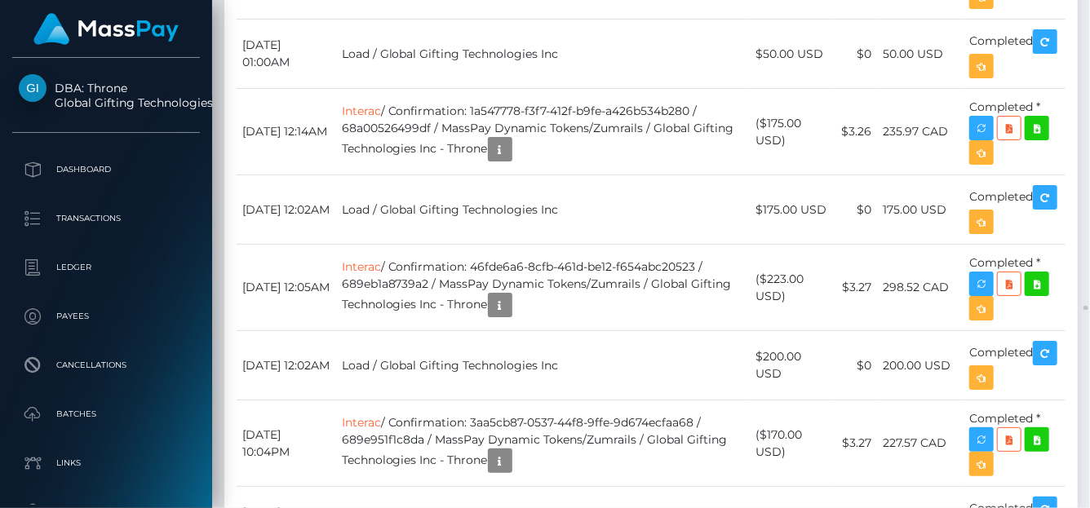
scroll to position [6534, 0]
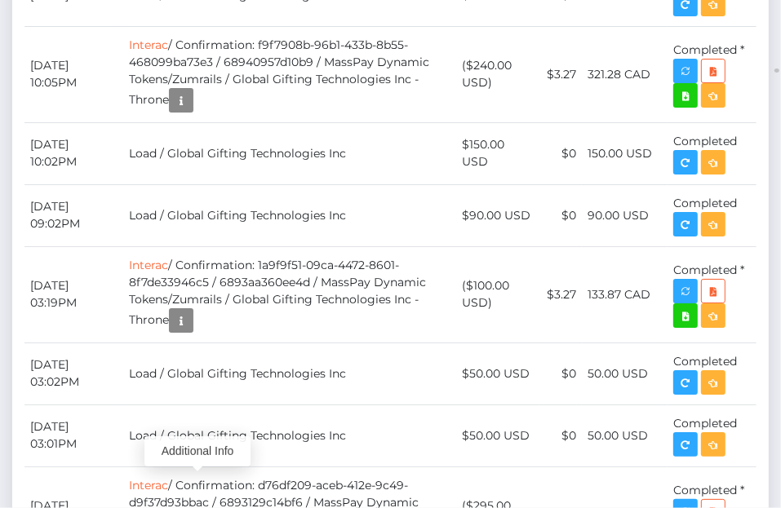
scroll to position [196, 227]
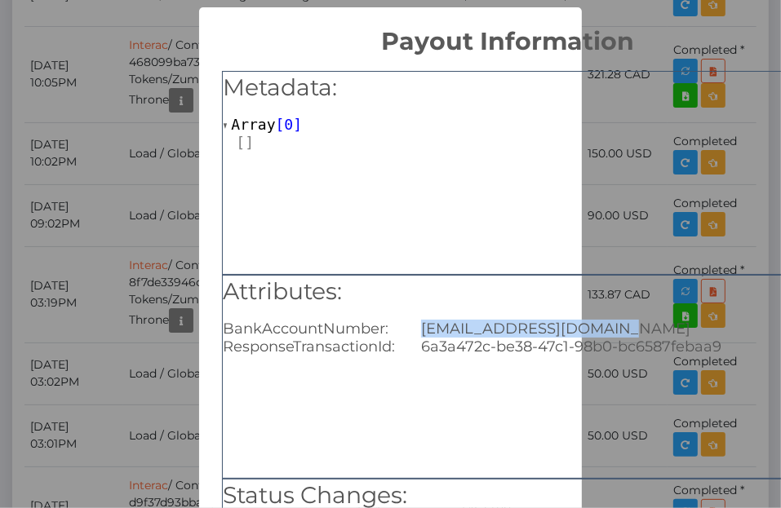
drag, startPoint x: 411, startPoint y: 325, endPoint x: 628, endPoint y: 335, distance: 217.2
click at [628, 335] on div "Rainingaliran@gmail.com" at bounding box center [607, 329] width 396 height 18
copy div "Rainingaliran@gmail.com"
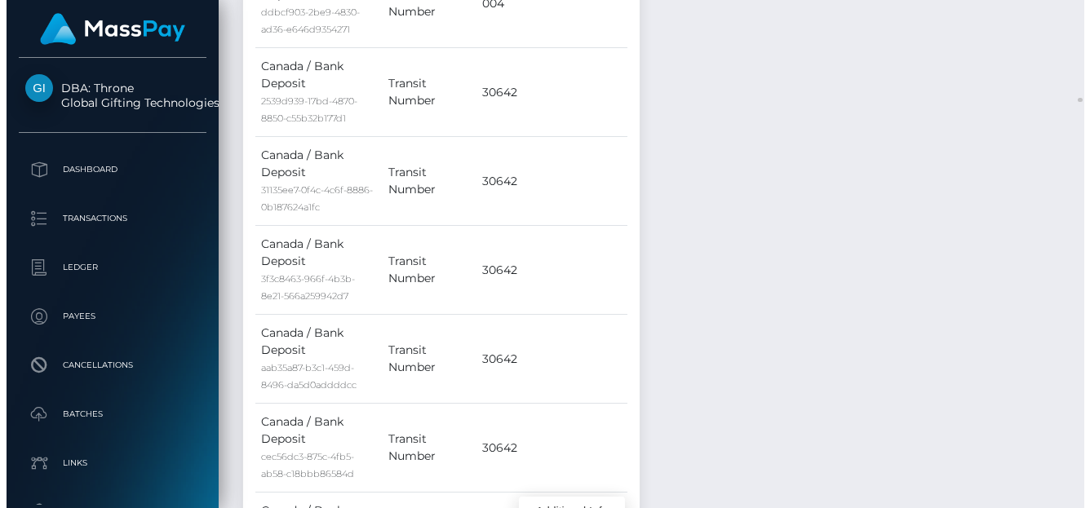
scroll to position [0, 0]
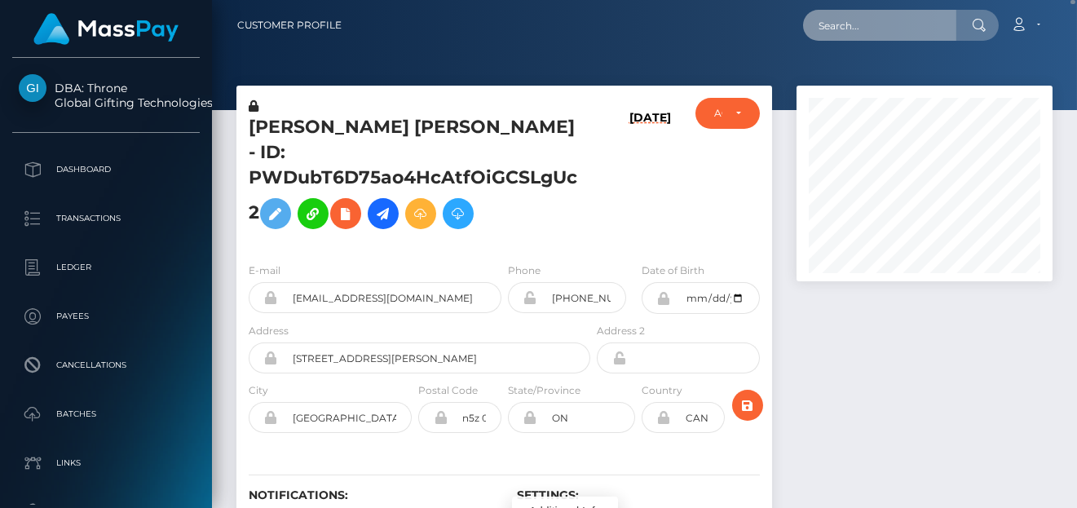
click at [851, 29] on input "text" at bounding box center [879, 25] width 153 height 31
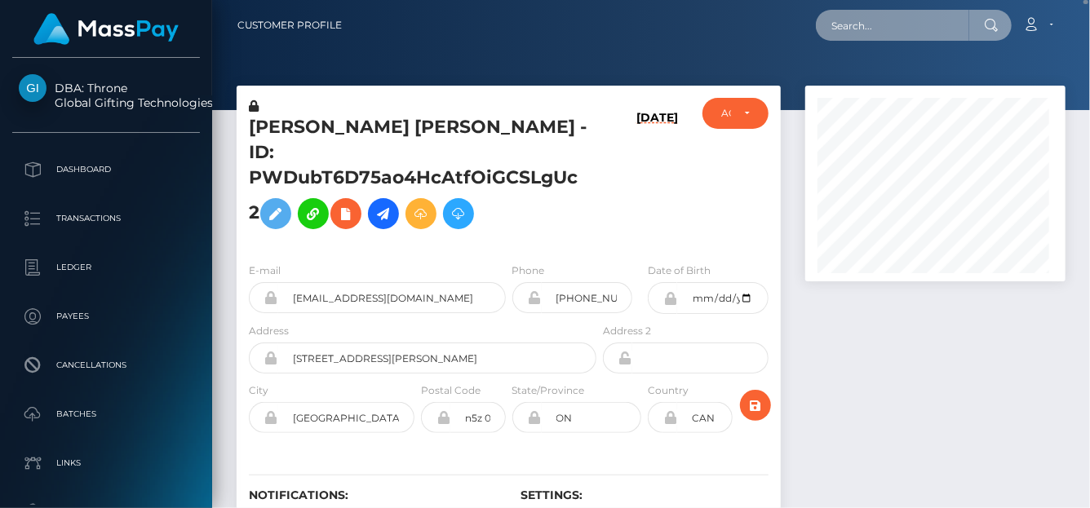
scroll to position [196, 260]
paste input "[EMAIL_ADDRESS][DOMAIN_NAME]"
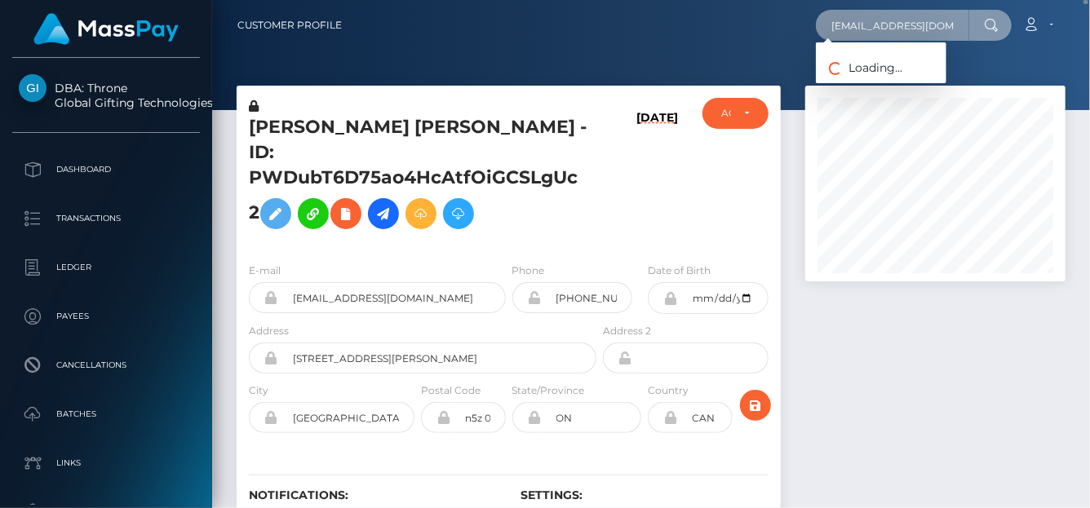
scroll to position [0, 40]
drag, startPoint x: 839, startPoint y: 29, endPoint x: 1088, endPoint y: 35, distance: 249.7
click at [1088, 35] on nav "Customer Profile jasminestonexoxo@hotmail.com Loading... Loading... Payees: KRY…" at bounding box center [651, 25] width 878 height 51
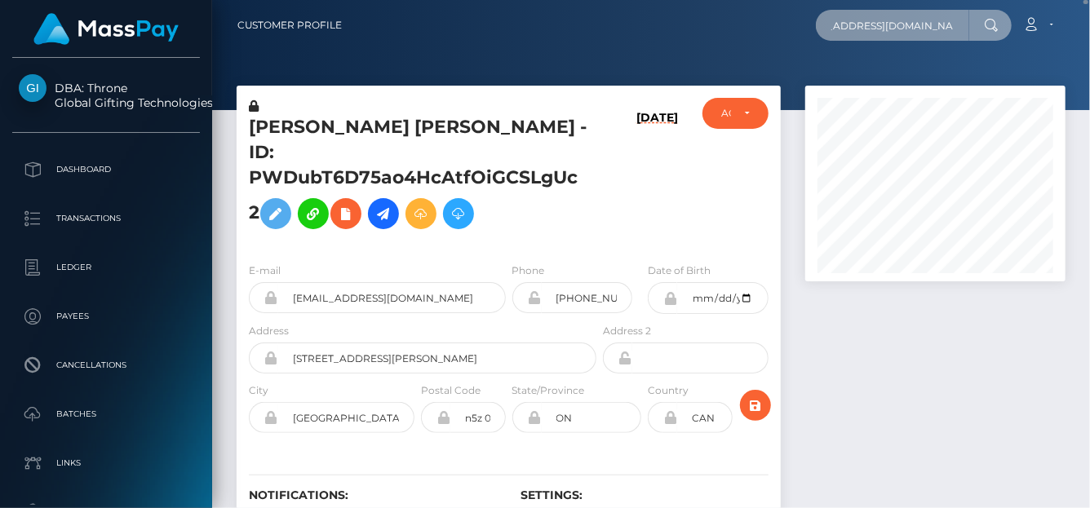
type input "j"
paste input "68a2de1cb3178"
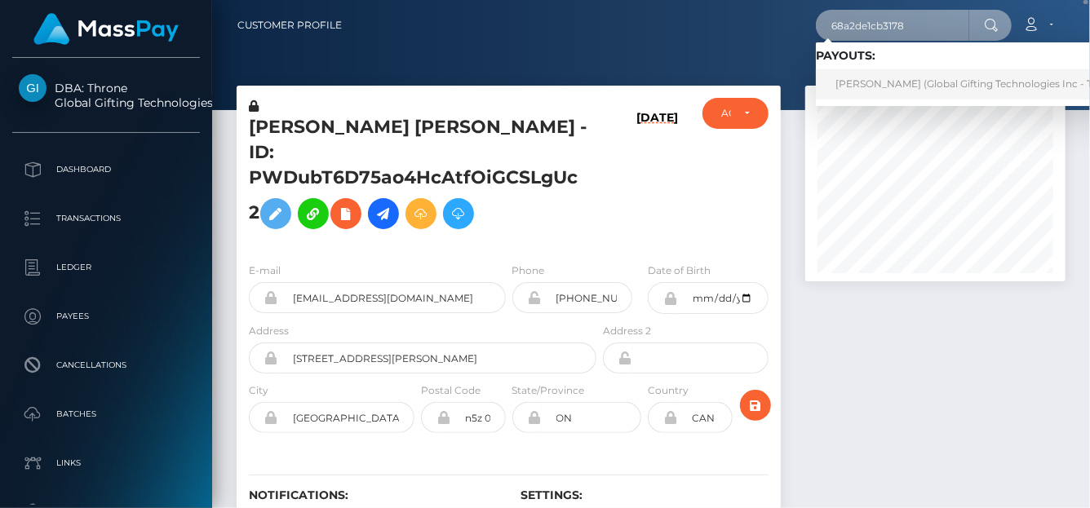
type input "68a2de1cb3178"
click at [949, 80] on link "KRYSTAL JEANNE CARTER (Global Gifting Technologies Inc - Throne)" at bounding box center [980, 84] width 329 height 30
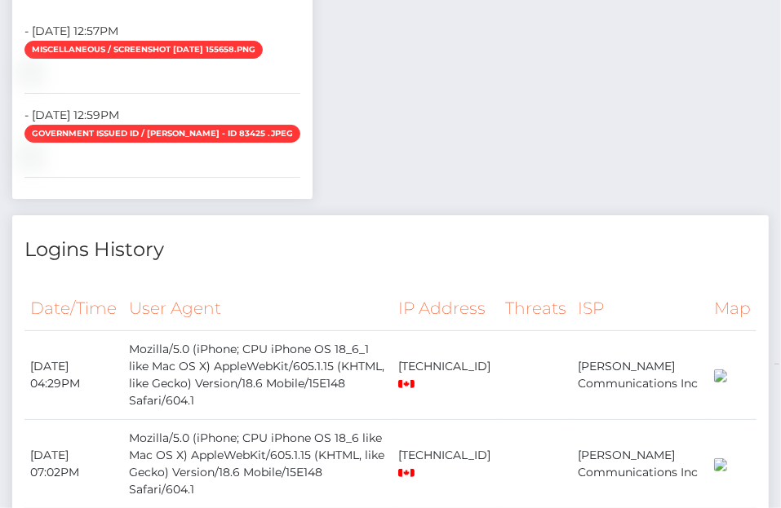
scroll to position [14846, 0]
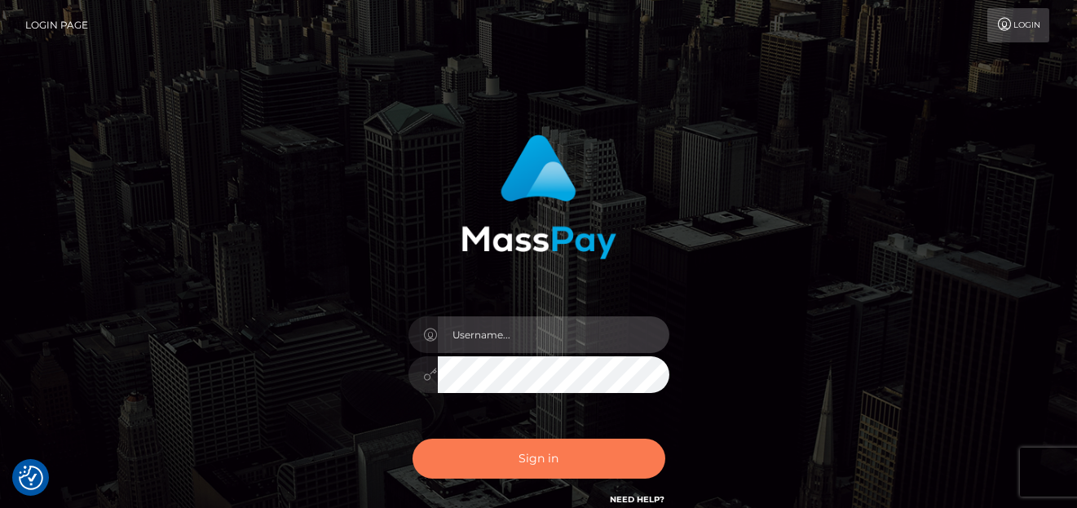
type input "denise"
click at [552, 464] on button "Sign in" at bounding box center [539, 459] width 253 height 40
click at [554, 458] on button "Sign in" at bounding box center [539, 459] width 253 height 40
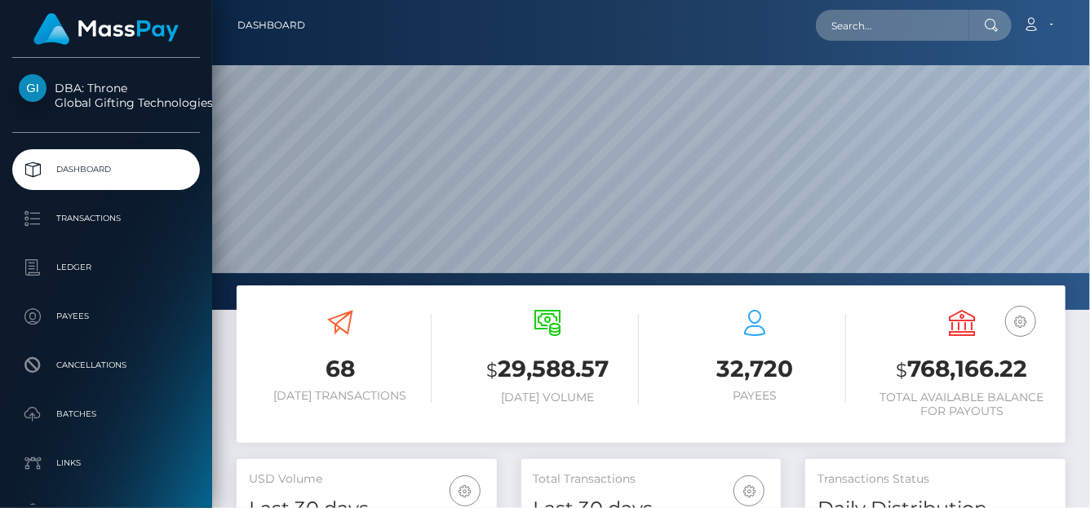
scroll to position [289, 260]
click at [838, 21] on input "text" at bounding box center [892, 25] width 153 height 31
paste input "[EMAIL_ADDRESS][DOMAIN_NAME]"
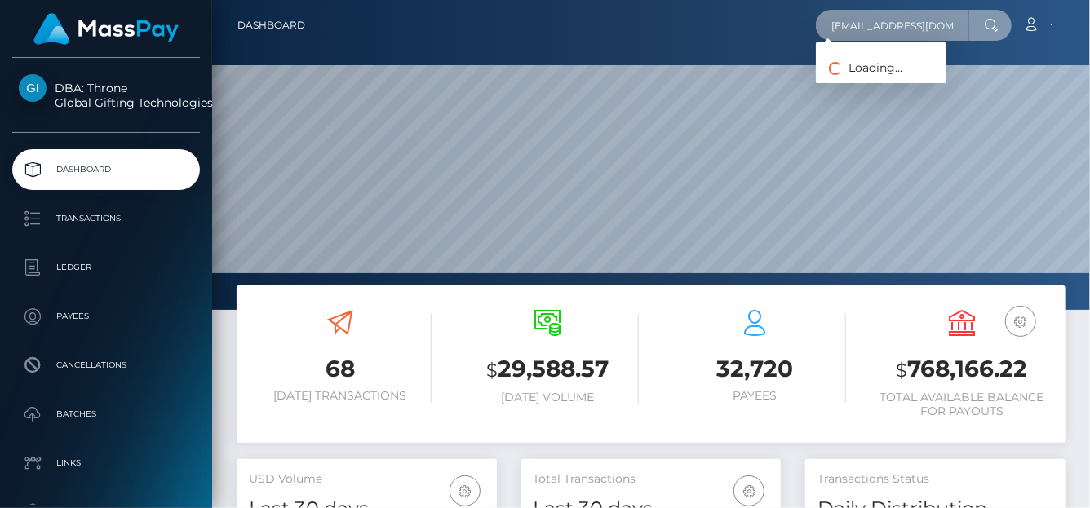
scroll to position [0, 40]
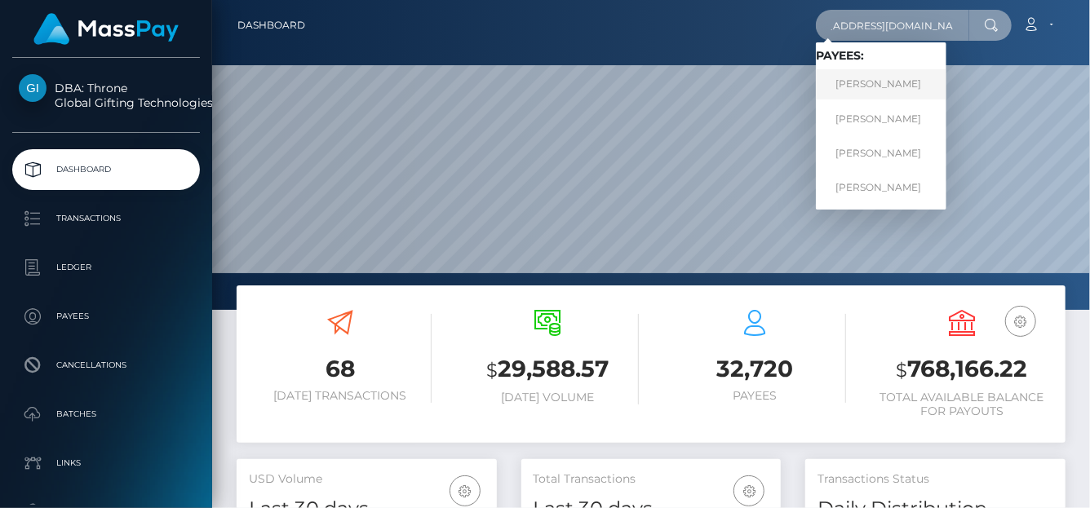
type input "[EMAIL_ADDRESS][DOMAIN_NAME]"
click at [869, 93] on link "[PERSON_NAME]" at bounding box center [881, 84] width 131 height 30
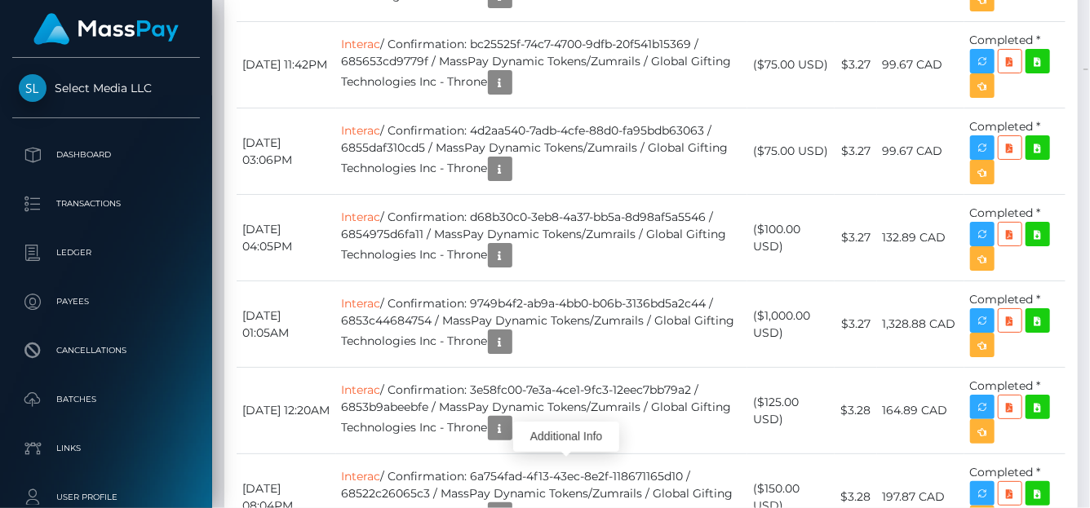
scroll to position [196, 260]
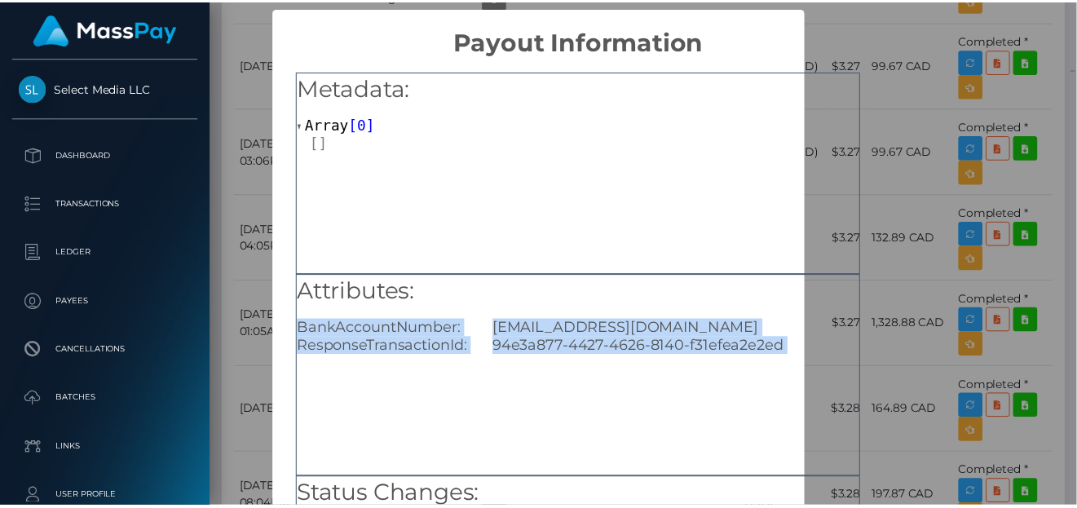
scroll to position [0, 0]
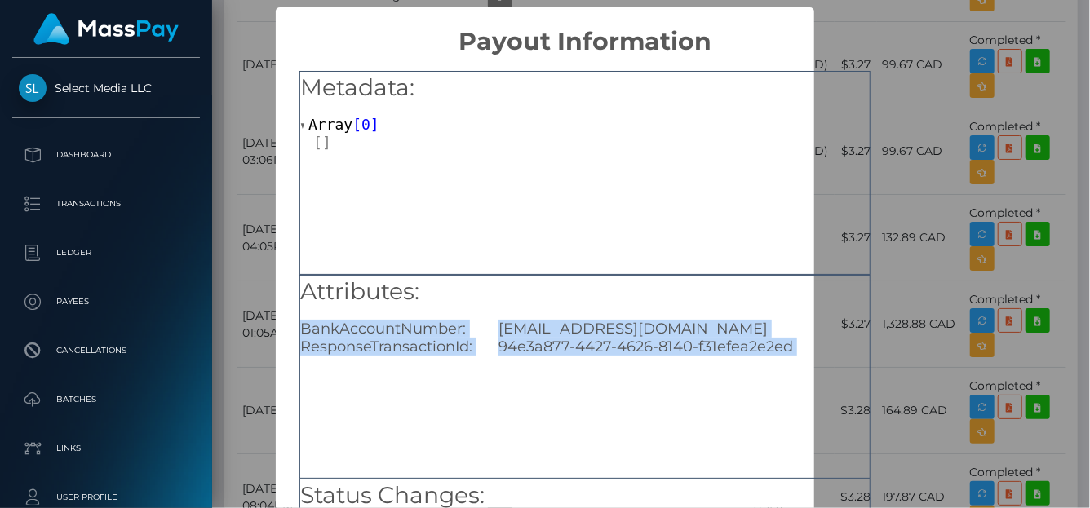
click at [523, 321] on div "[EMAIL_ADDRESS][DOMAIN_NAME]" at bounding box center [684, 329] width 396 height 18
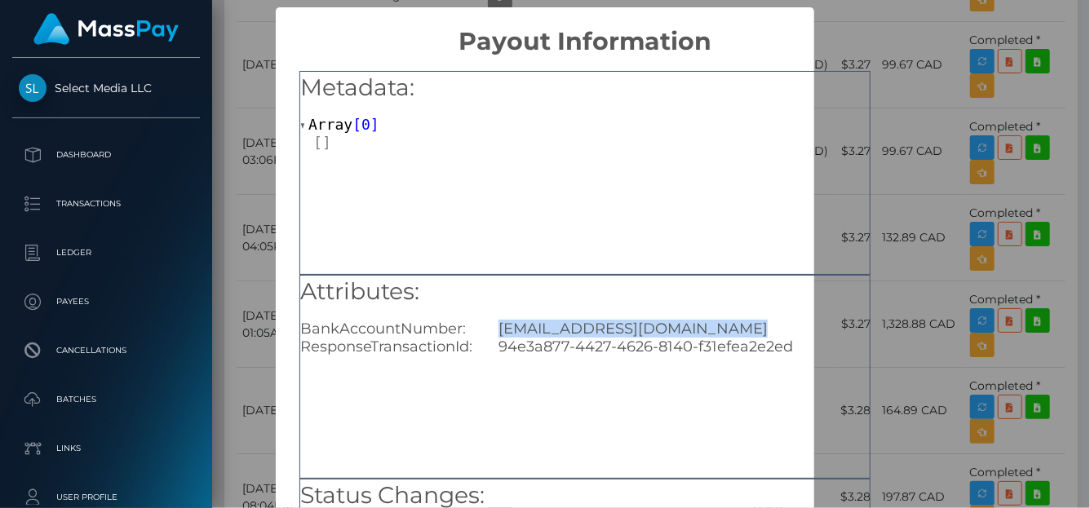
drag, startPoint x: 752, startPoint y: 334, endPoint x: 488, endPoint y: 330, distance: 264.3
click at [488, 330] on div "[EMAIL_ADDRESS][DOMAIN_NAME]" at bounding box center [684, 329] width 396 height 18
copy div "[EMAIL_ADDRESS][DOMAIN_NAME]"
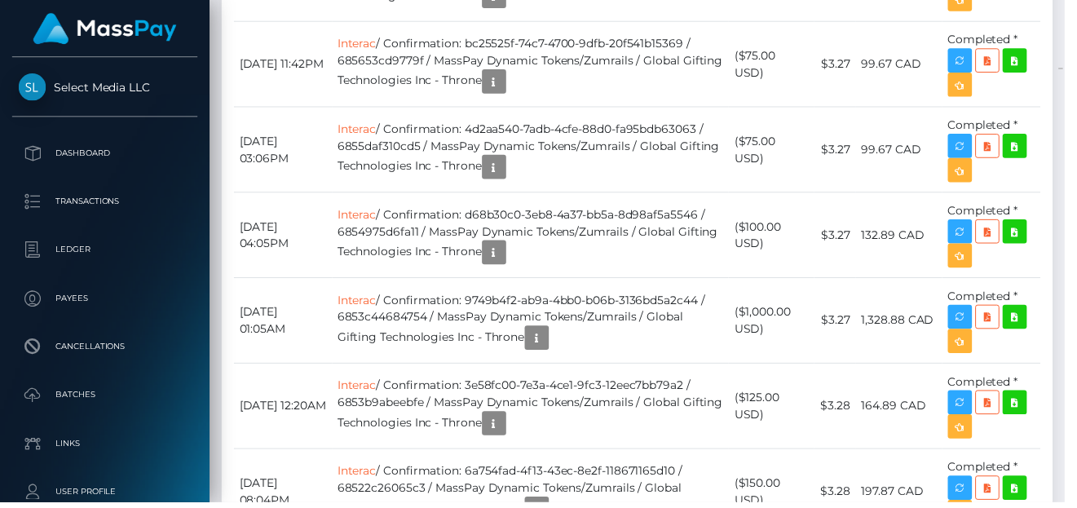
scroll to position [815470, 815410]
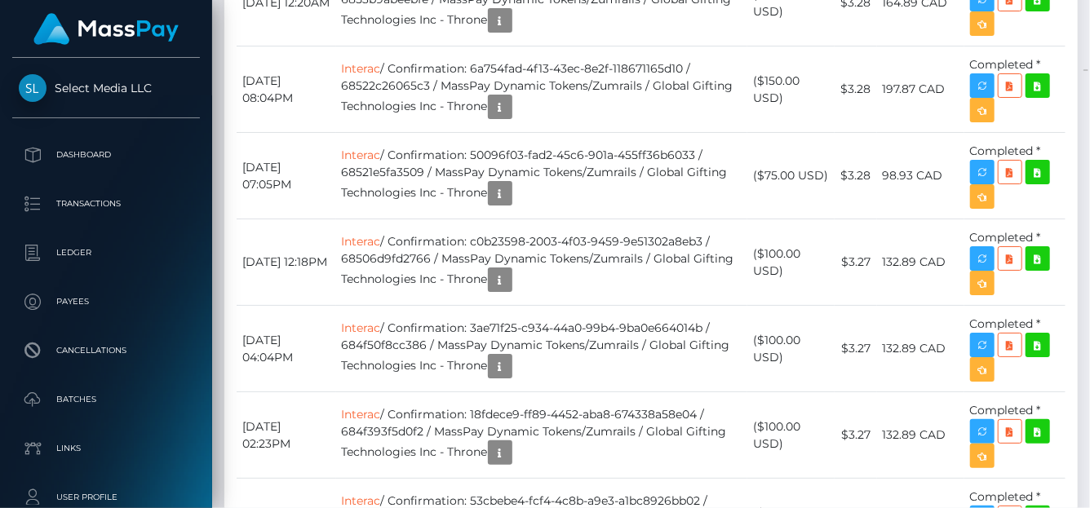
scroll to position [196, 260]
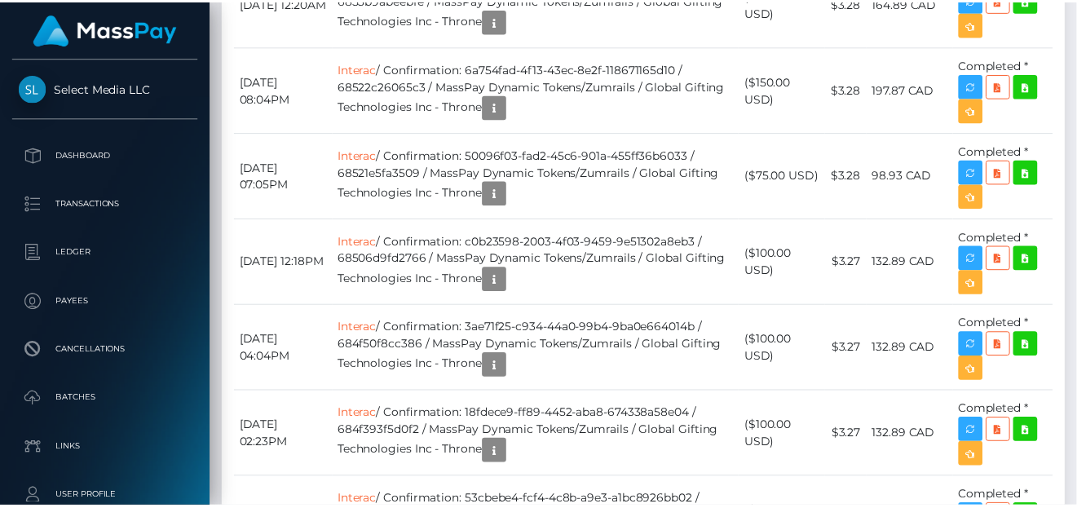
scroll to position [19822, 0]
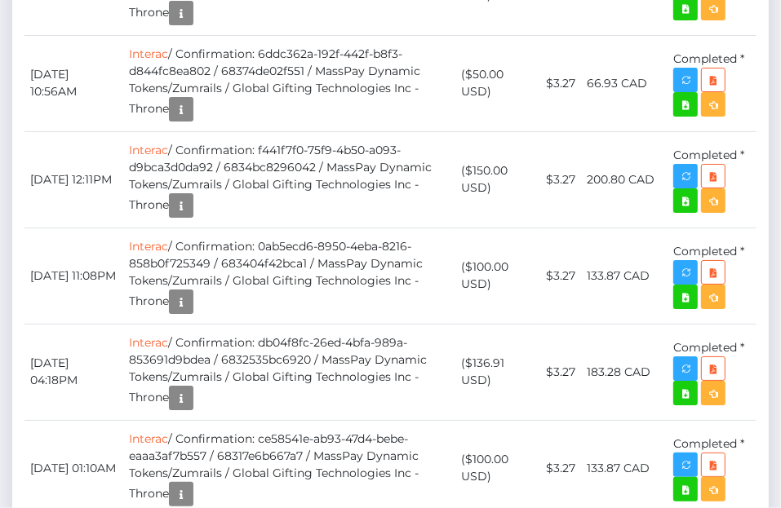
scroll to position [23657, 0]
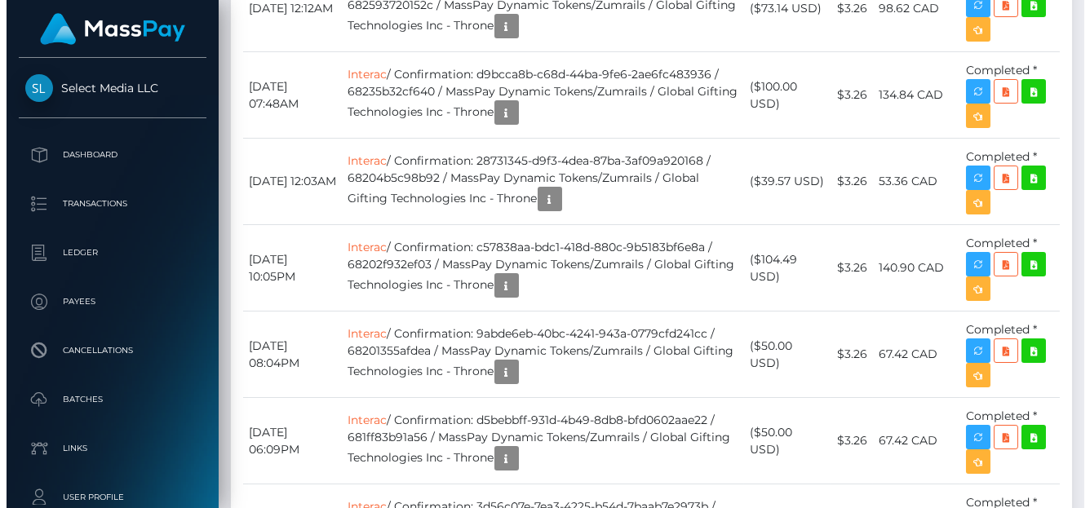
scroll to position [815470, 815410]
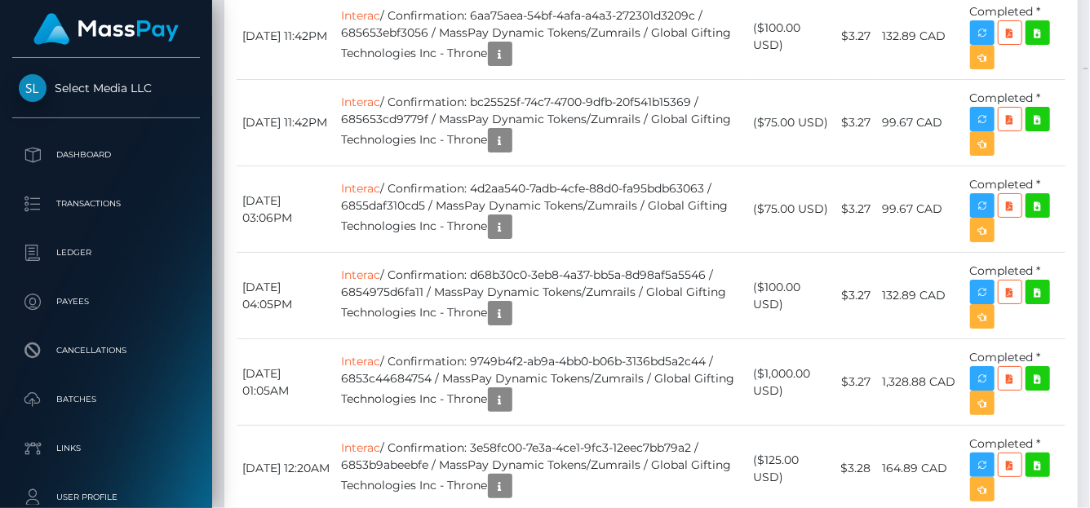
scroll to position [196, 260]
